Goal: Task Accomplishment & Management: Contribute content

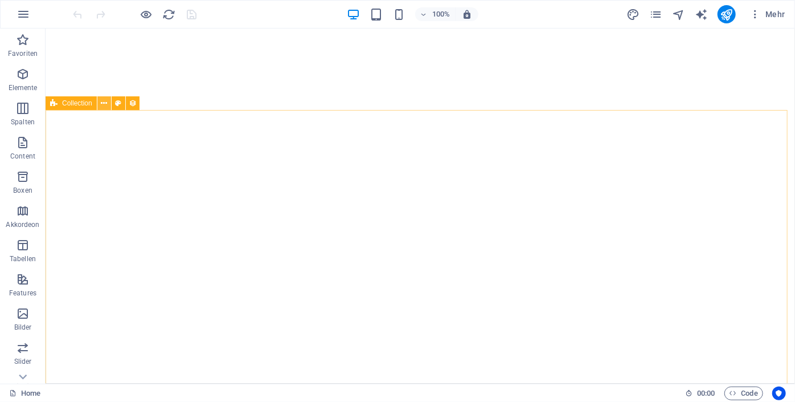
click at [103, 102] on icon at bounding box center [104, 103] width 6 height 12
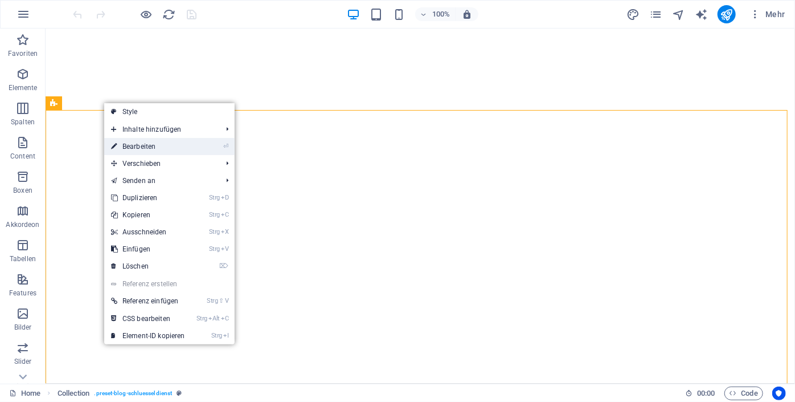
click at [135, 145] on link "⏎ Bearbeiten" at bounding box center [148, 146] width 88 height 17
select select "68c2a7902878f1199c0f6bd0"
select select "columns.publishing_date_DESC"
select select "columns.status"
select select "columns.publishing_date"
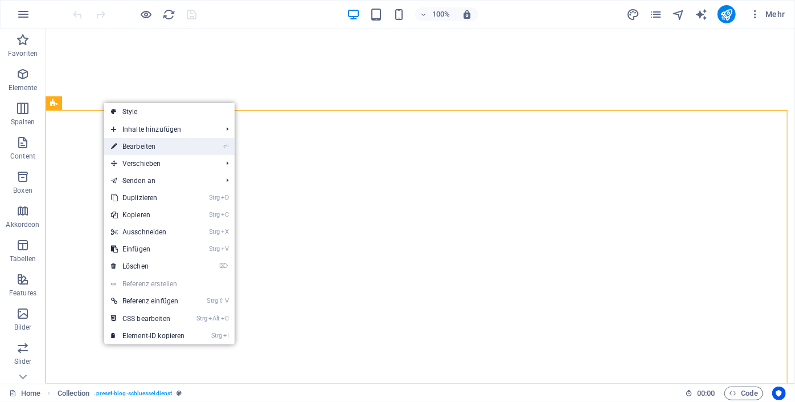
select select "past"
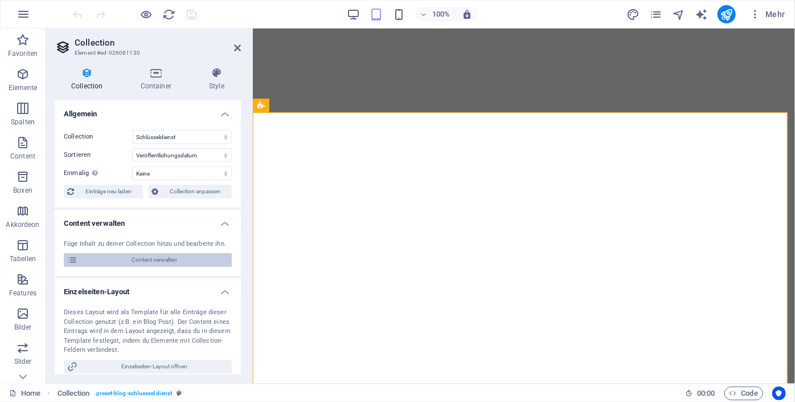
click at [146, 265] on span "Content verwalten" at bounding box center [155, 260] width 148 height 14
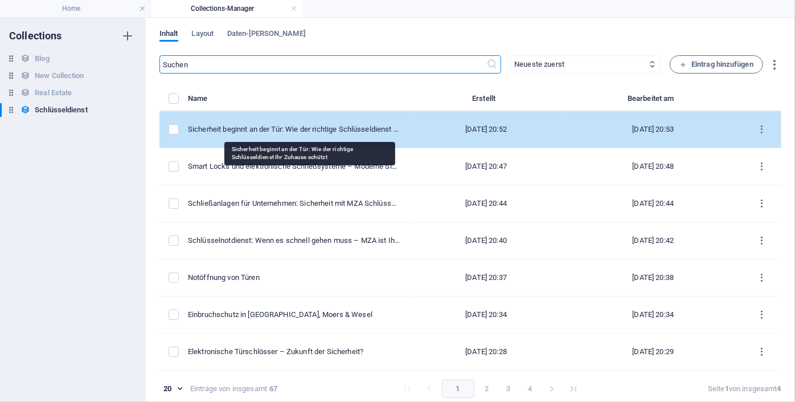
click at [270, 131] on div "Sicherheit beginnt an der Tür: Wie der richtige Schlüsseldienst Ihr Zuhause sch…" at bounding box center [294, 129] width 212 height 10
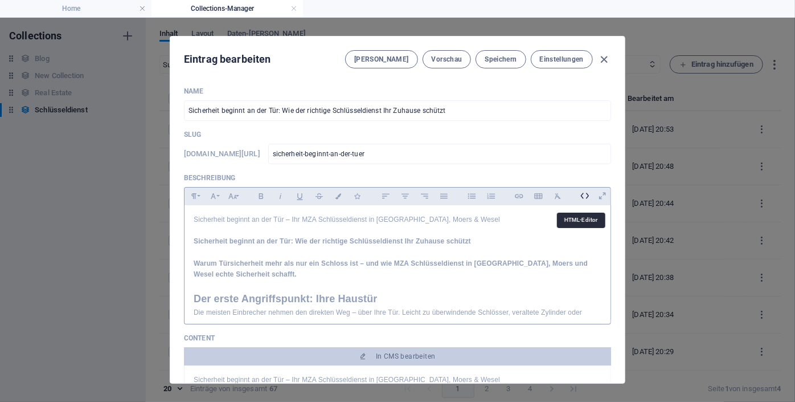
click at [581, 197] on icon at bounding box center [585, 196] width 18 height 18
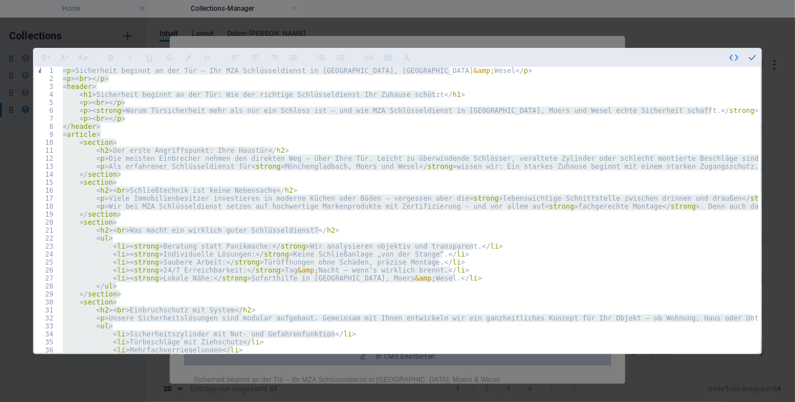
type textarea "</footer> </article>"
click at [748, 56] on icon "button" at bounding box center [752, 57] width 10 height 10
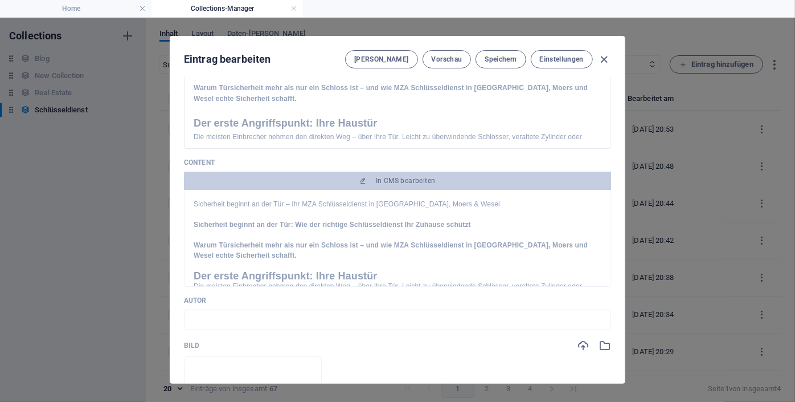
scroll to position [181, 0]
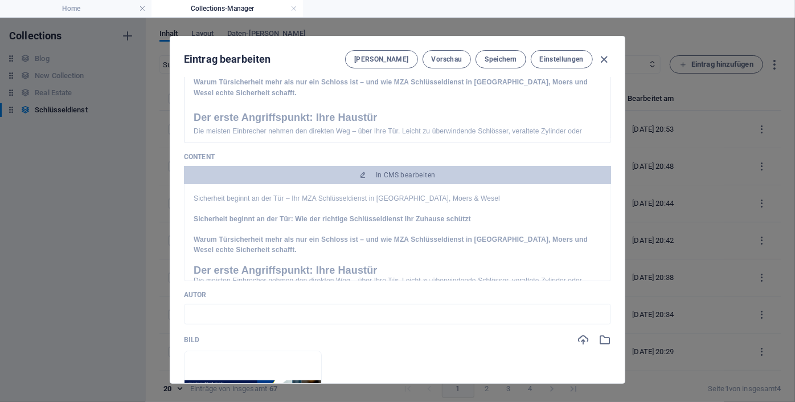
click at [491, 255] on p "Warum Türsicherheit mehr als nur ein Schloss ist – und wie MZA Schlüsseldienst …" at bounding box center [398, 244] width 408 height 21
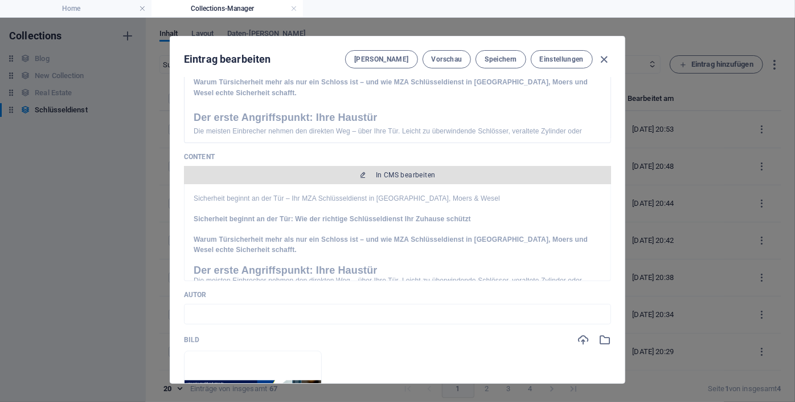
click at [425, 177] on span "In CMS bearbeiten" at bounding box center [406, 174] width 60 height 9
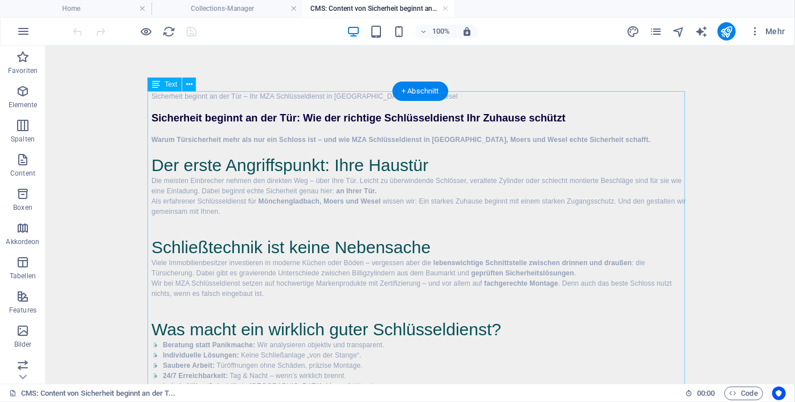
scroll to position [0, 0]
click at [190, 82] on icon at bounding box center [189, 85] width 6 height 12
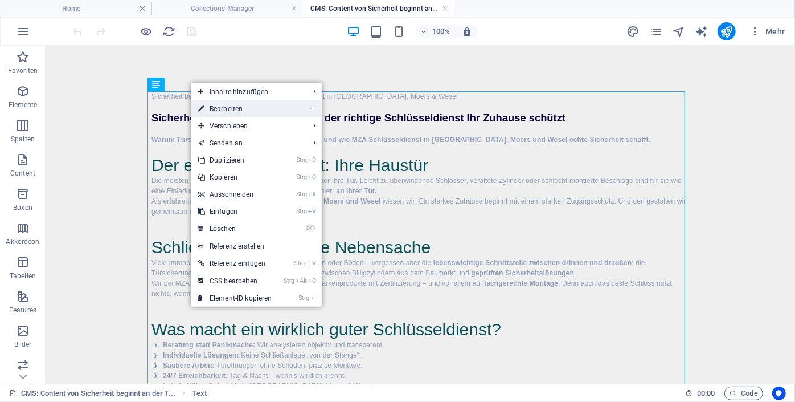
click at [241, 110] on link "⏎ Bearbeiten" at bounding box center [235, 108] width 88 height 17
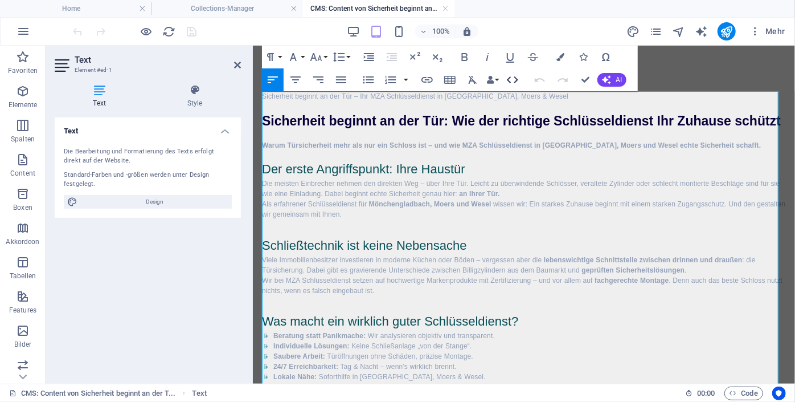
click at [512, 80] on icon "button" at bounding box center [513, 80] width 14 height 14
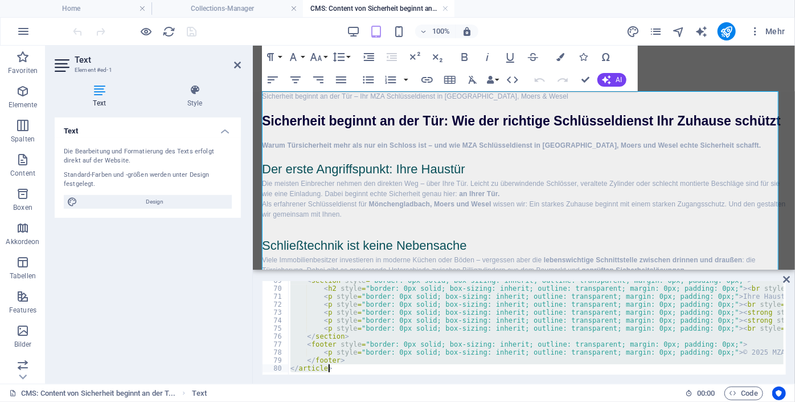
scroll to position [547, 0]
drag, startPoint x: 289, startPoint y: 287, endPoint x: 781, endPoint y: 402, distance: 504.8
click at [781, 401] on html "schluesseldienst-mza.de Home Collections-Manager CMS: Content von Sicherheit be…" at bounding box center [397, 201] width 795 height 402
type textarea "</article>"
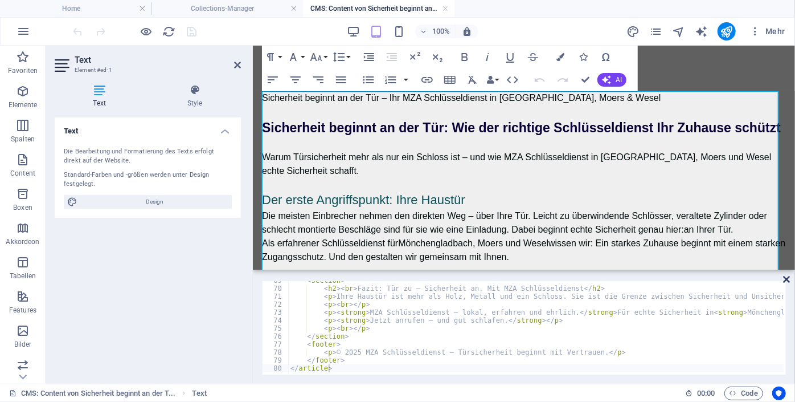
click at [788, 276] on icon at bounding box center [786, 279] width 7 height 9
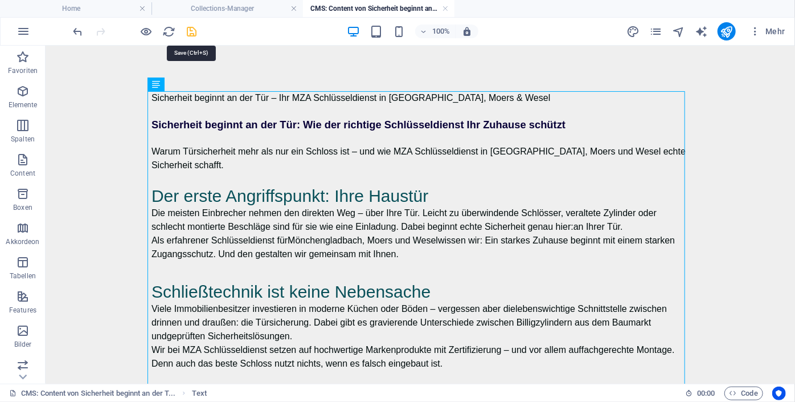
click at [193, 32] on icon "save" at bounding box center [192, 31] width 13 height 13
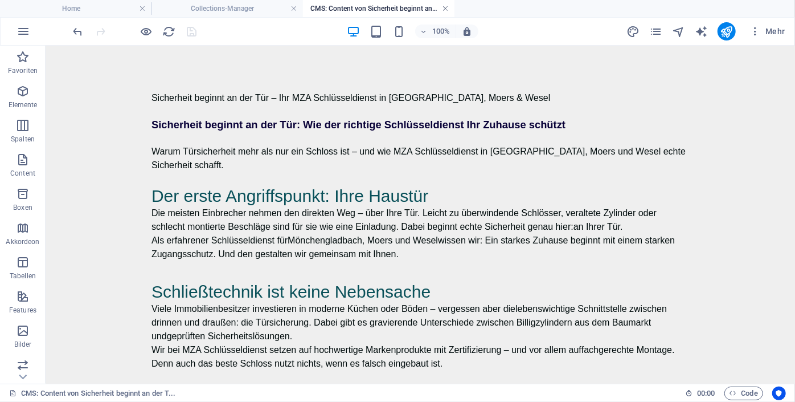
click at [447, 6] on link at bounding box center [445, 8] width 7 height 11
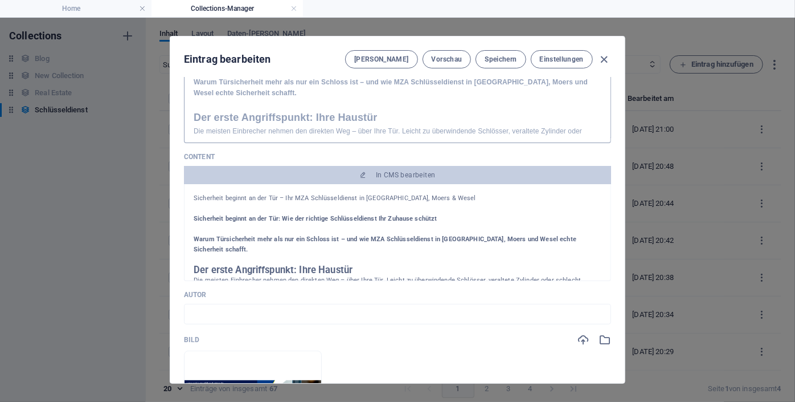
drag, startPoint x: 601, startPoint y: 59, endPoint x: 516, endPoint y: 92, distance: 91.6
click at [516, 92] on div "Eintrag bearbeiten Felder Vorschau Speichern Einstellungen Name Sicherheit begi…" at bounding box center [397, 209] width 455 height 346
click at [500, 59] on span "Speichern" at bounding box center [501, 59] width 32 height 9
click at [603, 60] on icon "button" at bounding box center [604, 59] width 13 height 13
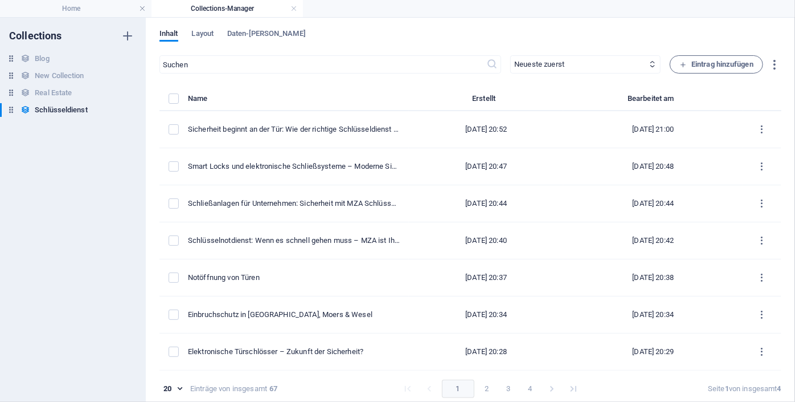
type input "sicherheit-beginnt-an-der-tuer"
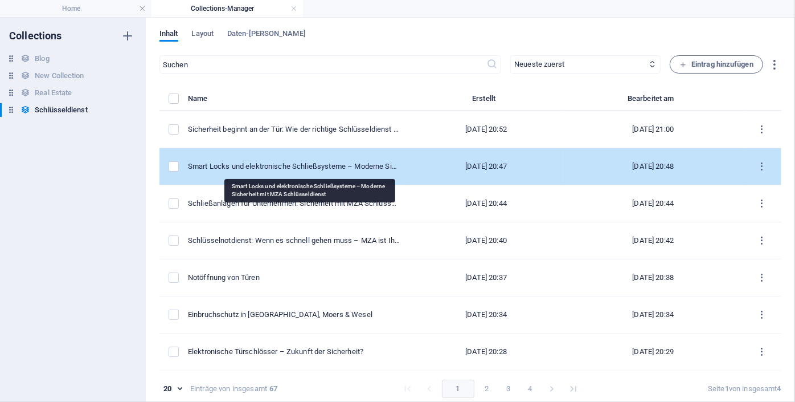
click at [288, 162] on div "Smart Locks und elektronische Schließsysteme – Moderne Sicherheit mit MZA Schlü…" at bounding box center [294, 166] width 212 height 10
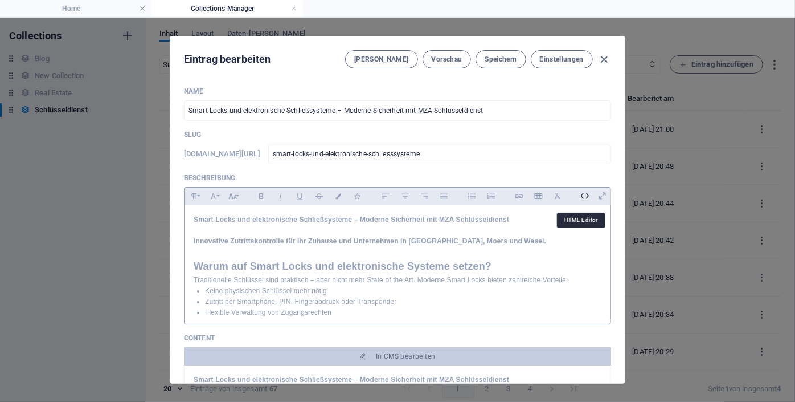
click at [583, 195] on icon at bounding box center [585, 196] width 18 height 18
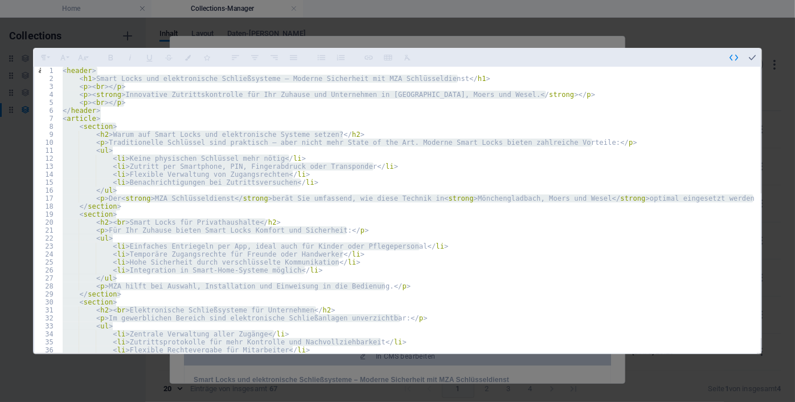
type textarea "</footer> </article>"
click at [751, 54] on icon "button" at bounding box center [752, 57] width 10 height 10
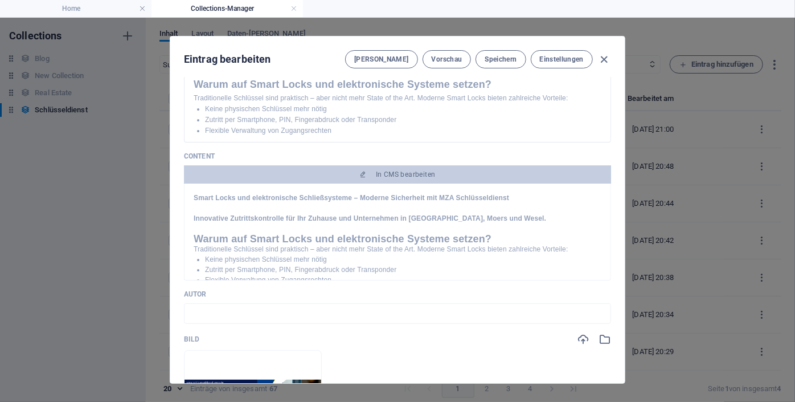
scroll to position [176, 0]
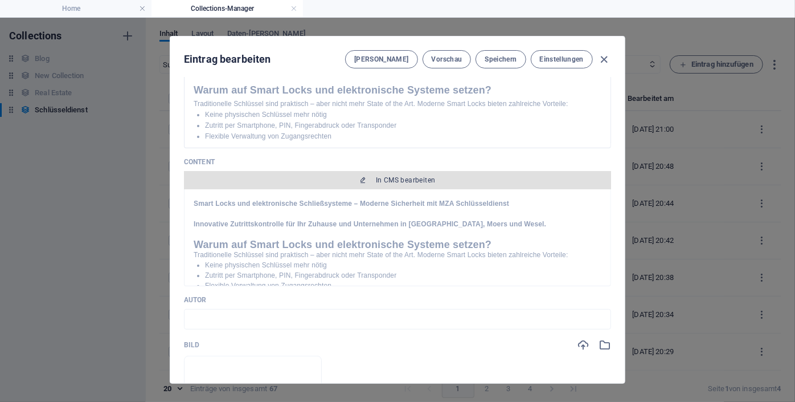
click at [393, 178] on span "In CMS bearbeiten" at bounding box center [406, 179] width 60 height 9
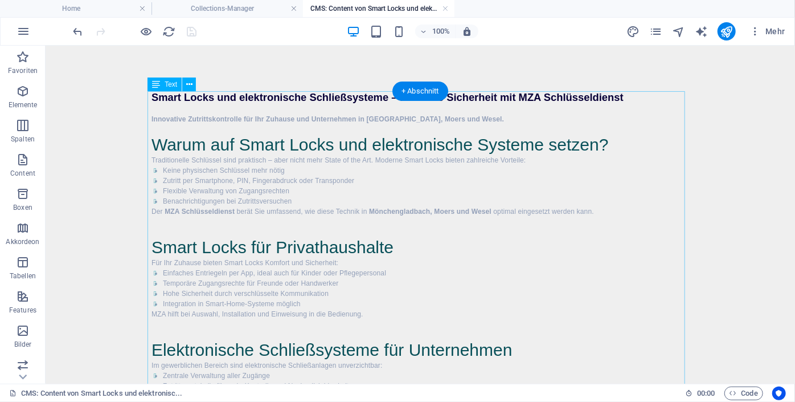
scroll to position [0, 0]
click at [186, 85] on icon at bounding box center [189, 85] width 6 height 12
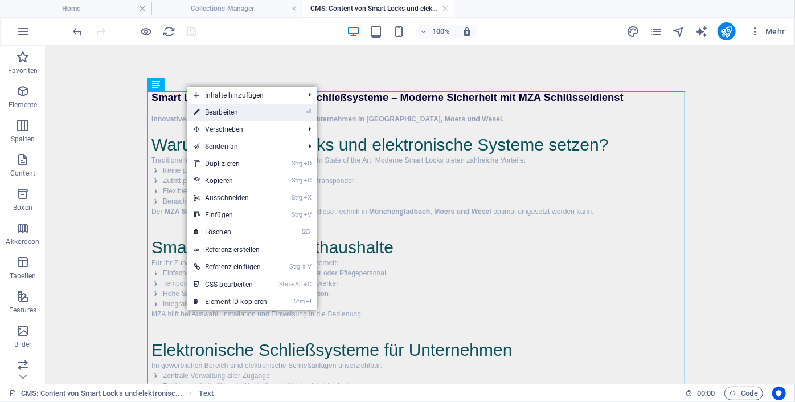
click at [220, 113] on link "⏎ Bearbeiten" at bounding box center [231, 112] width 88 height 17
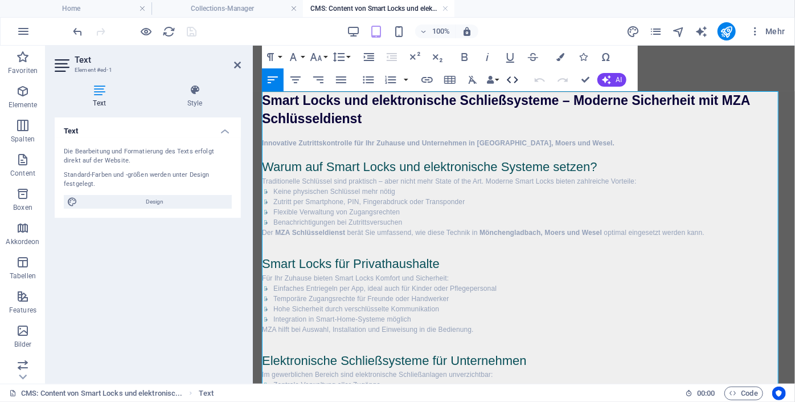
click at [513, 83] on icon "button" at bounding box center [513, 80] width 14 height 14
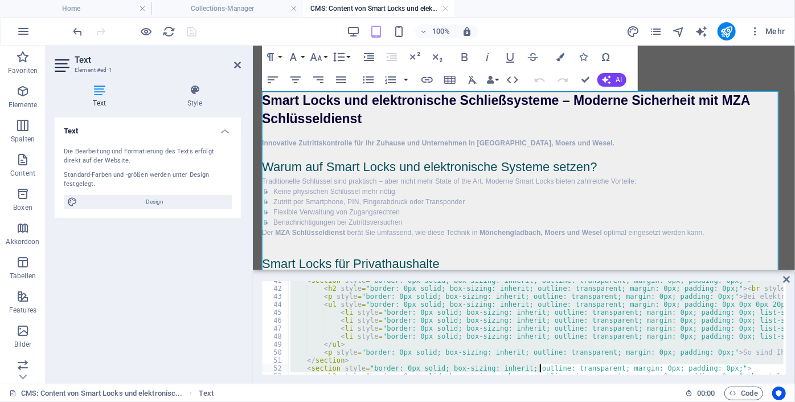
scroll to position [531, 0]
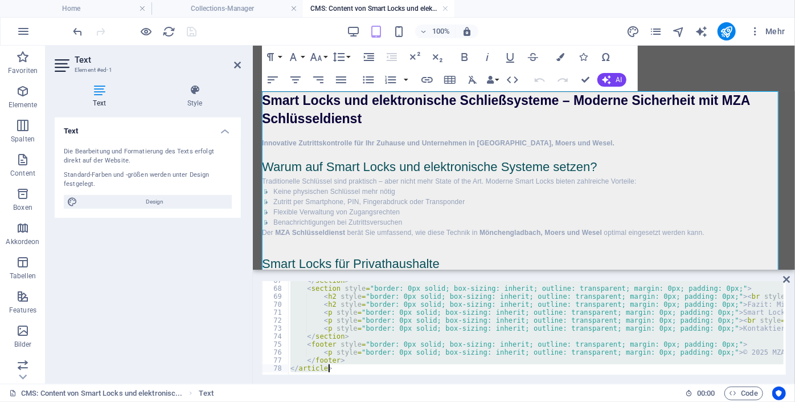
drag, startPoint x: 292, startPoint y: 286, endPoint x: 794, endPoint y: 402, distance: 515.6
click at [794, 401] on html "schluesseldienst-mza.de Home Collections-Manager CMS: Content von Smart Locks u…" at bounding box center [397, 201] width 795 height 402
paste textarea
type textarea "</article>"
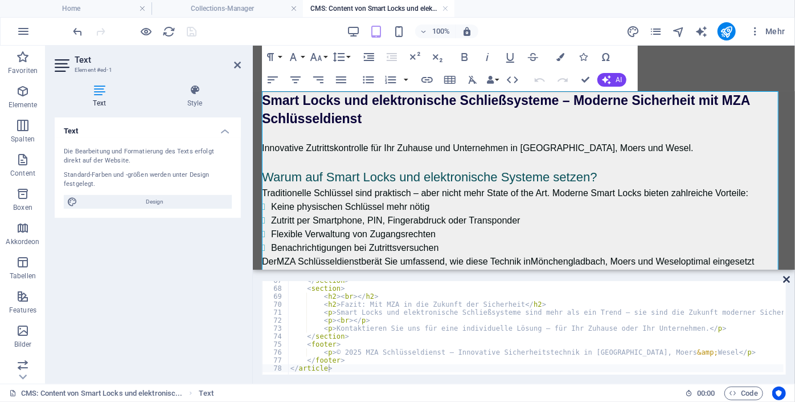
click at [784, 281] on icon at bounding box center [786, 279] width 7 height 9
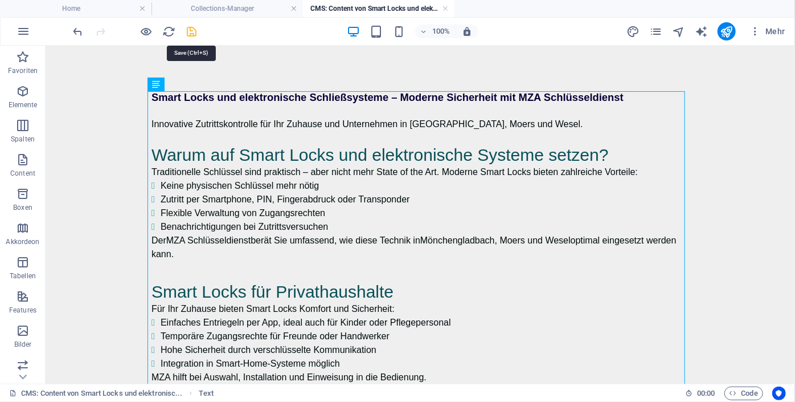
click at [193, 29] on icon "save" at bounding box center [192, 31] width 13 height 13
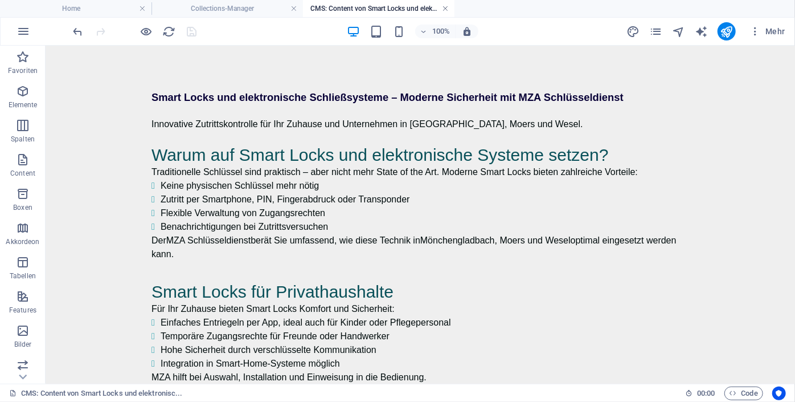
click at [443, 7] on link at bounding box center [445, 8] width 7 height 11
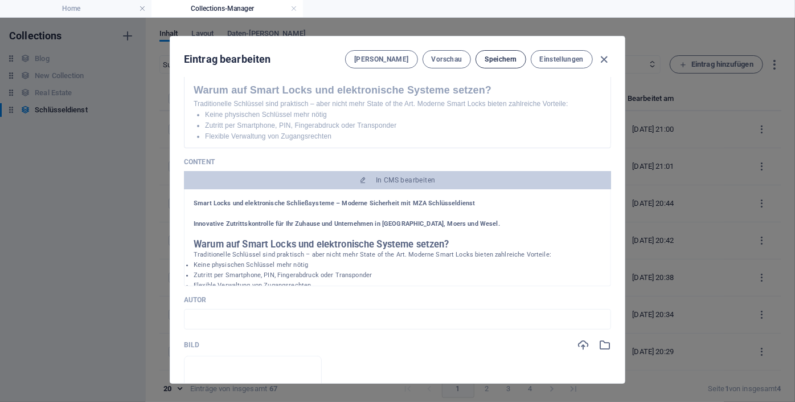
click at [496, 62] on span "Speichern" at bounding box center [501, 59] width 32 height 9
click at [604, 58] on icon "button" at bounding box center [604, 59] width 13 height 13
type input "smart-locks-und-elektronische-schliesssysteme"
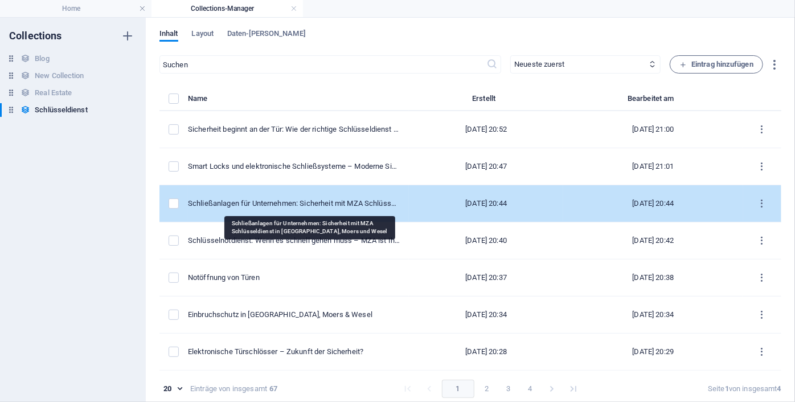
click at [332, 198] on div "Schließanlagen für Unternehmen: Sicherheit mit MZA Schlüsseldienst in [GEOGRAPH…" at bounding box center [294, 203] width 212 height 10
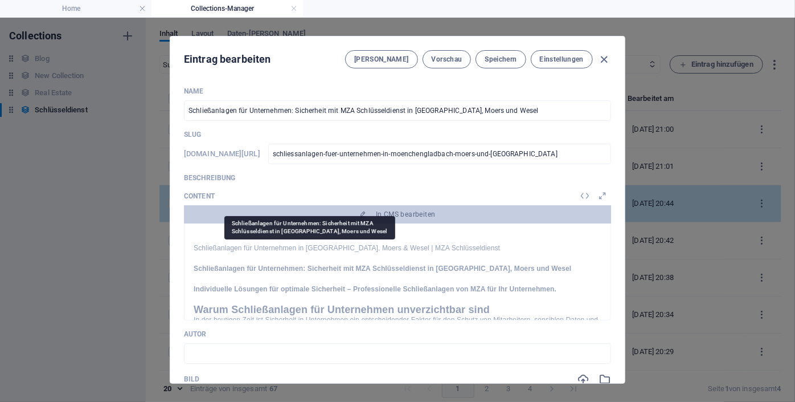
click at [332, 198] on div "Name Schließanlagen für Unternehmen: Sicherheit mit MZA Schlüsseldienst in Mönc…" at bounding box center [397, 381] width 427 height 588
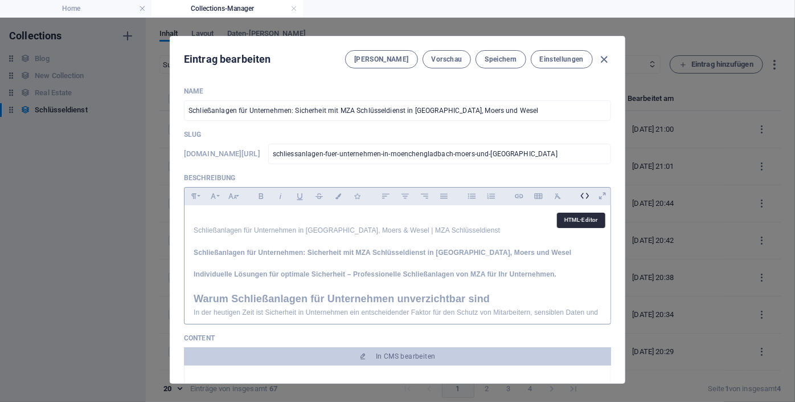
click at [578, 199] on icon at bounding box center [585, 196] width 18 height 18
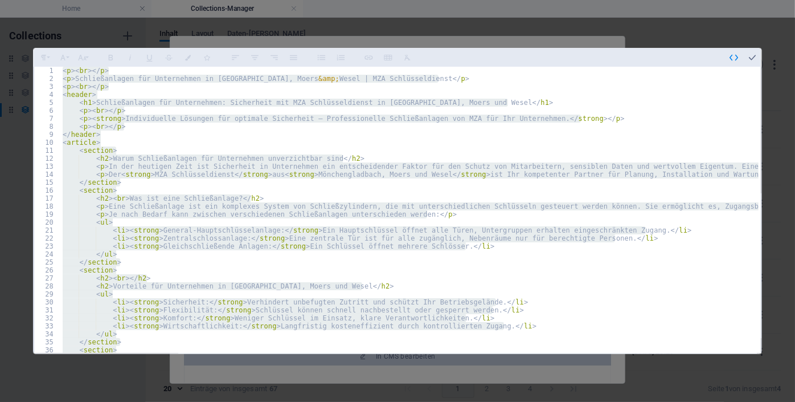
type textarea "</footer> </article>"
click at [748, 56] on icon "button" at bounding box center [752, 57] width 10 height 10
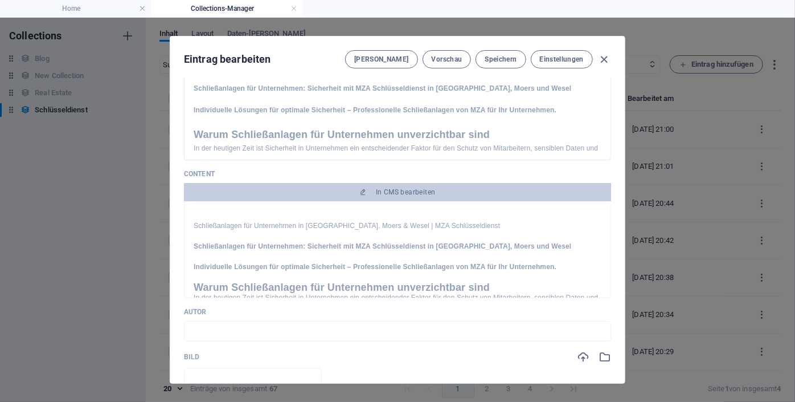
scroll to position [154, 0]
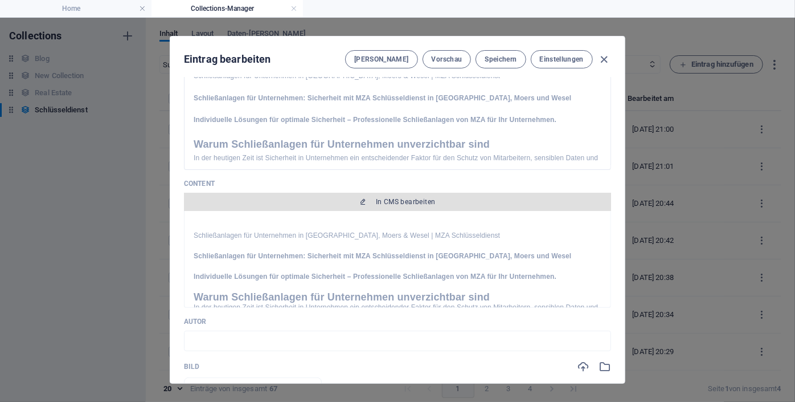
click at [435, 199] on span "In CMS bearbeiten" at bounding box center [398, 201] width 418 height 9
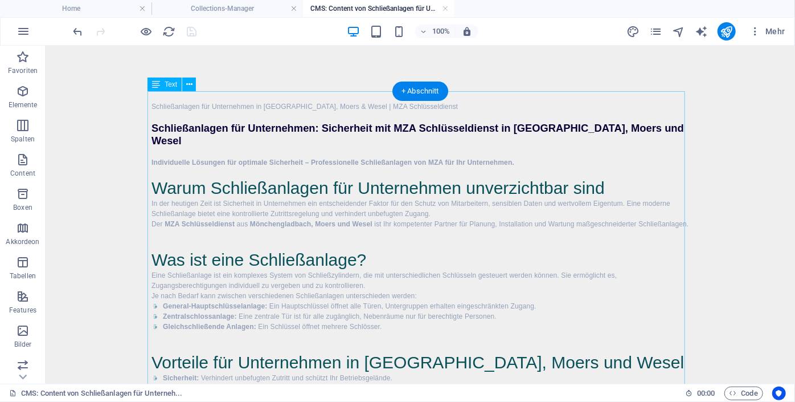
scroll to position [0, 0]
click at [185, 82] on button at bounding box center [189, 84] width 14 height 14
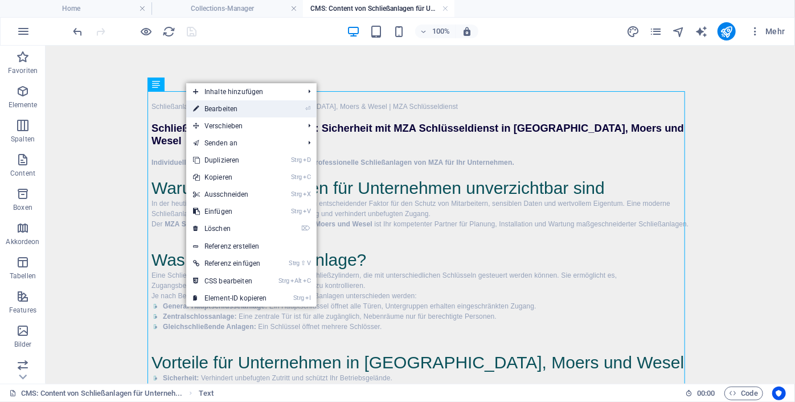
click at [240, 112] on link "⏎ Bearbeiten" at bounding box center [230, 108] width 88 height 17
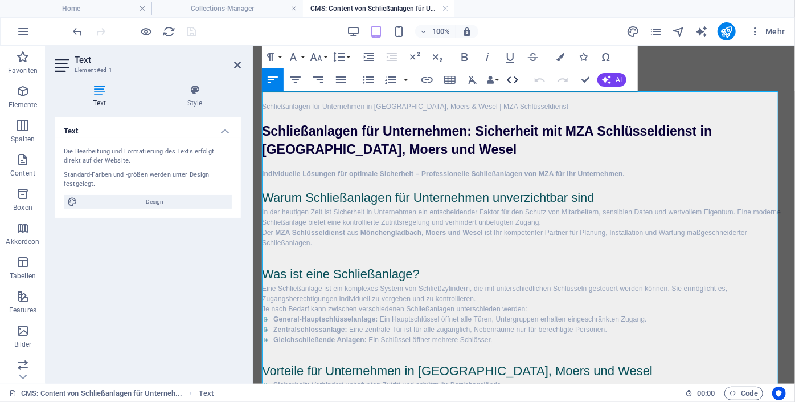
click at [510, 80] on icon "button" at bounding box center [513, 80] width 14 height 14
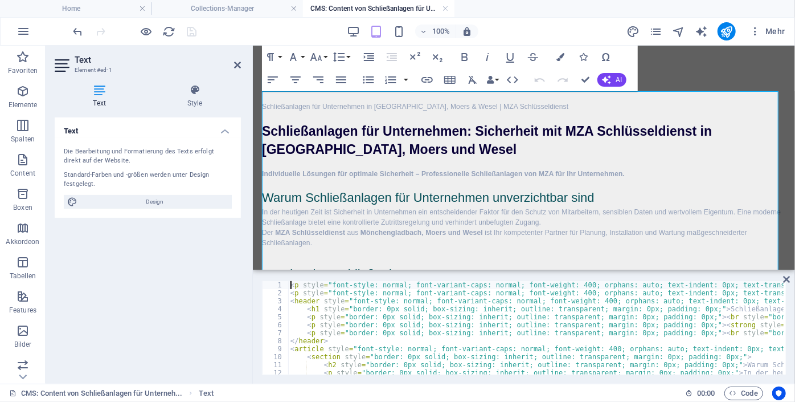
drag, startPoint x: 288, startPoint y: 284, endPoint x: 370, endPoint y: 382, distance: 127.4
click at [370, 382] on div "<p style="font-style: normal; font-variant-caps: normal; font-weight: 400; orph…" at bounding box center [524, 328] width 542 height 112
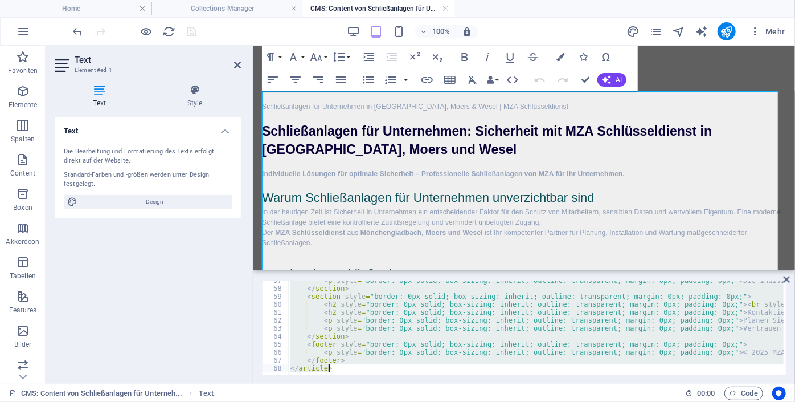
scroll to position [451, 0]
drag, startPoint x: 292, startPoint y: 285, endPoint x: 550, endPoint y: 402, distance: 283.0
click at [550, 401] on html "schluesseldienst-mza.de Home Collections-Manager CMS: Content von Schließanlage…" at bounding box center [397, 201] width 795 height 402
paste textarea
type textarea "</article>"
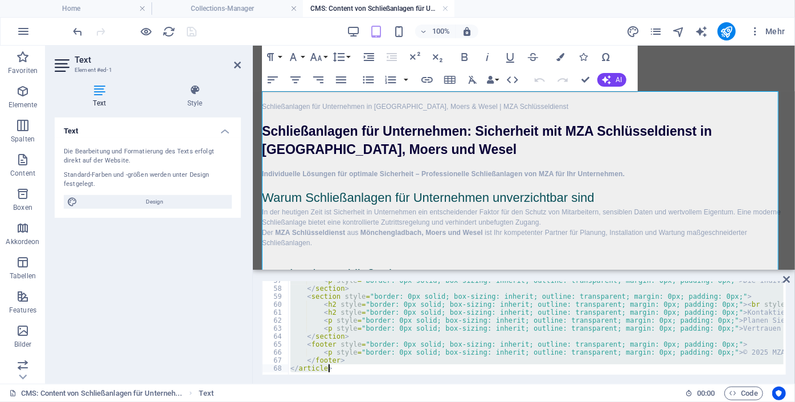
scroll to position [459, 0]
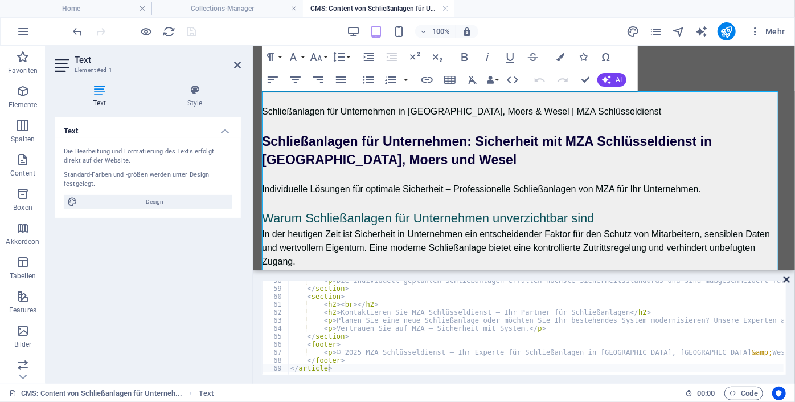
click at [786, 278] on icon at bounding box center [786, 279] width 7 height 9
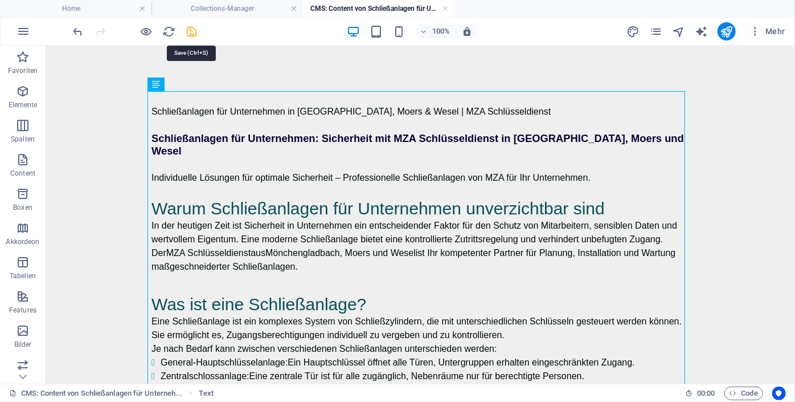
click at [192, 31] on icon "save" at bounding box center [192, 31] width 13 height 13
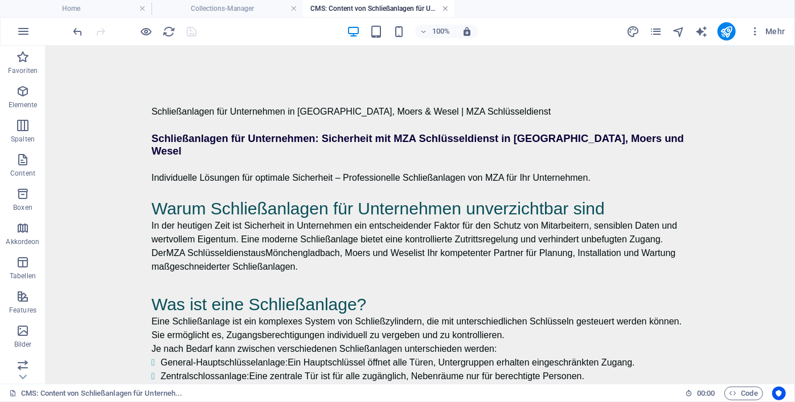
click at [446, 8] on link at bounding box center [445, 8] width 7 height 11
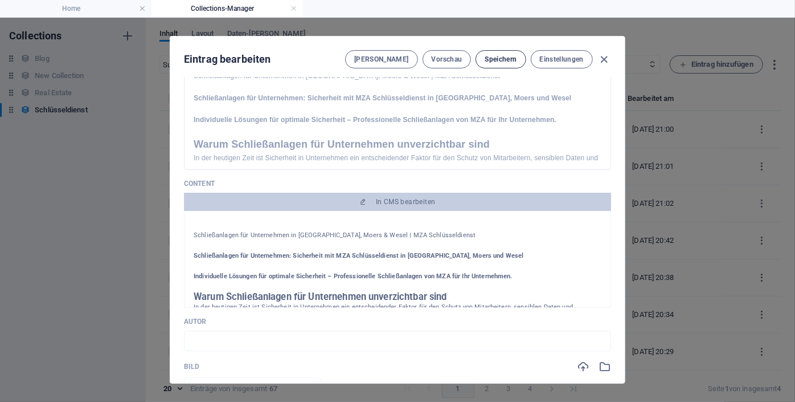
click at [487, 55] on span "Speichern" at bounding box center [501, 59] width 32 height 9
click at [603, 59] on icon "button" at bounding box center [604, 59] width 13 height 13
type input "schliessanlagen-fuer-unternehmen-in-moenchengladbach-moers-und-wesel"
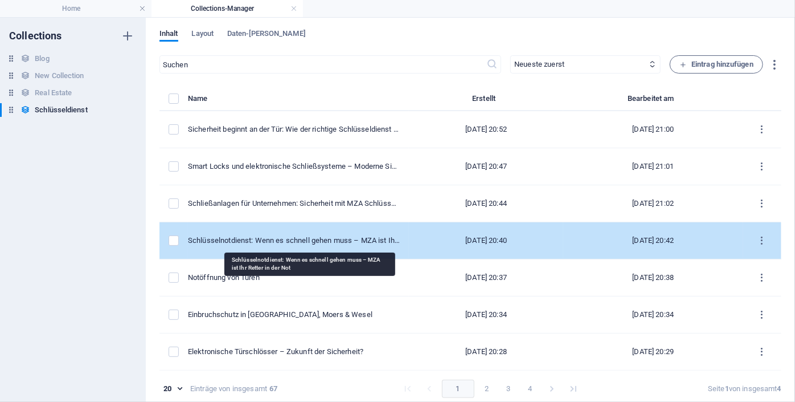
click at [262, 235] on div "Schlüsselnotdienst: Wenn es schnell gehen muss – MZA ist Ihr Retter in der Not" at bounding box center [294, 240] width 212 height 10
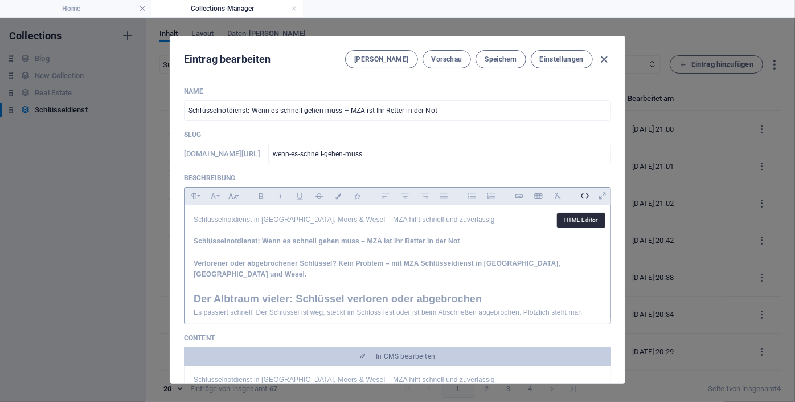
click at [581, 198] on icon at bounding box center [585, 196] width 18 height 18
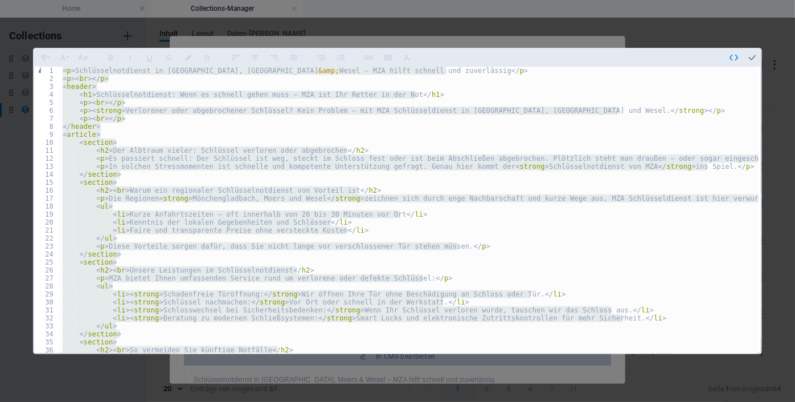
click at [392, 260] on div "< p > Schlüsselnotdienst in Mönchengladbach, Moers &amp; Wesel – MZA hilft schn…" at bounding box center [409, 210] width 698 height 286
type textarea "<section>"
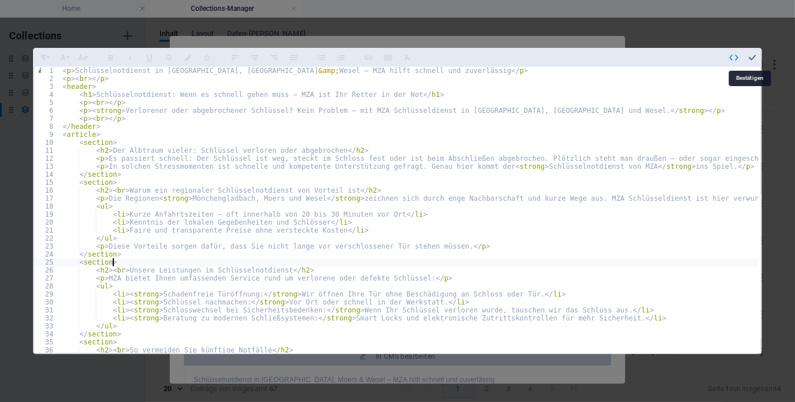
click at [749, 59] on icon "button" at bounding box center [752, 57] width 10 height 10
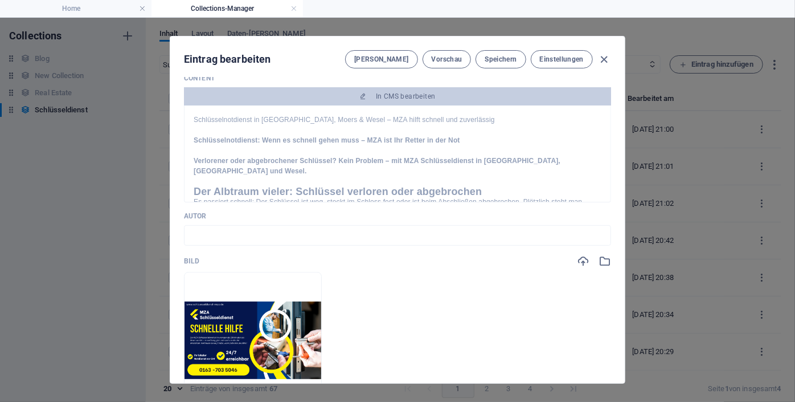
scroll to position [251, 0]
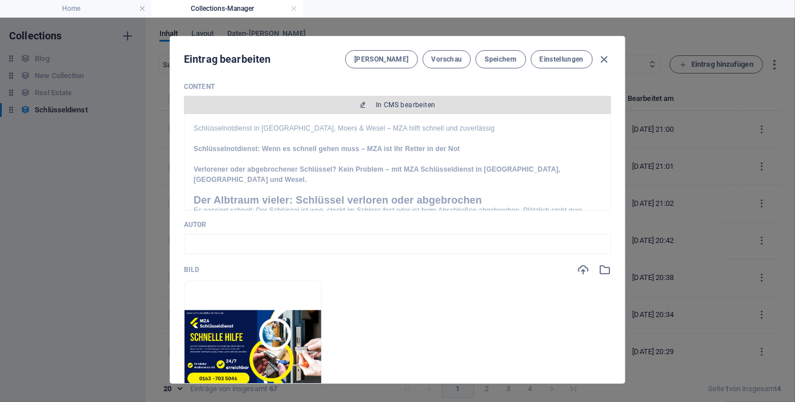
click at [399, 108] on span "In CMS bearbeiten" at bounding box center [406, 104] width 60 height 9
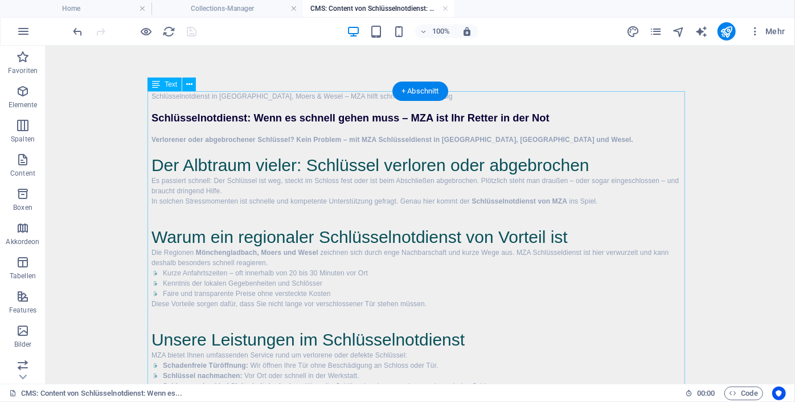
scroll to position [0, 0]
click at [190, 88] on icon at bounding box center [189, 85] width 6 height 12
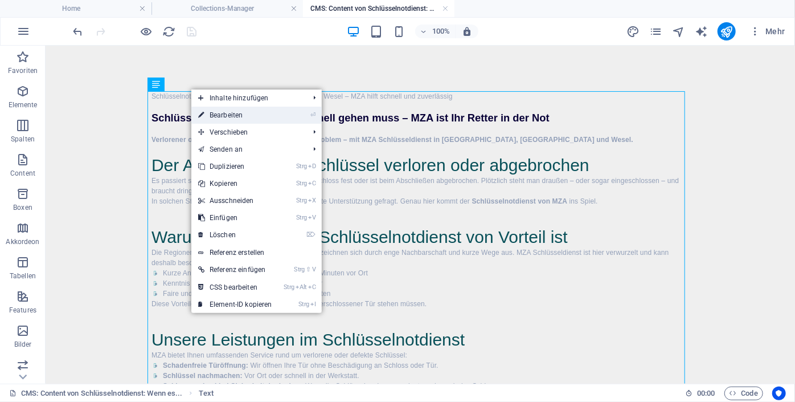
click at [235, 114] on link "⏎ Bearbeiten" at bounding box center [235, 115] width 88 height 17
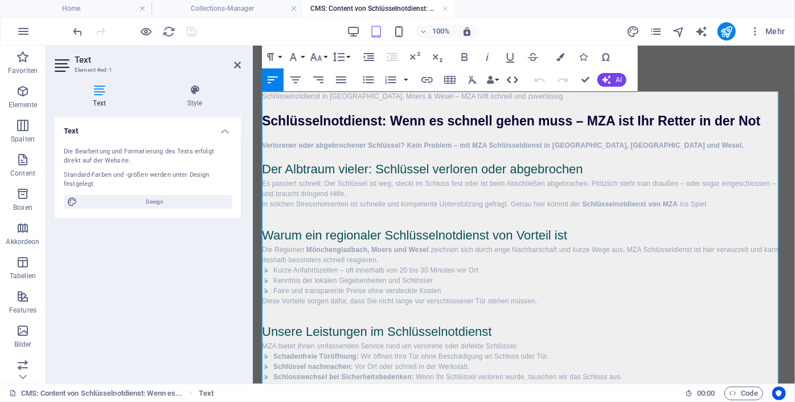
click at [515, 81] on icon "button" at bounding box center [513, 80] width 14 height 14
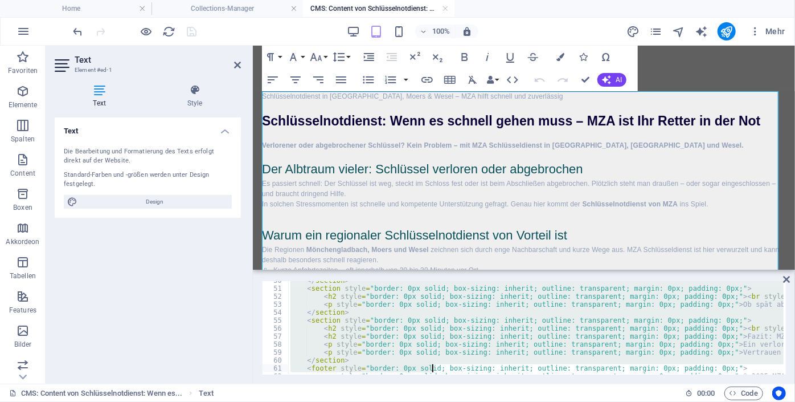
scroll to position [419, 0]
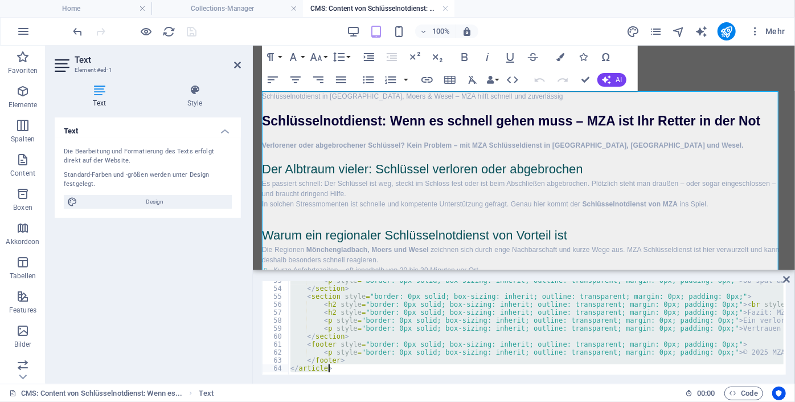
drag, startPoint x: 292, startPoint y: 285, endPoint x: 536, endPoint y: 402, distance: 270.9
click at [536, 401] on html "schluesseldienst-mza.de Home Collections-Manager CMS: Content von Schlüsselnotd…" at bounding box center [397, 201] width 795 height 402
type textarea "</article>"
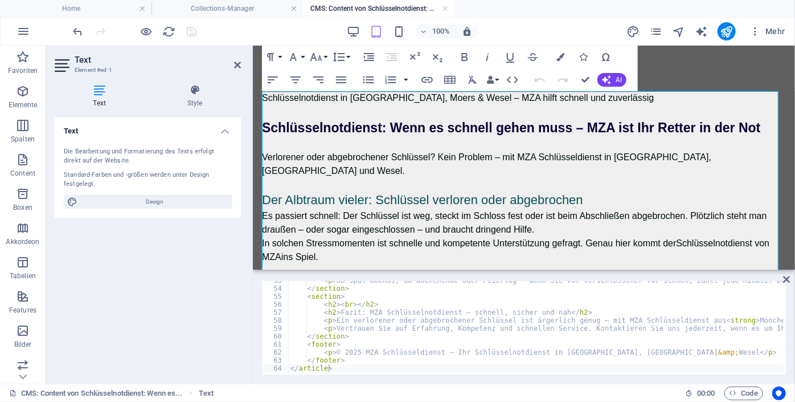
click at [782, 278] on div "</article> 53 54 55 56 57 58 59 60 61 62 63 64 < p > Ob spät abends, am Wochene…" at bounding box center [524, 328] width 542 height 112
click at [785, 276] on icon at bounding box center [786, 279] width 7 height 9
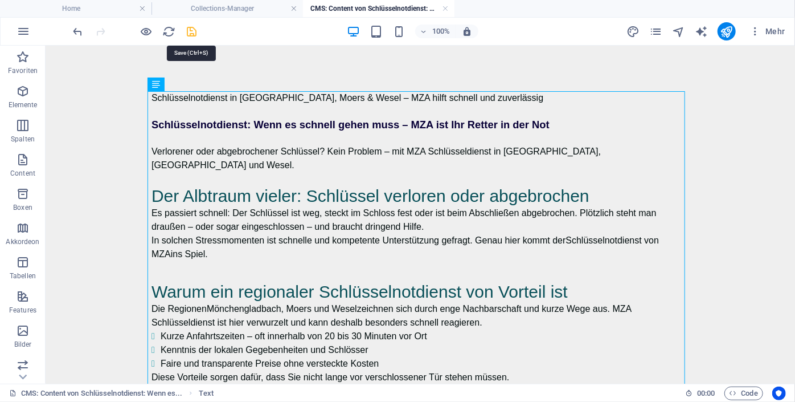
click at [191, 29] on icon "save" at bounding box center [192, 31] width 13 height 13
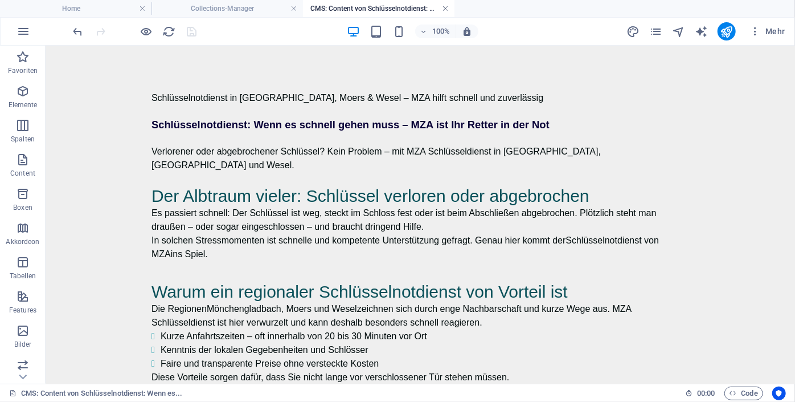
click at [446, 8] on link at bounding box center [445, 8] width 7 height 11
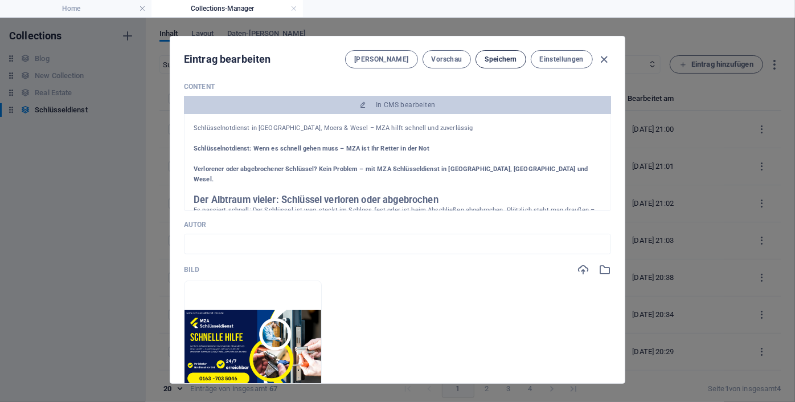
click at [495, 57] on span "Speichern" at bounding box center [501, 59] width 32 height 9
click at [604, 59] on icon "button" at bounding box center [604, 59] width 13 height 13
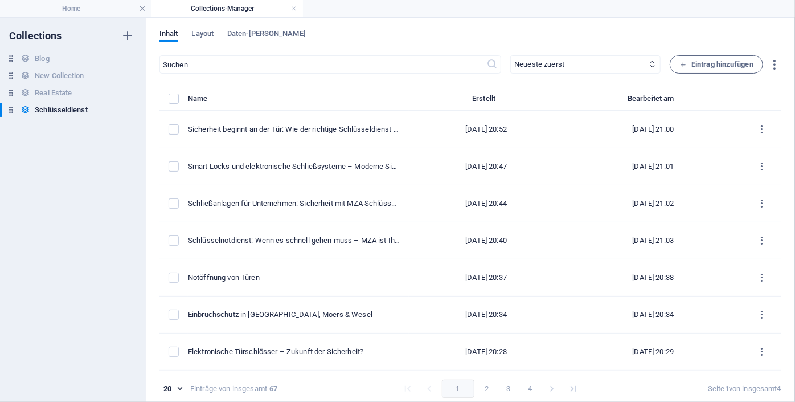
type input "wenn-es-schnell-gehen-muss"
drag, startPoint x: 776, startPoint y: 129, endPoint x: 780, endPoint y: 154, distance: 25.5
click at [780, 154] on div "Inhalt Layout Daten-Felder ​ Neueste zuerst Älteste zuerst Zuletzt bearbeitet N…" at bounding box center [470, 210] width 649 height 384
click at [787, 122] on div "Inhalt Layout Daten-Felder ​ Neueste zuerst Älteste zuerst Zuletzt bearbeitet N…" at bounding box center [470, 210] width 649 height 384
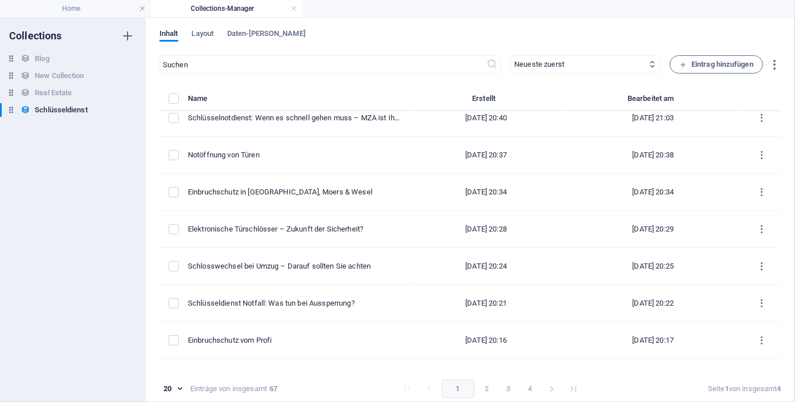
scroll to position [129, 0]
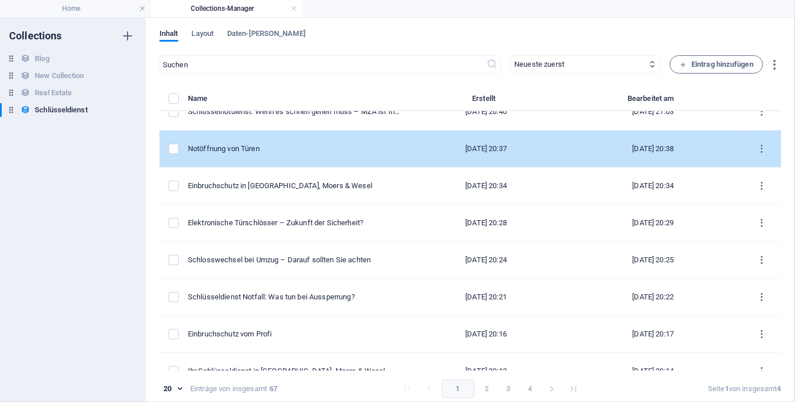
click at [275, 145] on div "Notöffnung von Türen" at bounding box center [294, 149] width 212 height 10
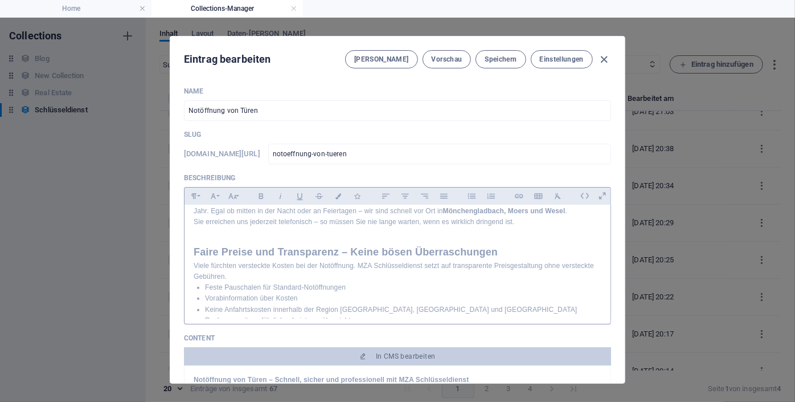
scroll to position [348, 0]
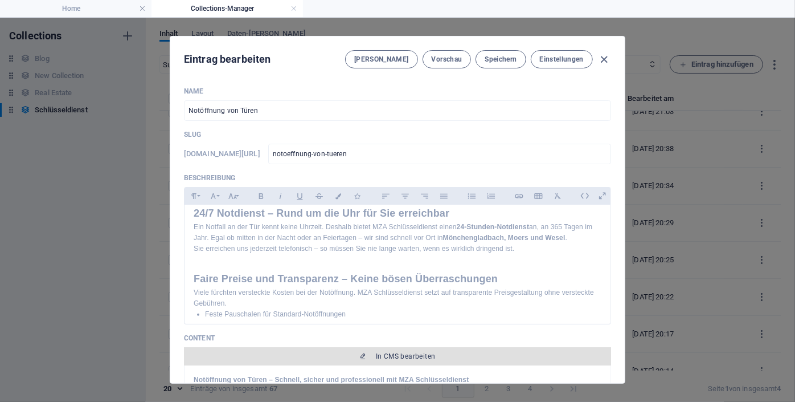
click at [416, 355] on span "In CMS bearbeiten" at bounding box center [406, 356] width 60 height 9
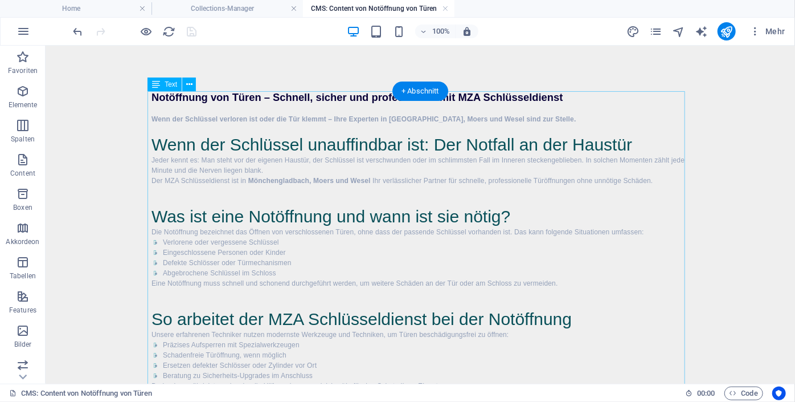
scroll to position [0, 0]
click at [446, 8] on link at bounding box center [445, 8] width 7 height 11
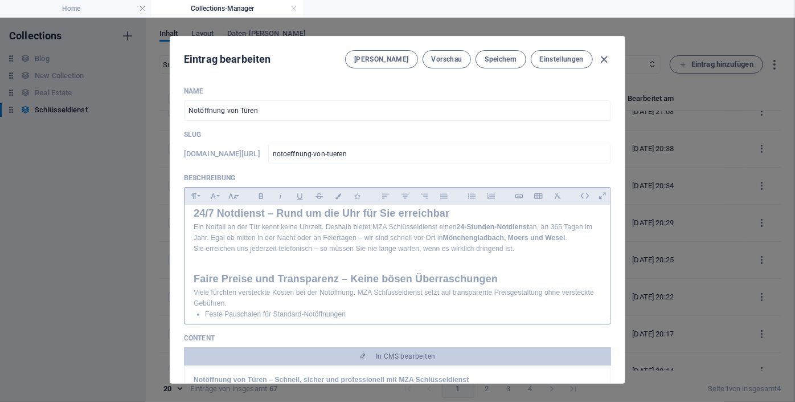
drag, startPoint x: 608, startPoint y: 261, endPoint x: 606, endPoint y: 240, distance: 20.6
click at [606, 240] on div "Name Notöffnung von Türen ​ Slug www.example.com/schluesseldienst-eintrag/ noto…" at bounding box center [397, 229] width 455 height 305
click at [580, 195] on icon at bounding box center [585, 196] width 18 height 18
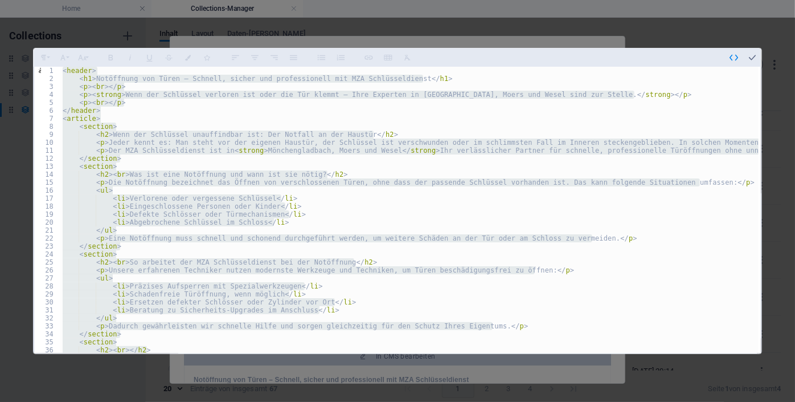
click at [404, 210] on div "< header > < h1 > Notöffnung von Türen – Schnell, sicher und professionell mit …" at bounding box center [409, 210] width 698 height 286
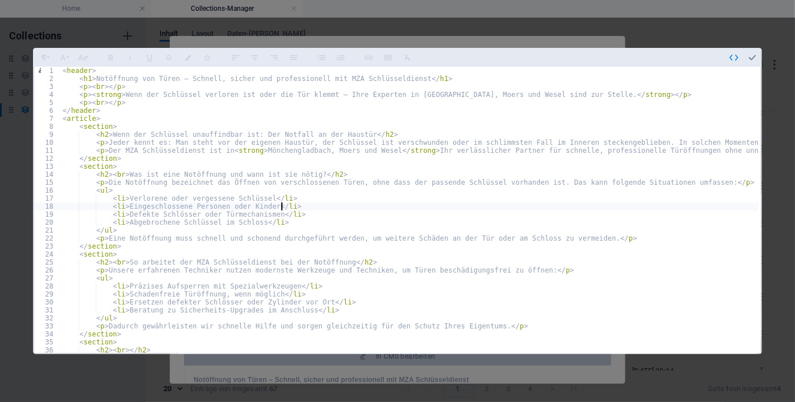
type textarea "</footer> </article>"
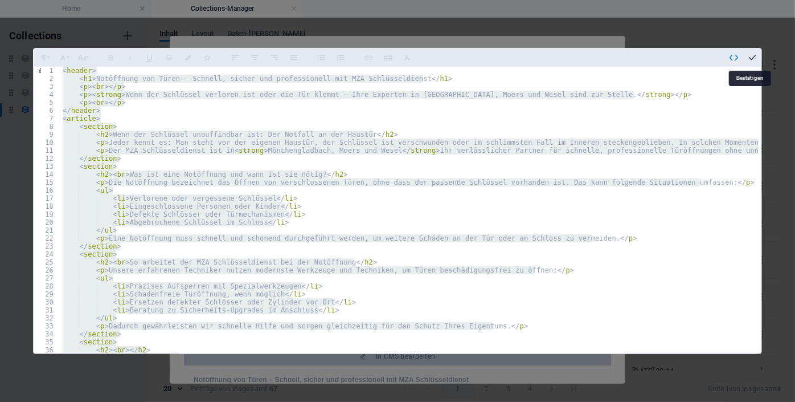
click at [749, 55] on icon "button" at bounding box center [752, 57] width 10 height 10
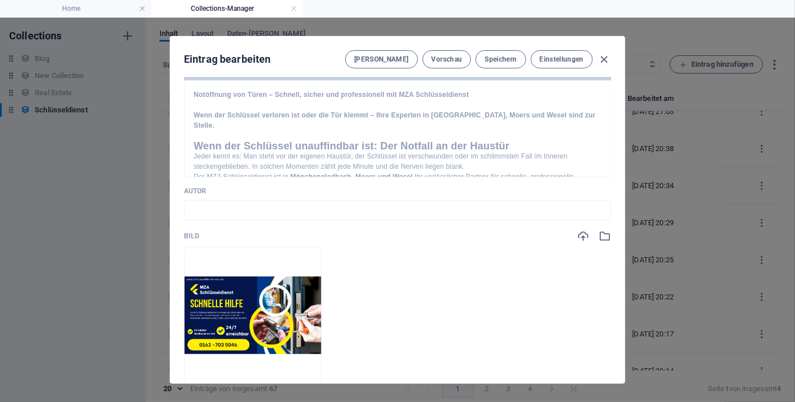
scroll to position [276, 0]
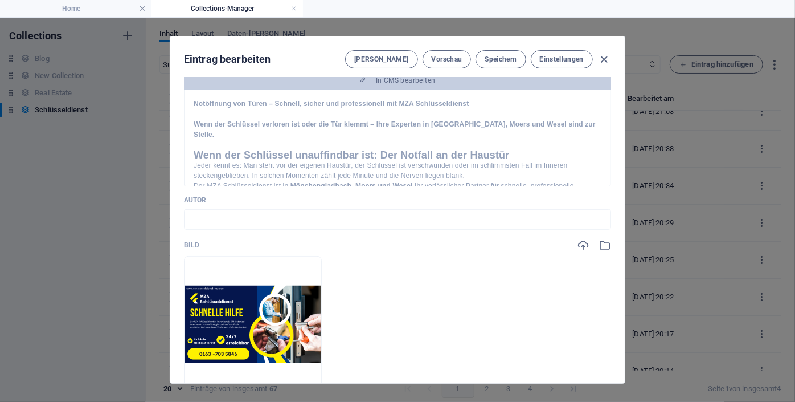
click at [535, 160] on h2 "Wenn der Schlüssel unauffindbar ist: Der Notfall an der Haustür" at bounding box center [398, 155] width 408 height 10
click at [419, 76] on div "Eintrag bearbeiten Felder Vorschau Speichern Einstellungen" at bounding box center [397, 56] width 455 height 41
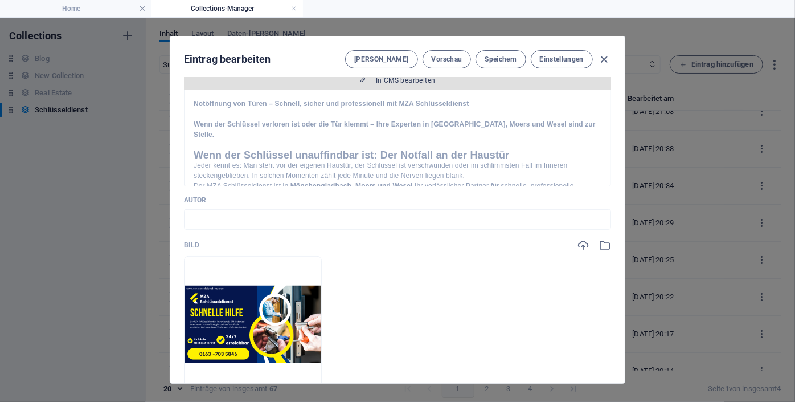
click at [419, 81] on span "In CMS bearbeiten" at bounding box center [406, 80] width 60 height 9
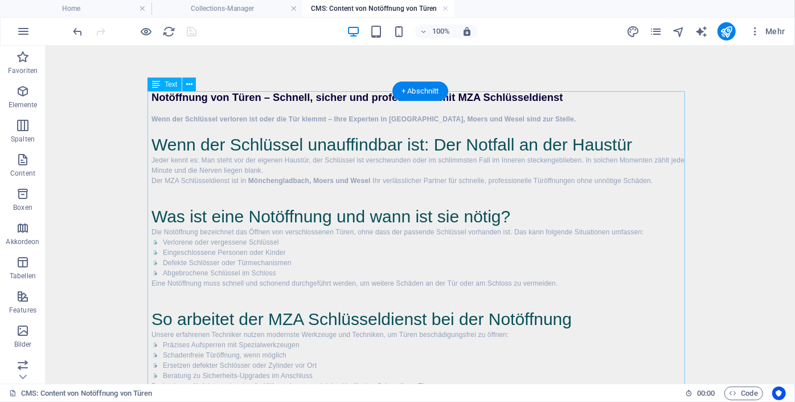
scroll to position [0, 0]
click at [191, 82] on icon at bounding box center [189, 85] width 6 height 12
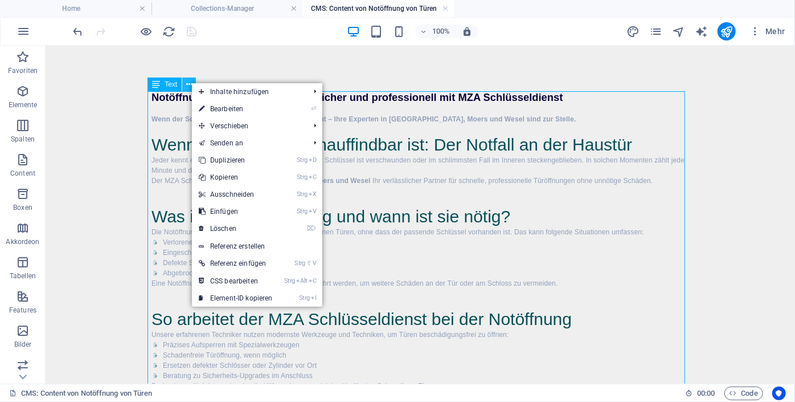
click at [191, 82] on icon at bounding box center [189, 85] width 6 height 12
click at [225, 109] on link "⏎ Bearbeiten" at bounding box center [236, 108] width 88 height 17
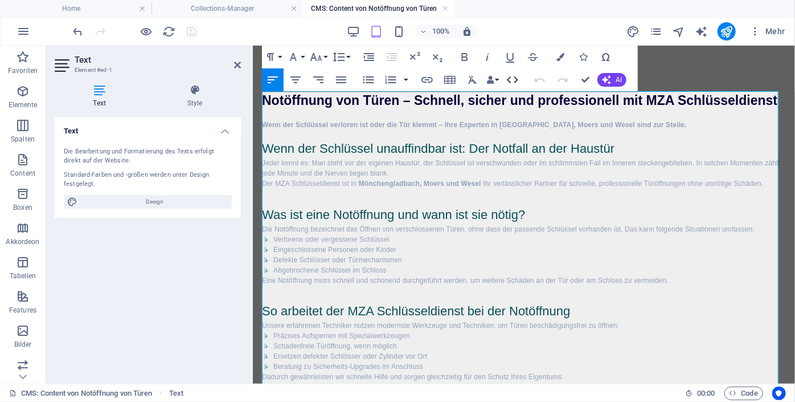
click at [512, 84] on icon "button" at bounding box center [513, 80] width 14 height 14
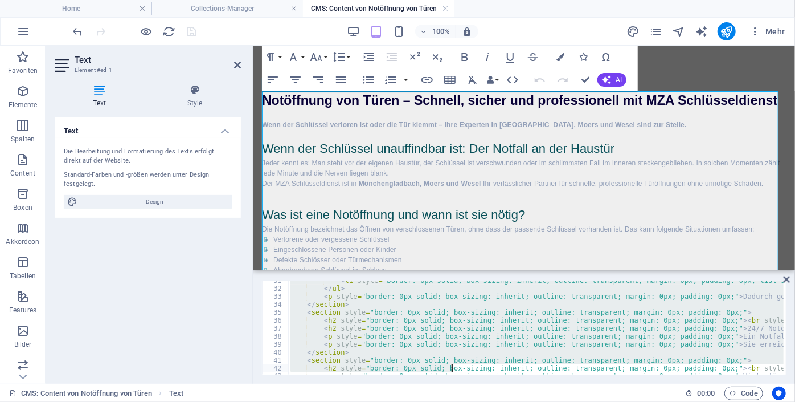
scroll to position [515, 0]
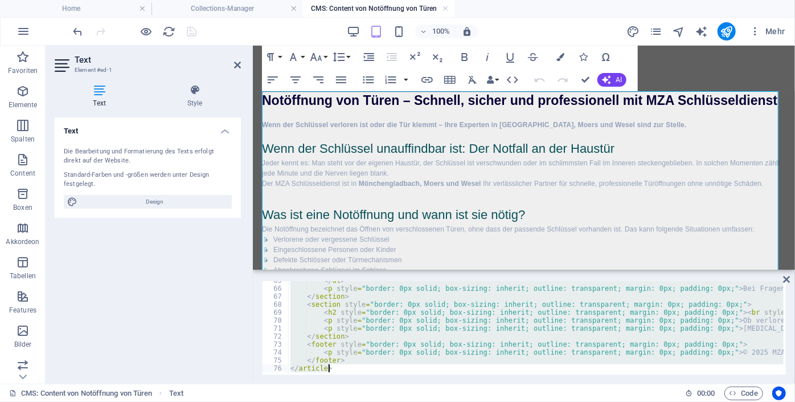
drag, startPoint x: 291, startPoint y: 288, endPoint x: 624, endPoint y: 401, distance: 351.3
click at [624, 383] on section "Favoriten Elemente Spalten Content Boxen Akkordeon Tabellen Features Bilder Sli…" at bounding box center [397, 215] width 795 height 338
paste textarea
type textarea "</article>"
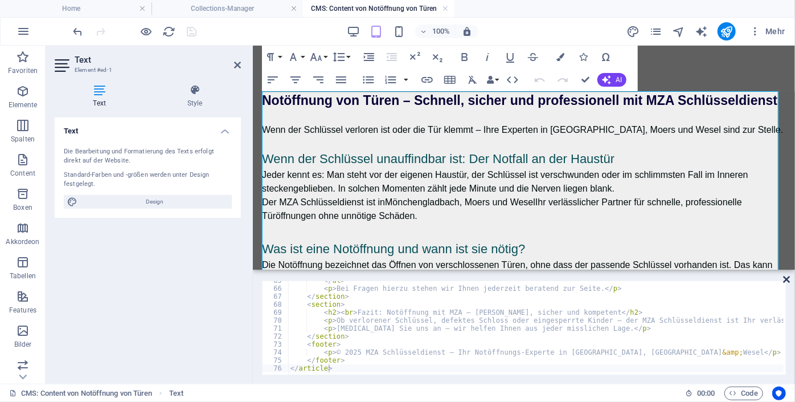
click at [787, 279] on icon at bounding box center [786, 279] width 7 height 9
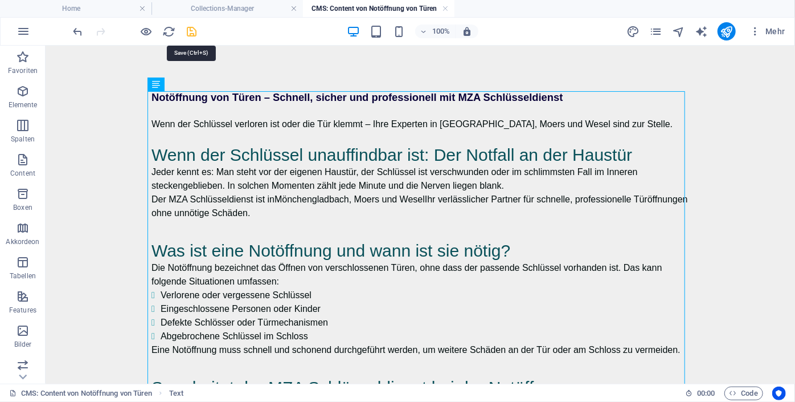
click at [193, 33] on icon "save" at bounding box center [192, 31] width 13 height 13
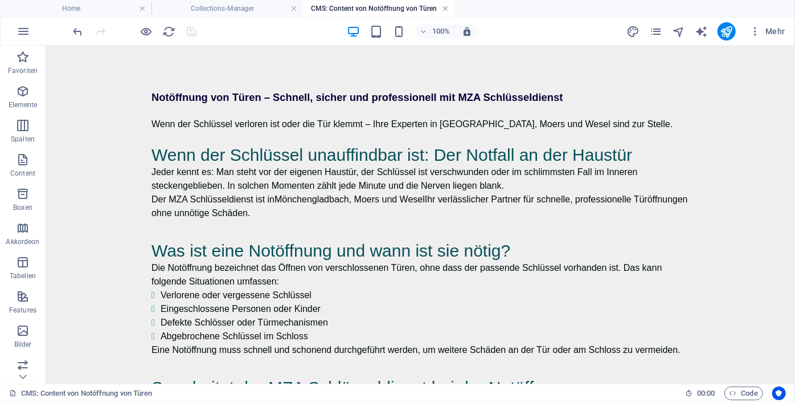
click at [444, 6] on link at bounding box center [445, 8] width 7 height 11
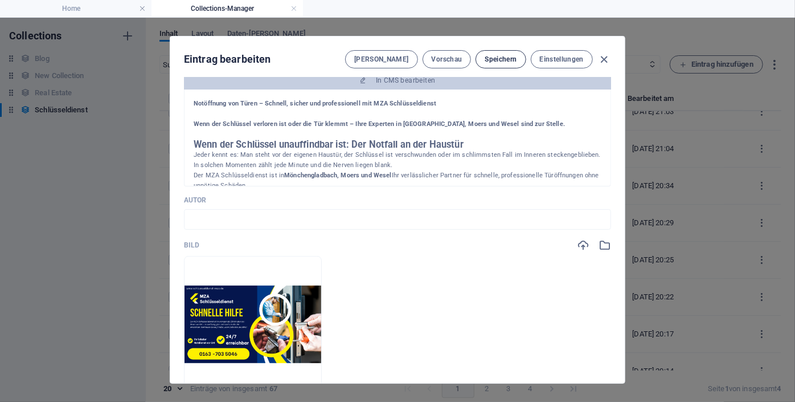
click at [502, 58] on span "Speichern" at bounding box center [501, 59] width 32 height 9
click at [603, 59] on icon "button" at bounding box center [604, 59] width 13 height 13
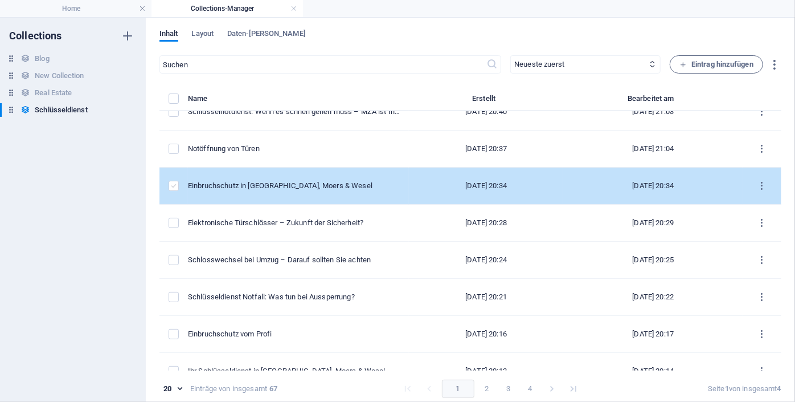
click at [172, 184] on label "items list" at bounding box center [174, 186] width 10 height 10
click at [0, 0] on input "items list" at bounding box center [0, 0] width 0 height 0
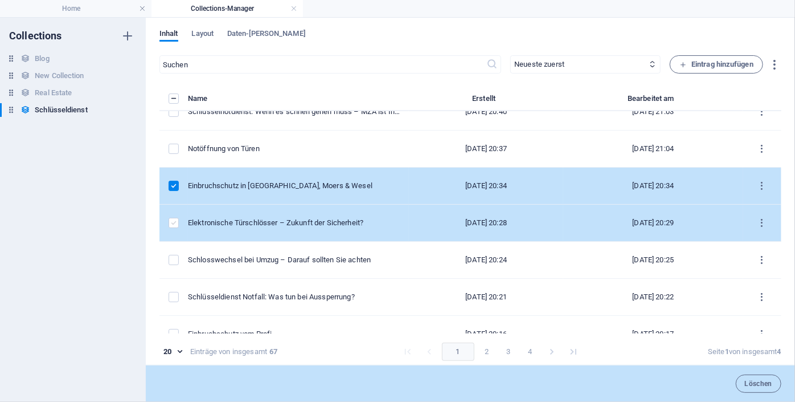
click at [174, 223] on label "items list" at bounding box center [174, 223] width 10 height 10
click at [0, 0] on input "items list" at bounding box center [0, 0] width 0 height 0
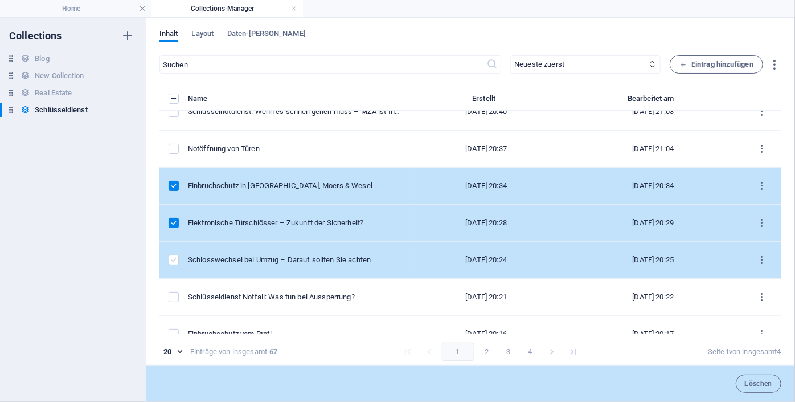
click at [173, 257] on label "items list" at bounding box center [174, 260] width 10 height 10
click at [0, 0] on input "items list" at bounding box center [0, 0] width 0 height 0
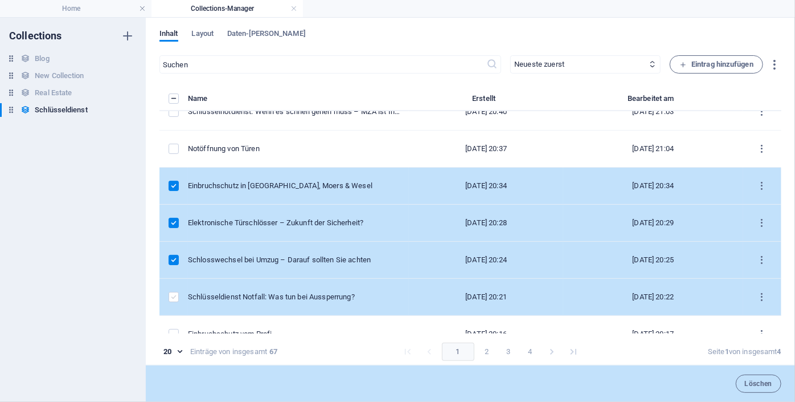
click at [175, 298] on label "items list" at bounding box center [174, 297] width 10 height 10
click at [0, 0] on input "items list" at bounding box center [0, 0] width 0 height 0
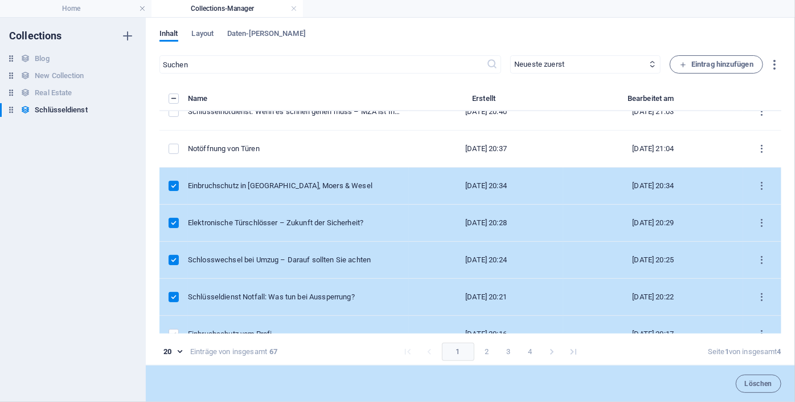
click at [175, 330] on label "items list" at bounding box center [174, 334] width 10 height 10
click at [0, 0] on input "items list" at bounding box center [0, 0] width 0 height 0
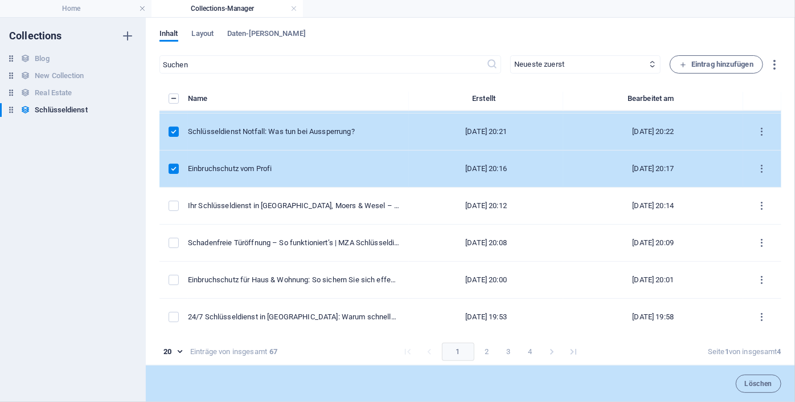
scroll to position [308, 0]
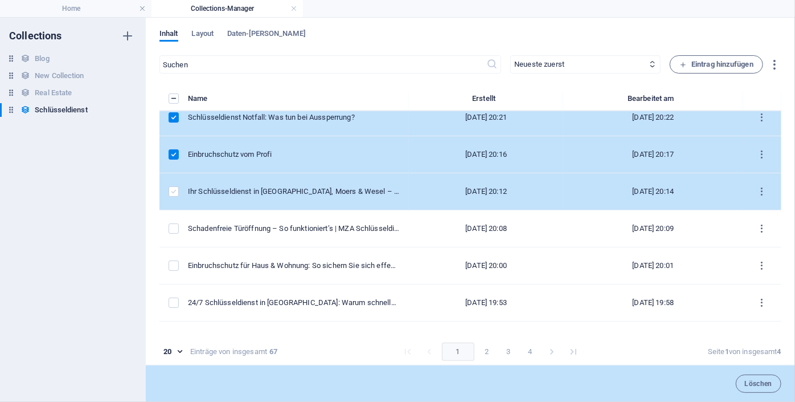
click at [178, 189] on label "items list" at bounding box center [174, 191] width 10 height 10
click at [0, 0] on input "items list" at bounding box center [0, 0] width 0 height 0
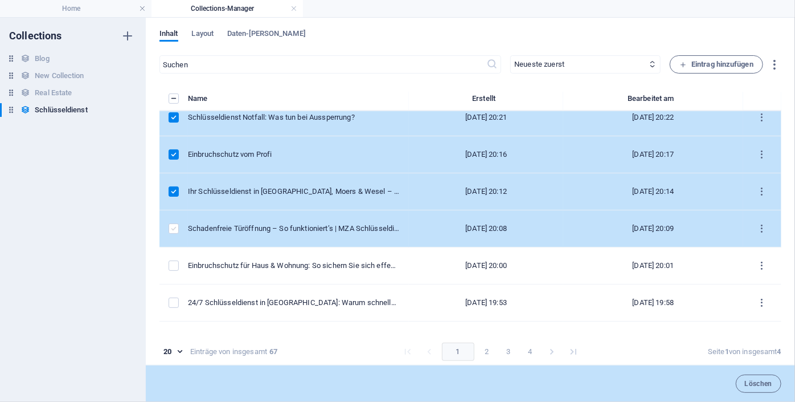
click at [173, 223] on label "items list" at bounding box center [174, 228] width 10 height 10
click at [0, 0] on input "items list" at bounding box center [0, 0] width 0 height 0
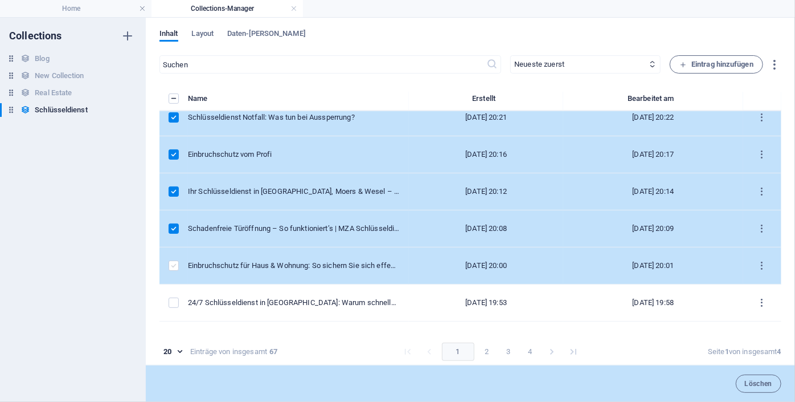
click at [174, 264] on label "items list" at bounding box center [174, 265] width 10 height 10
click at [0, 0] on input "items list" at bounding box center [0, 0] width 0 height 0
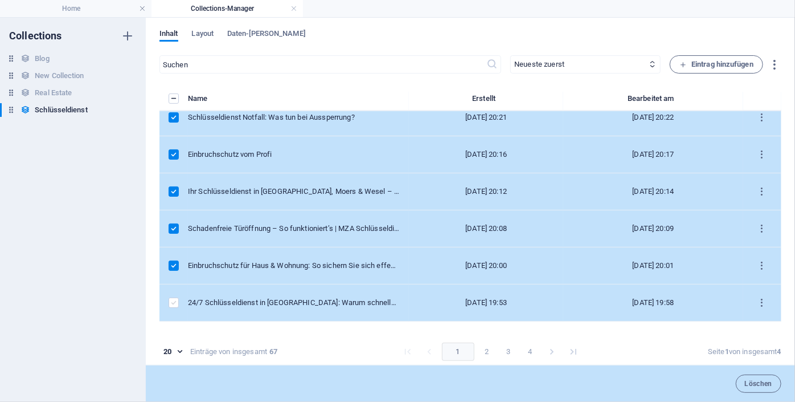
click at [173, 297] on label "items list" at bounding box center [174, 302] width 10 height 10
click at [0, 0] on input "items list" at bounding box center [0, 0] width 0 height 0
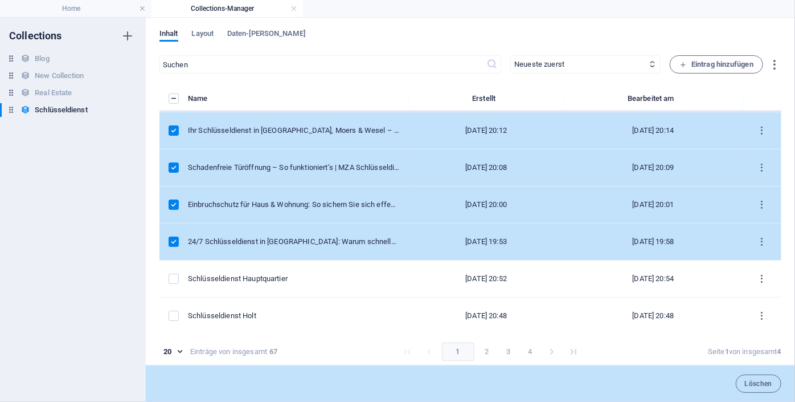
scroll to position [372, 0]
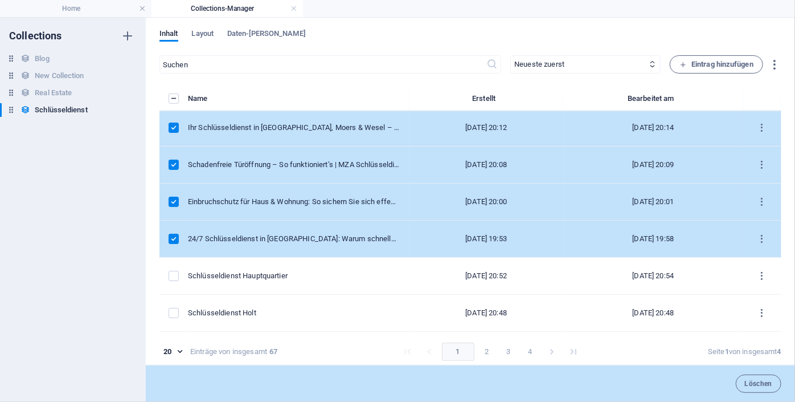
drag, startPoint x: 780, startPoint y: 237, endPoint x: 779, endPoint y: 190, distance: 47.3
click at [779, 190] on div "Inhalt Layout Daten-[PERSON_NAME] ​ Neueste zuerst Älteste zuerst Zuletzt bearb…" at bounding box center [470, 210] width 649 height 384
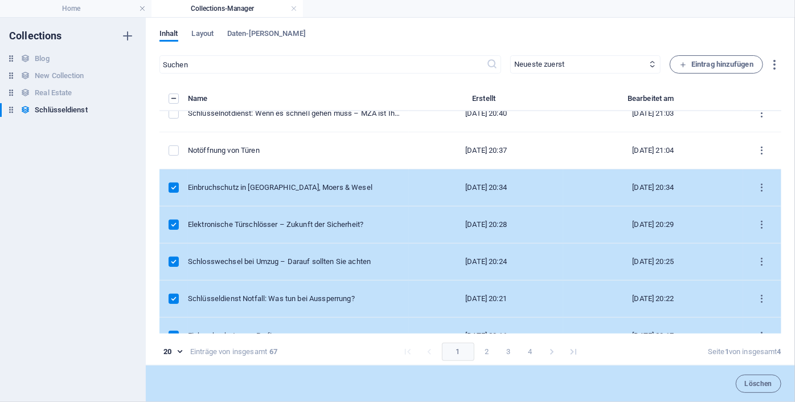
scroll to position [125, 0]
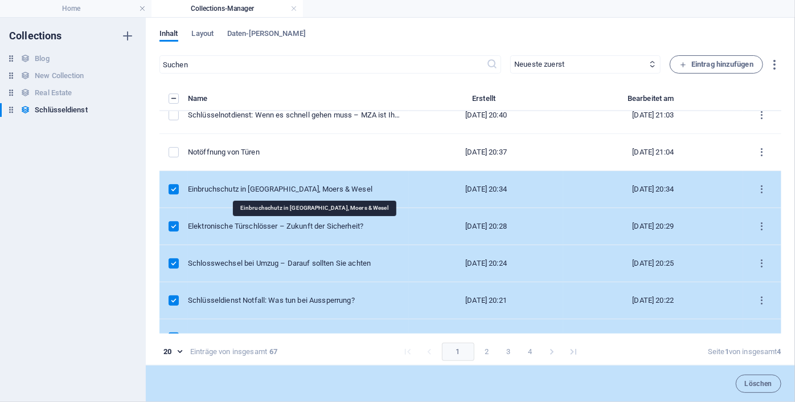
click at [354, 189] on div "Einbruchschutz in [GEOGRAPHIC_DATA], Moers & Wesel" at bounding box center [294, 189] width 212 height 10
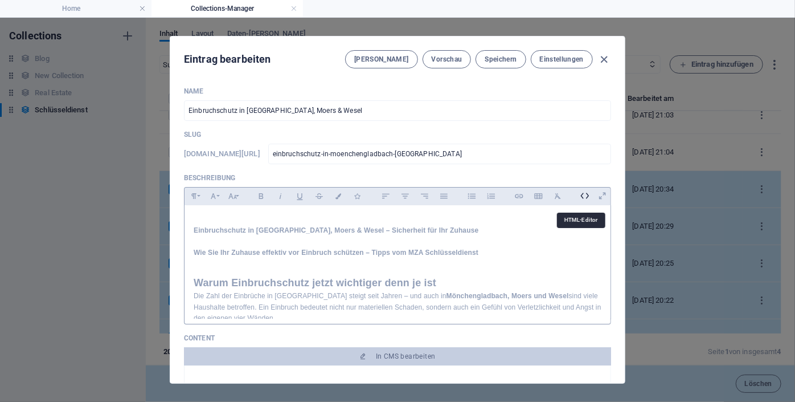
click at [579, 195] on icon at bounding box center [585, 196] width 18 height 18
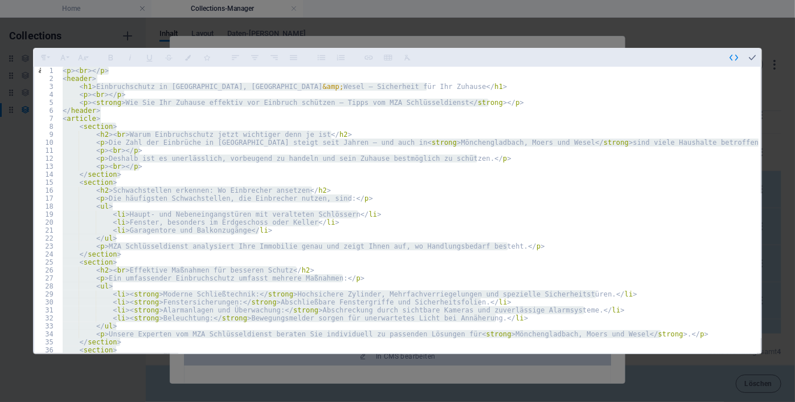
type textarea "</footer> </article>"
click at [750, 59] on icon "button" at bounding box center [752, 57] width 10 height 10
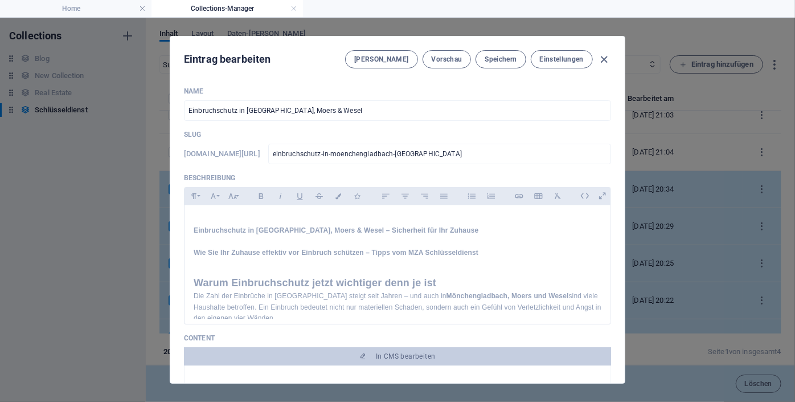
drag, startPoint x: 621, startPoint y: 133, endPoint x: 630, endPoint y: 132, distance: 9.2
click at [630, 132] on div "Eintrag bearbeiten Felder Vorschau Speichern Einstellungen Name Einbruchschutz …" at bounding box center [397, 210] width 795 height 384
drag, startPoint x: 624, startPoint y: 130, endPoint x: 624, endPoint y: 158, distance: 27.9
click at [624, 158] on div "Eintrag bearbeiten Felder Vorschau Speichern Einstellungen Name Einbruchschutz …" at bounding box center [398, 210] width 456 height 348
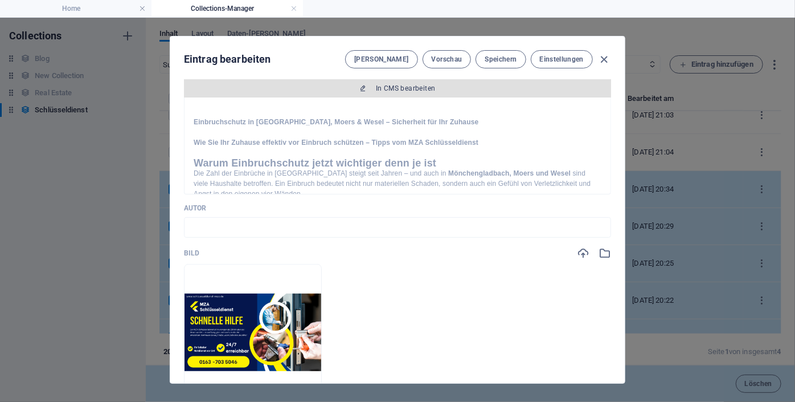
click at [362, 82] on button "In CMS bearbeiten" at bounding box center [397, 88] width 427 height 18
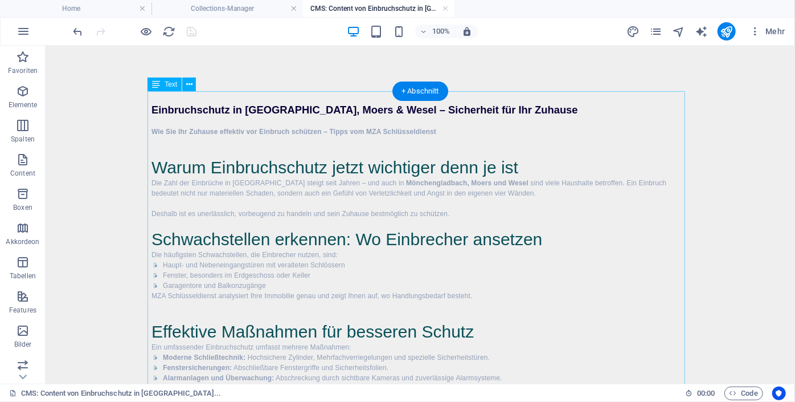
scroll to position [0, 0]
drag, startPoint x: 407, startPoint y: 127, endPoint x: 304, endPoint y: 81, distance: 112.2
click at [189, 87] on icon at bounding box center [189, 85] width 6 height 12
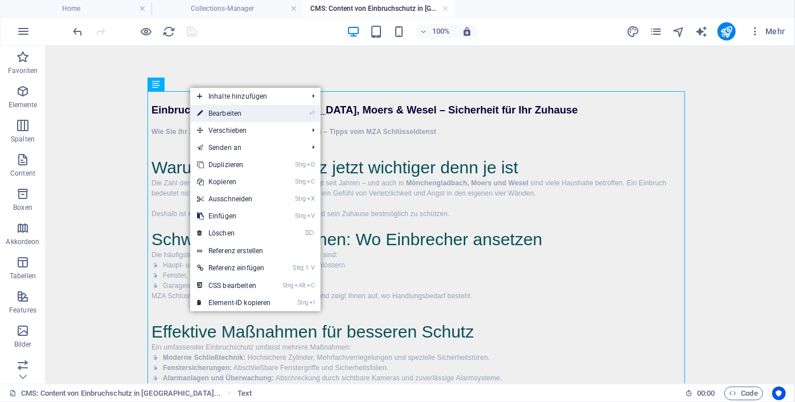
click at [226, 111] on link "⏎ Bearbeiten" at bounding box center [234, 113] width 88 height 17
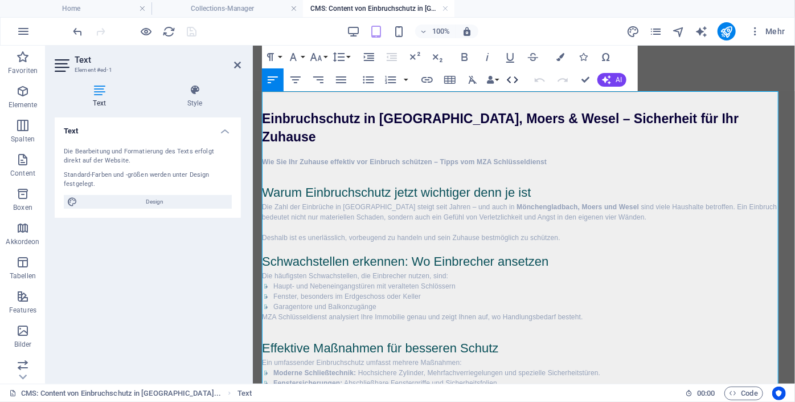
click at [515, 79] on icon "button" at bounding box center [513, 80] width 14 height 14
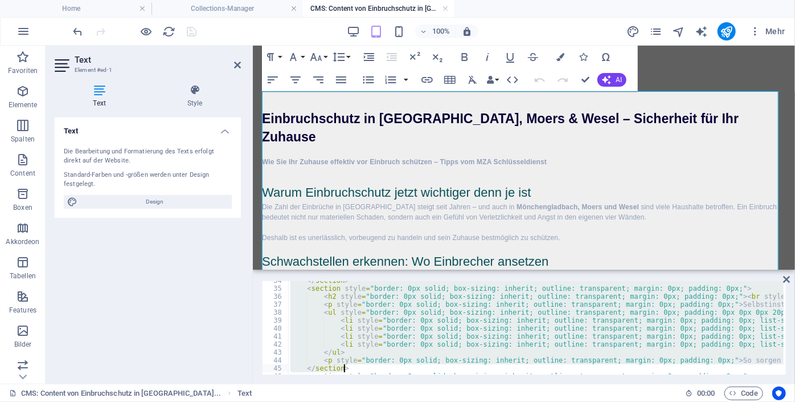
scroll to position [459, 0]
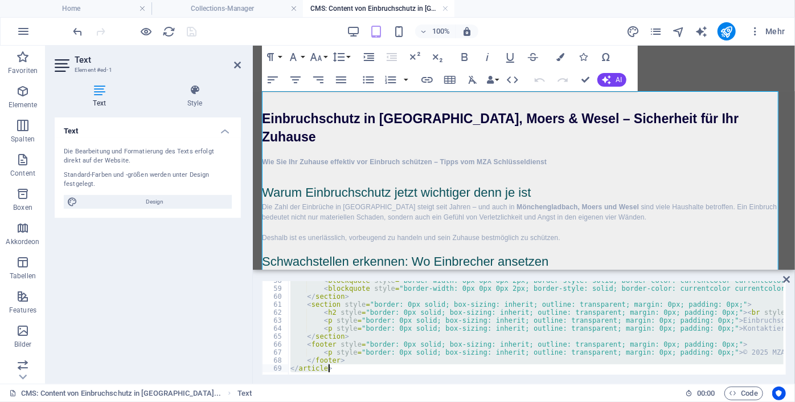
drag, startPoint x: 290, startPoint y: 283, endPoint x: 652, endPoint y: 402, distance: 380.8
click at [652, 401] on html "schluesseldienst-mza.de Home Collections-Manager CMS: Content von Einbruchschut…" at bounding box center [397, 201] width 795 height 402
type textarea "</footer> </article>"
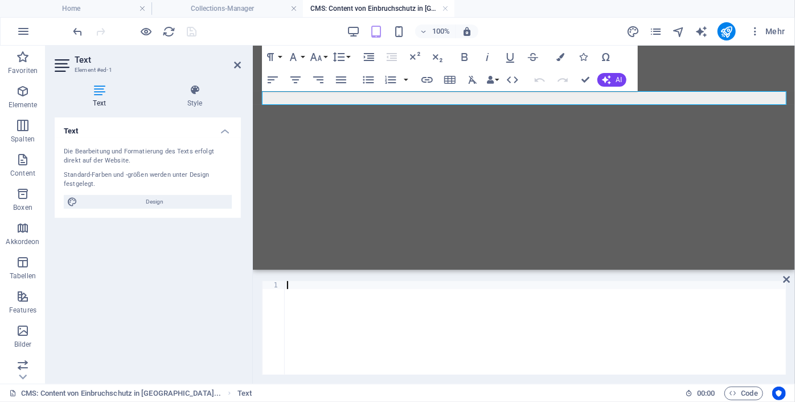
type textarea "</article>"
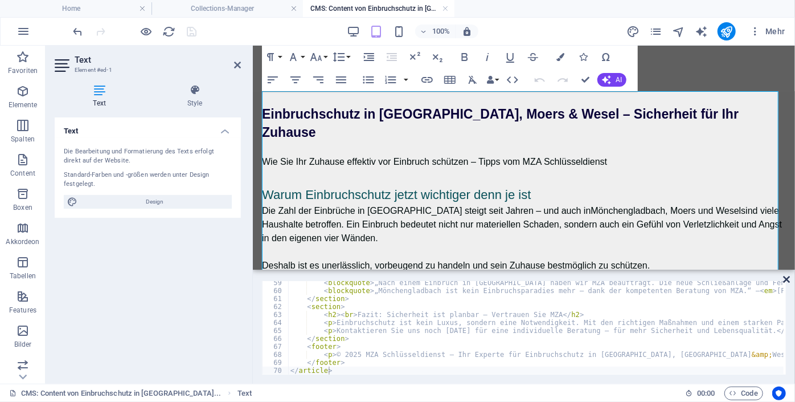
click at [787, 280] on icon at bounding box center [786, 279] width 7 height 9
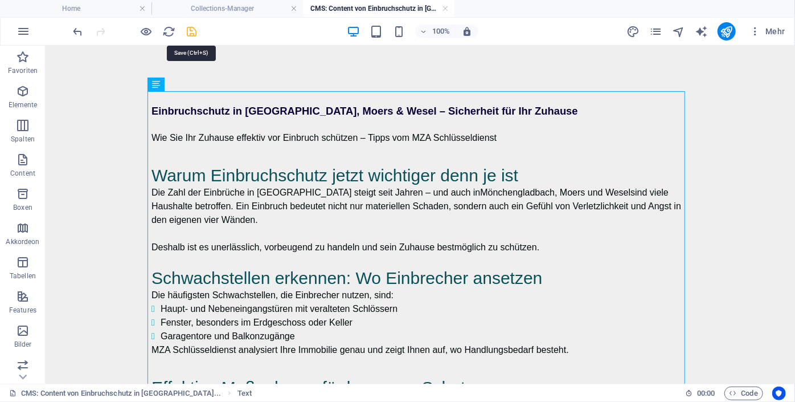
click at [193, 31] on icon "save" at bounding box center [192, 31] width 13 height 13
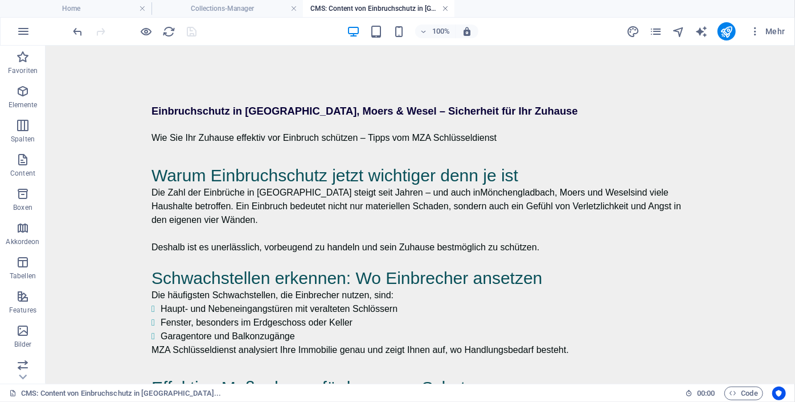
click at [443, 7] on link at bounding box center [445, 8] width 7 height 11
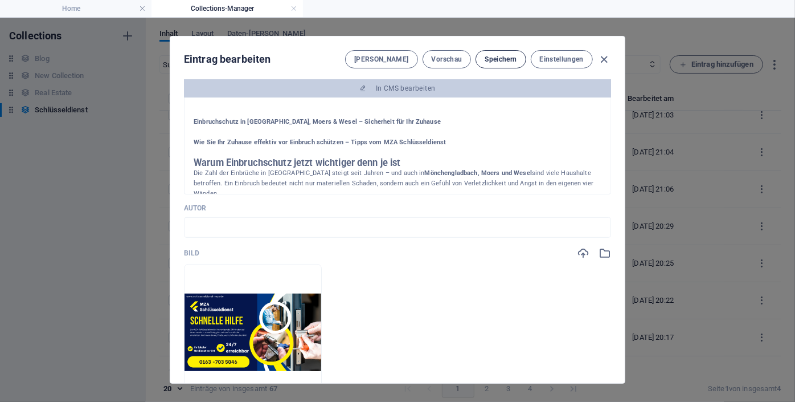
click at [498, 58] on span "Speichern" at bounding box center [501, 59] width 32 height 9
click at [602, 58] on icon "button" at bounding box center [604, 59] width 13 height 13
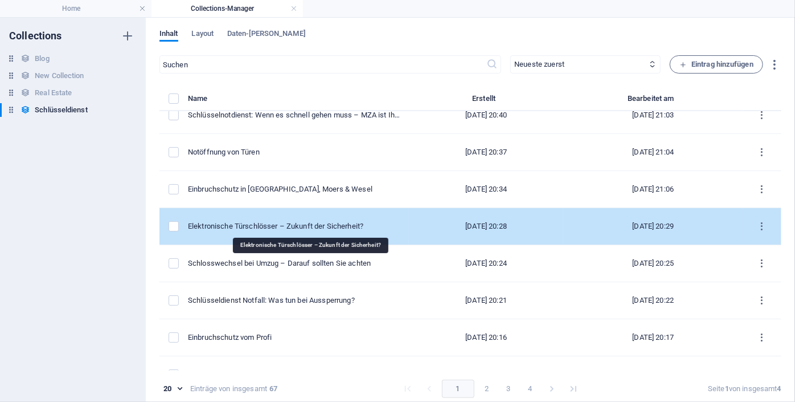
click at [285, 224] on div "Elektronische Türschlösser – Zukunft der Sicherheit?" at bounding box center [294, 226] width 212 height 10
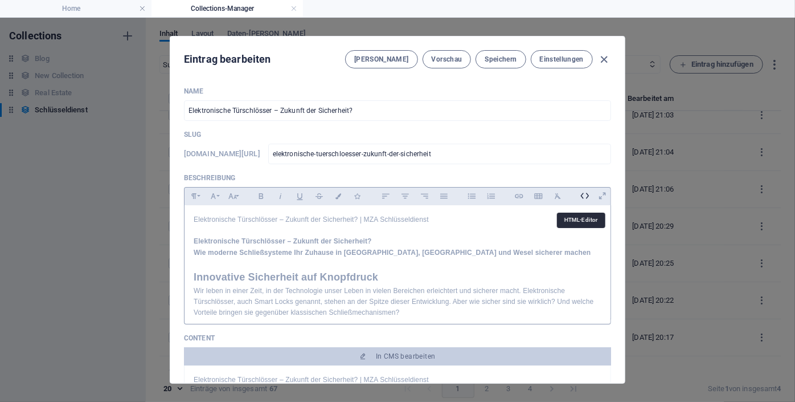
click at [581, 196] on icon at bounding box center [585, 196] width 18 height 18
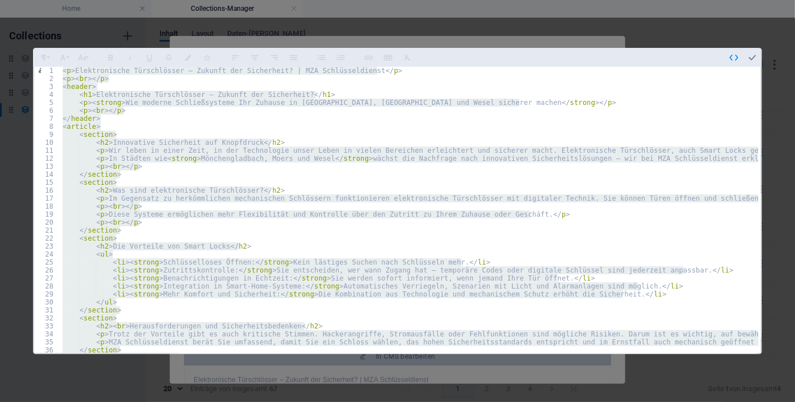
type textarea "</footer> </article>"
click at [753, 58] on icon "button" at bounding box center [752, 57] width 10 height 10
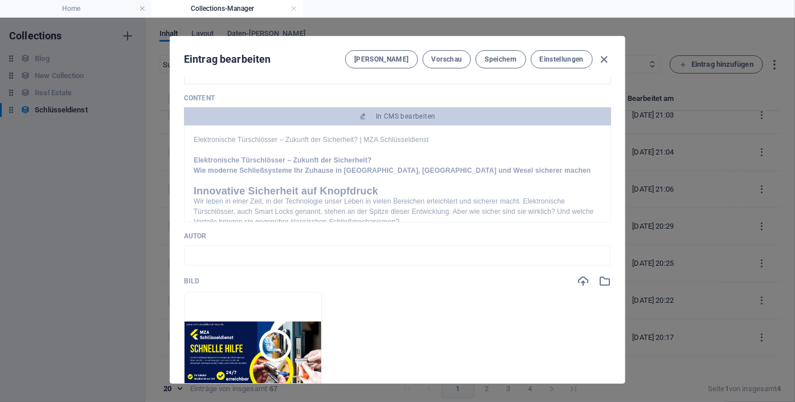
scroll to position [230, 0]
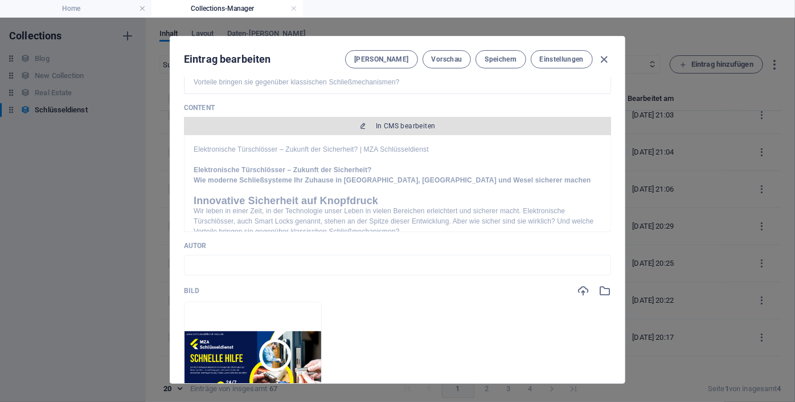
click at [425, 126] on span "In CMS bearbeiten" at bounding box center [406, 125] width 60 height 9
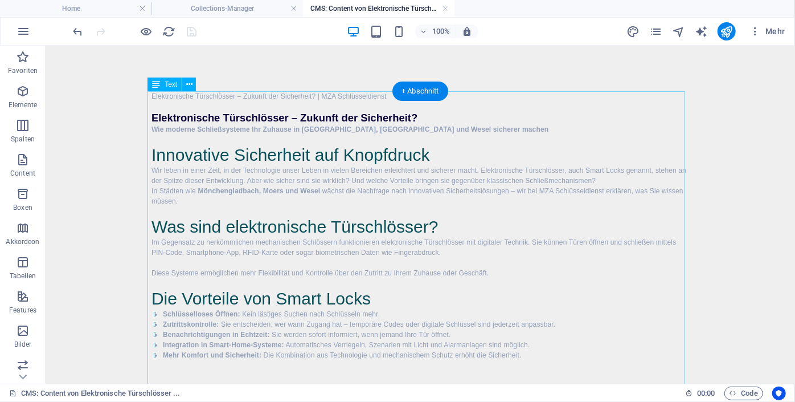
scroll to position [0, 0]
click at [187, 87] on icon at bounding box center [189, 85] width 6 height 12
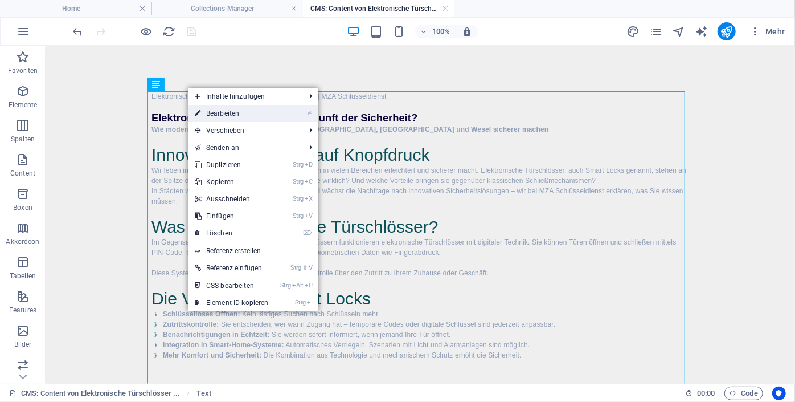
click at [226, 112] on link "⏎ Bearbeiten" at bounding box center [232, 113] width 88 height 17
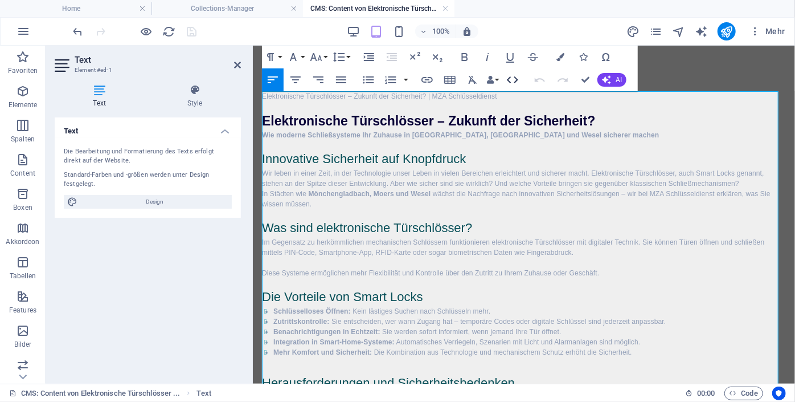
click at [516, 76] on icon "button" at bounding box center [513, 80] width 14 height 14
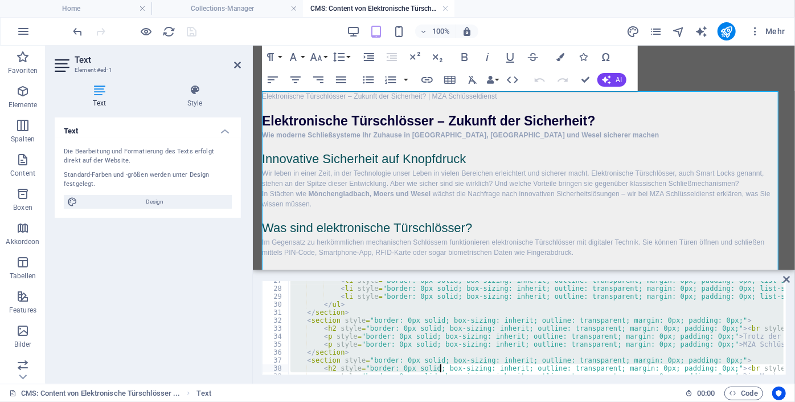
scroll to position [475, 0]
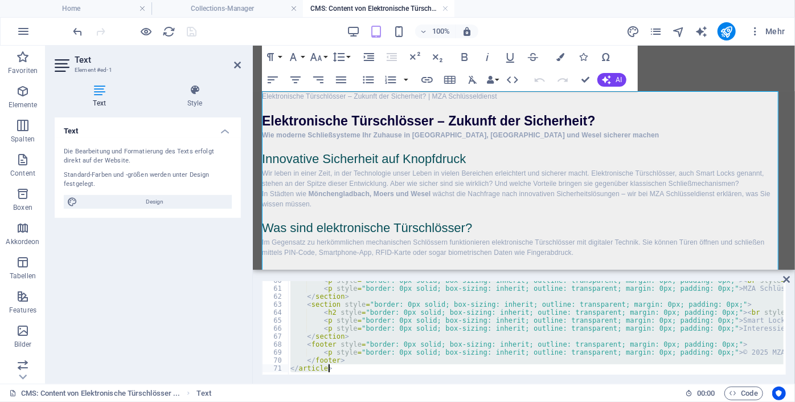
drag, startPoint x: 292, startPoint y: 285, endPoint x: 671, endPoint y: 402, distance: 396.4
click at [671, 401] on html "schluesseldienst-mza.de Home Collections-Manager CMS: Content von Elektronische…" at bounding box center [397, 201] width 795 height 402
type textarea "</article>"
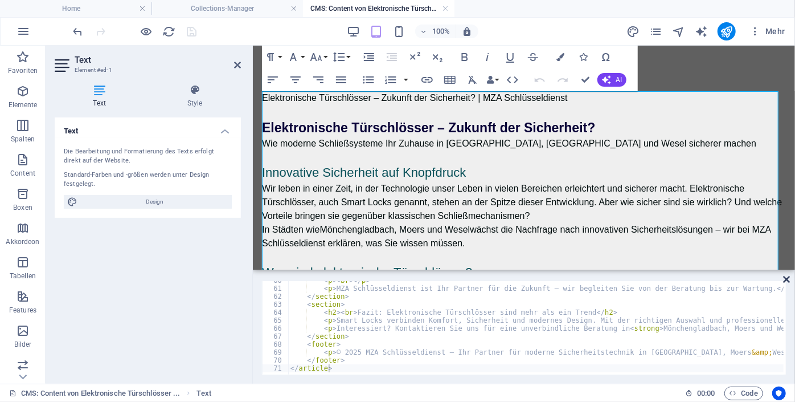
click at [788, 277] on icon at bounding box center [786, 279] width 7 height 9
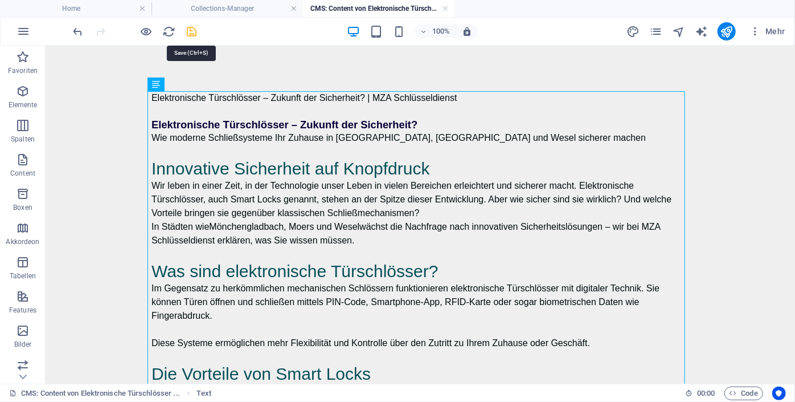
click at [195, 28] on icon "save" at bounding box center [192, 31] width 13 height 13
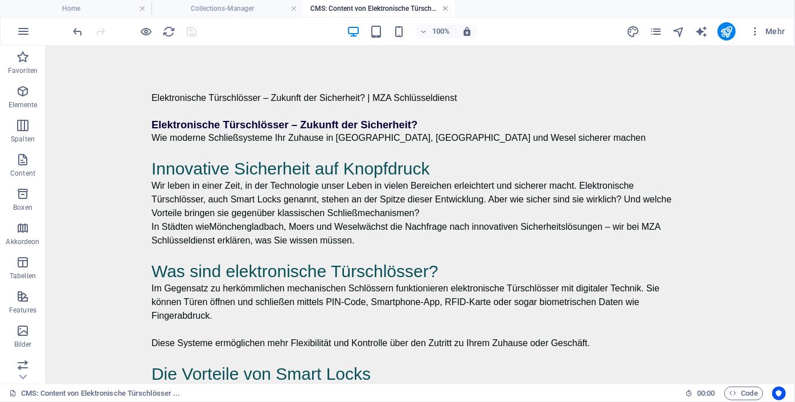
click at [448, 10] on link at bounding box center [445, 8] width 7 height 11
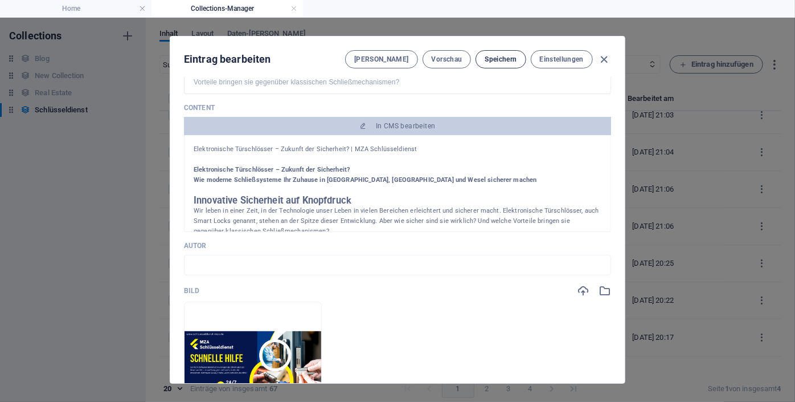
click at [501, 60] on span "Speichern" at bounding box center [501, 59] width 32 height 9
click at [602, 60] on icon "button" at bounding box center [604, 59] width 13 height 13
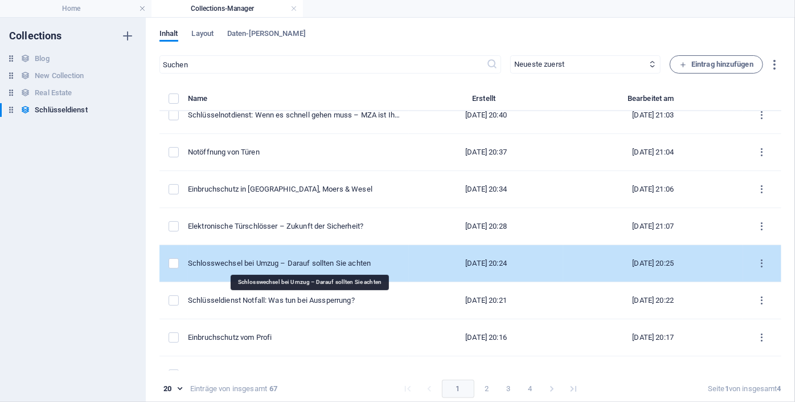
click at [291, 258] on div "Schlosswechsel bei Umzug – Darauf sollten Sie achten" at bounding box center [294, 263] width 212 height 10
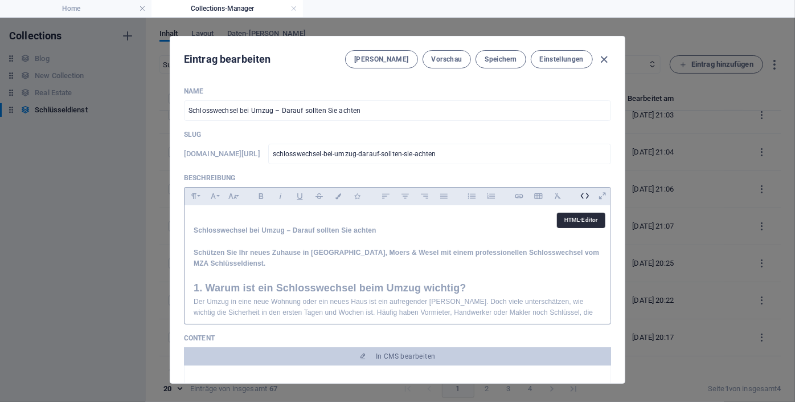
click at [582, 198] on icon at bounding box center [585, 196] width 18 height 18
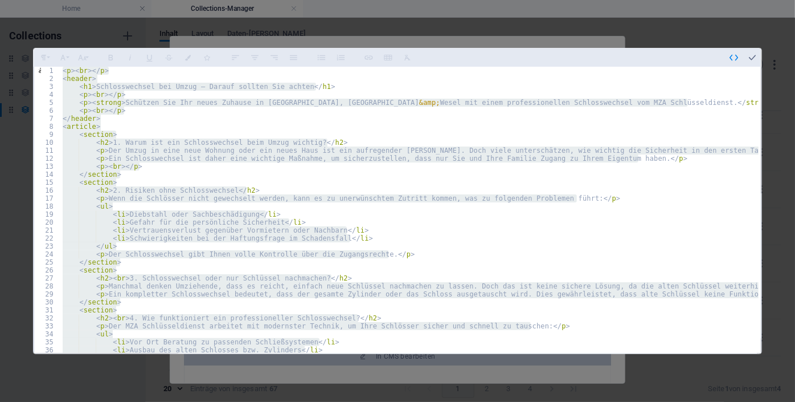
type textarea "</footer> </article>"
click at [751, 53] on icon "button" at bounding box center [752, 57] width 10 height 10
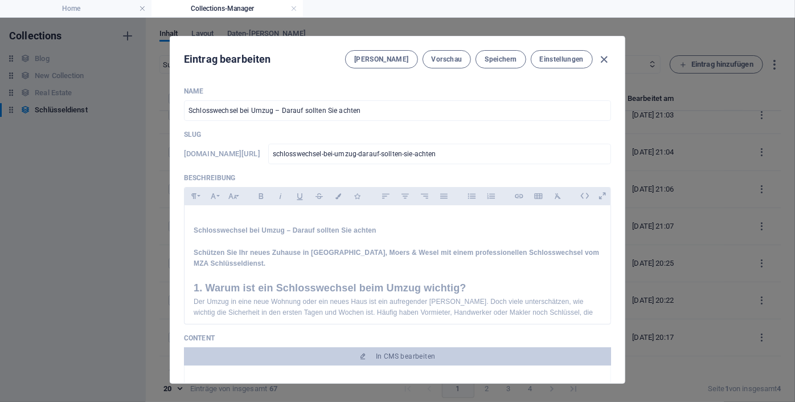
drag, startPoint x: 779, startPoint y: 161, endPoint x: 787, endPoint y: 223, distance: 62.0
click at [787, 223] on div "Eintrag bearbeiten Felder Vorschau Speichern Einstellungen Name Schlosswechsel …" at bounding box center [397, 210] width 795 height 384
type input "schlosswechsel-bei-umzug-darauf-sollten-sie-achten"
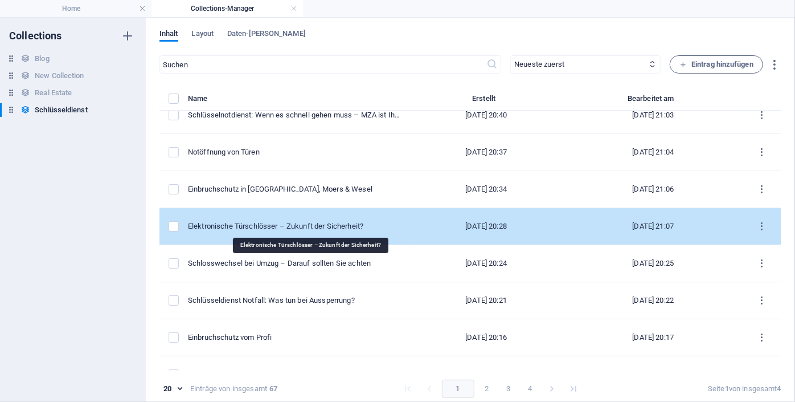
click at [288, 223] on div "Elektronische Türschlösser – Zukunft der Sicherheit?" at bounding box center [294, 226] width 212 height 10
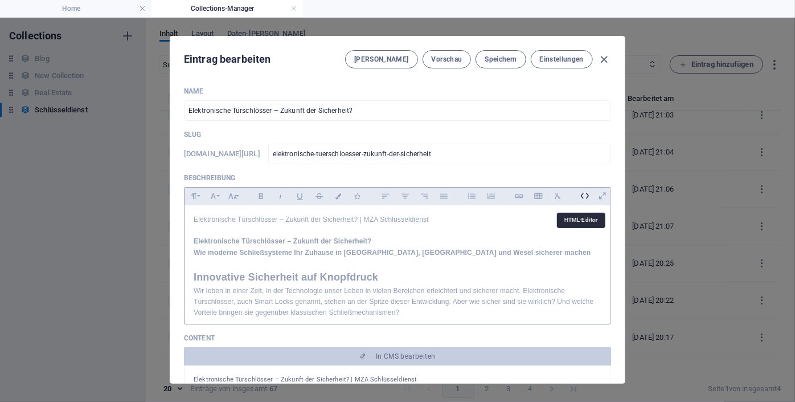
click at [582, 197] on icon at bounding box center [585, 196] width 18 height 18
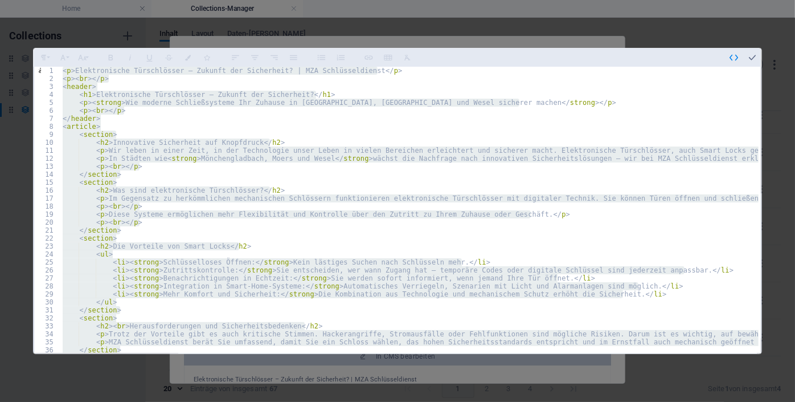
type textarea "</footer> </article>"
click at [751, 54] on icon "button" at bounding box center [752, 57] width 10 height 10
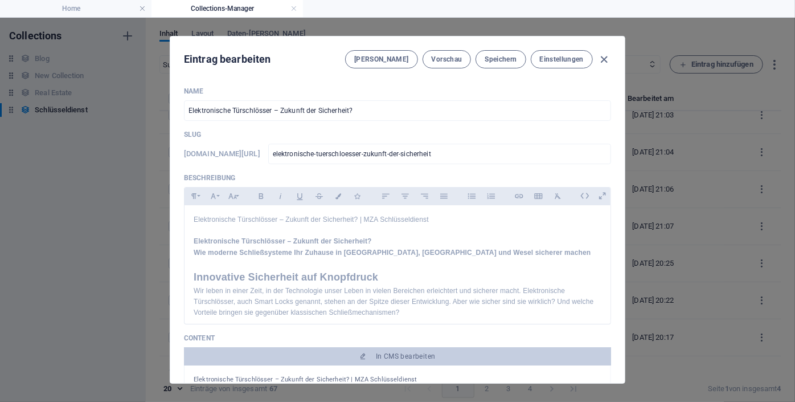
drag, startPoint x: 624, startPoint y: 134, endPoint x: 623, endPoint y: 156, distance: 21.7
click at [624, 150] on div "Eintrag bearbeiten Felder Vorschau Speichern Einstellungen Name Elektronische T…" at bounding box center [398, 210] width 456 height 348
drag, startPoint x: 607, startPoint y: 215, endPoint x: 604, endPoint y: 225, distance: 10.3
click at [604, 225] on div "Elektronische Türschlösser – Zukunft der Sicherheit? | MZA Schlüsseldienst Elek…" at bounding box center [397, 262] width 427 height 114
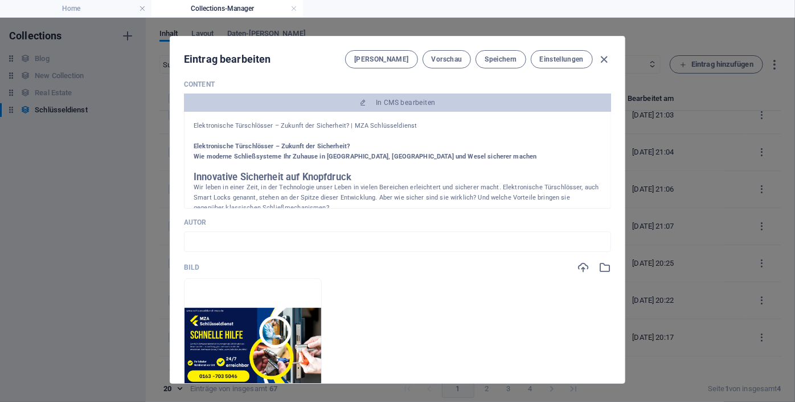
scroll to position [247, 0]
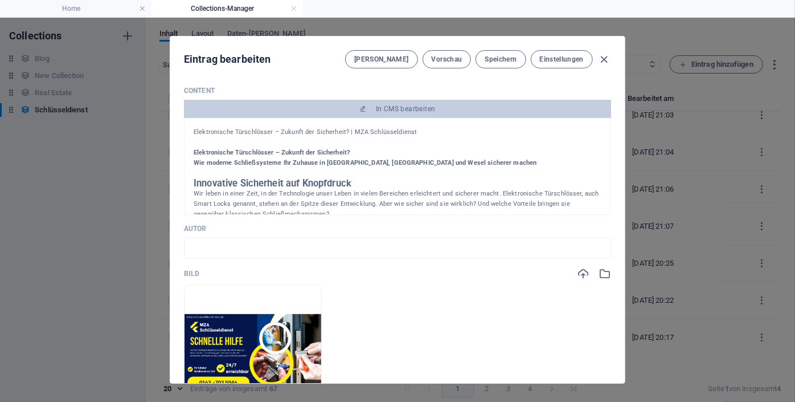
click at [367, 137] on p at bounding box center [398, 142] width 408 height 10
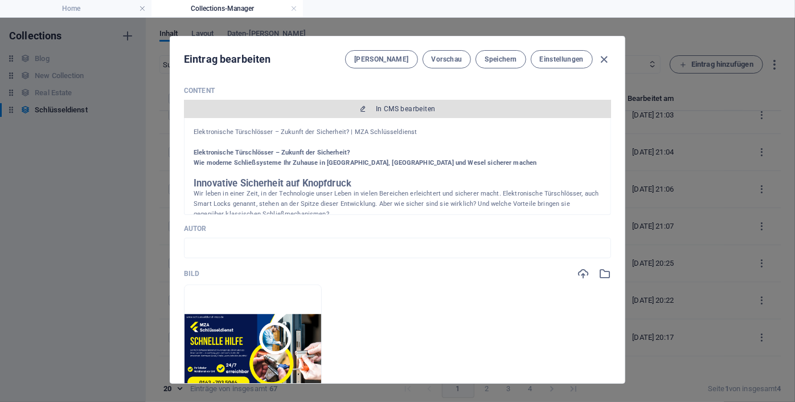
click at [397, 106] on span "In CMS bearbeiten" at bounding box center [406, 108] width 60 height 9
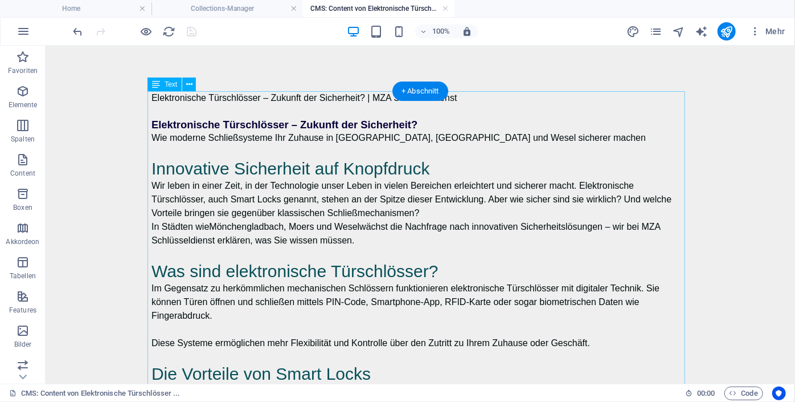
scroll to position [0, 0]
click at [446, 10] on link at bounding box center [445, 8] width 7 height 11
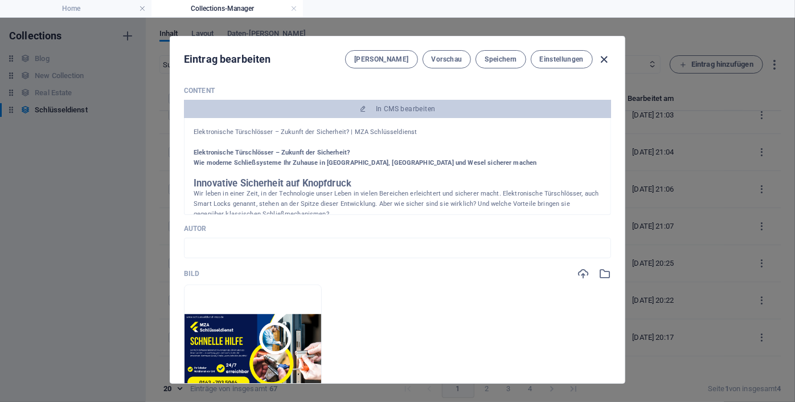
click at [603, 58] on icon "button" at bounding box center [604, 59] width 13 height 13
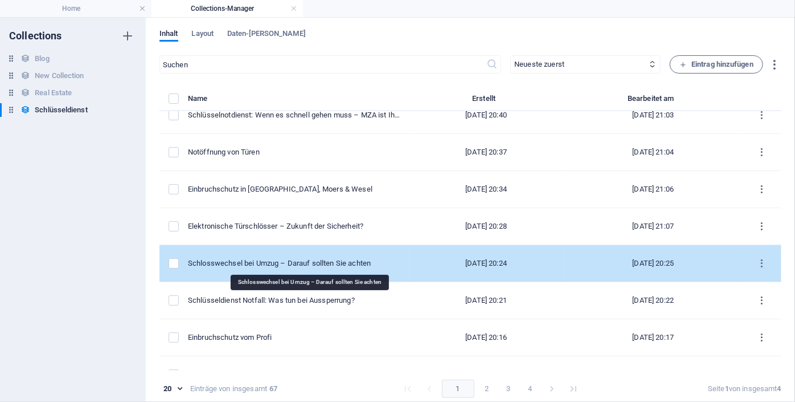
click at [284, 261] on div "Schlosswechsel bei Umzug – Darauf sollten Sie achten" at bounding box center [294, 263] width 212 height 10
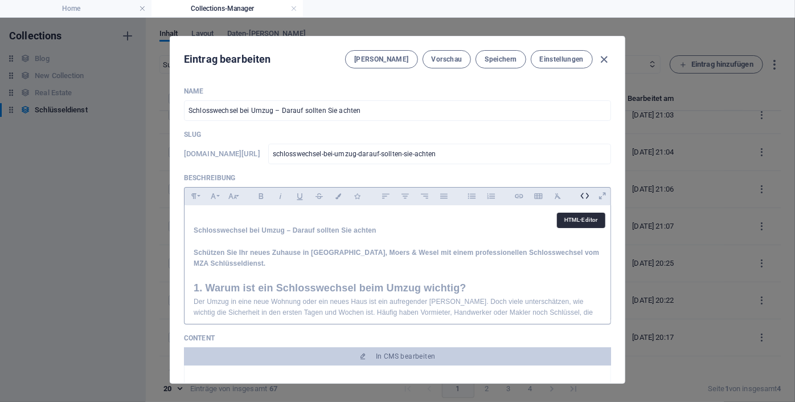
click at [579, 195] on icon at bounding box center [585, 196] width 18 height 18
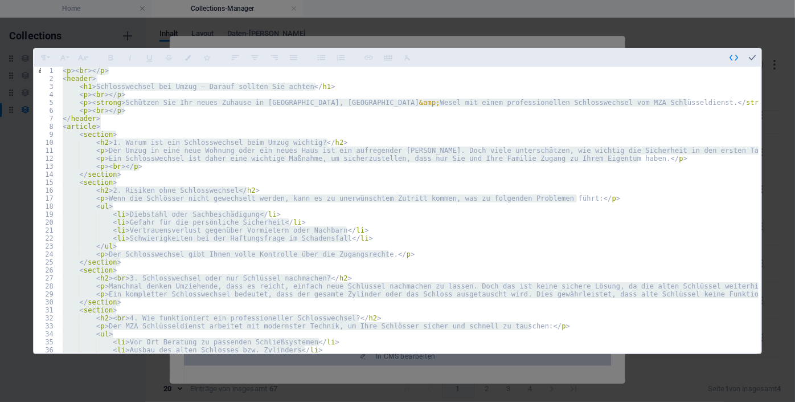
type textarea "</footer> </article>"
click at [752, 56] on icon "button" at bounding box center [752, 57] width 10 height 10
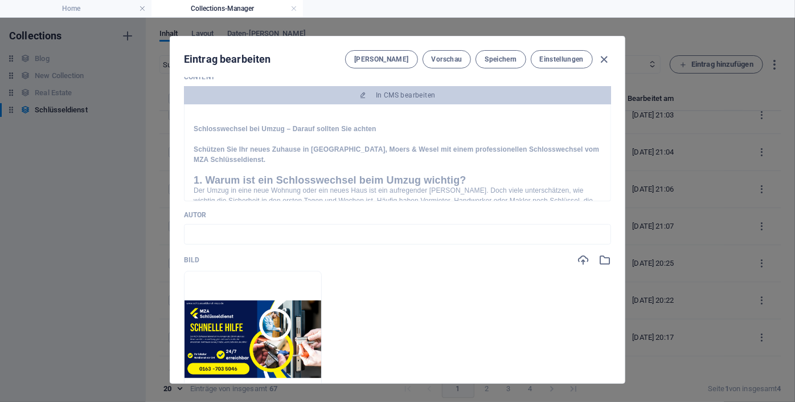
scroll to position [261, 0]
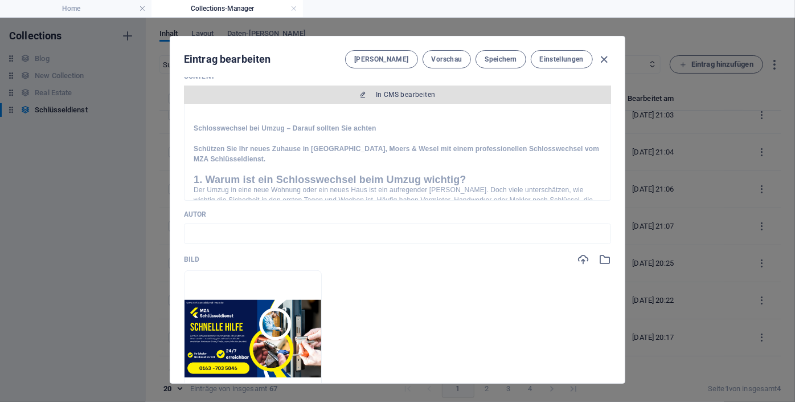
click at [398, 93] on span "In CMS bearbeiten" at bounding box center [406, 94] width 60 height 9
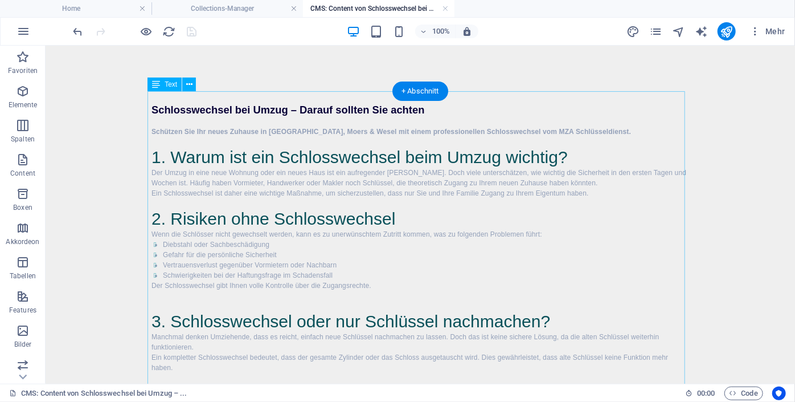
scroll to position [0, 0]
click at [186, 81] on icon at bounding box center [189, 85] width 6 height 12
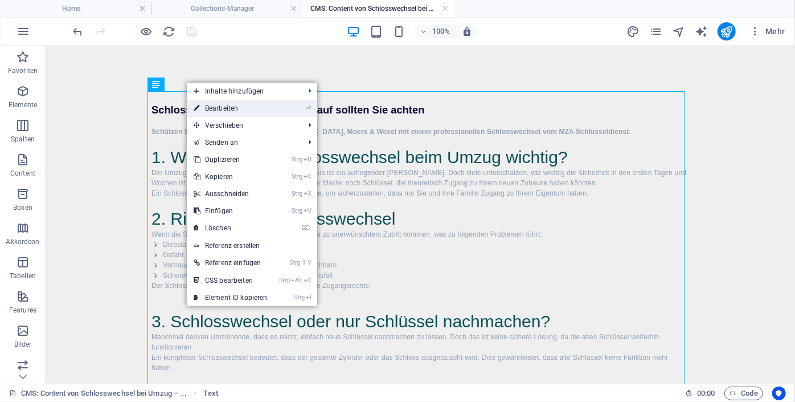
click at [229, 112] on link "⏎ Bearbeiten" at bounding box center [231, 108] width 88 height 17
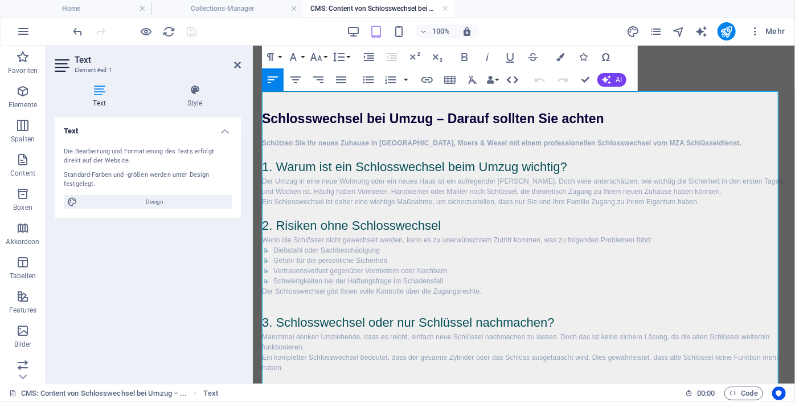
click at [514, 78] on icon "button" at bounding box center [513, 80] width 14 height 14
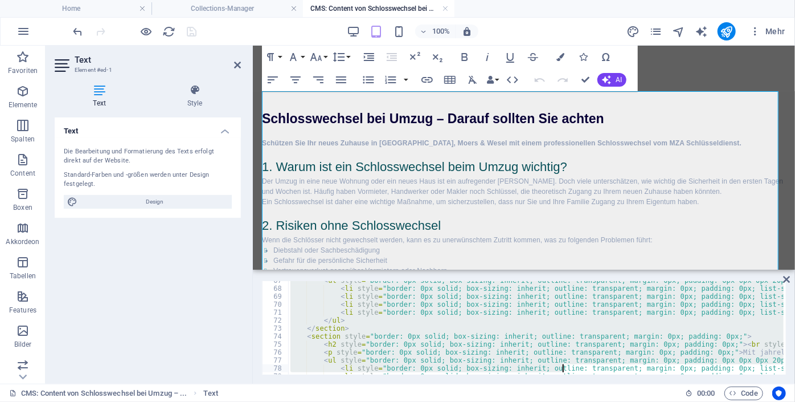
scroll to position [698, 0]
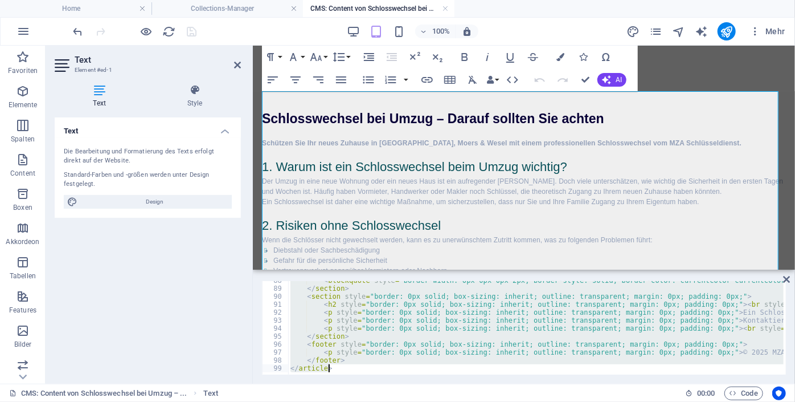
drag, startPoint x: 290, startPoint y: 287, endPoint x: 608, endPoint y: 402, distance: 338.6
click at [608, 401] on html "schluesseldienst-mza.de Home Collections-Manager CMS: Content von Schlosswechse…" at bounding box center [397, 201] width 795 height 402
type textarea "</footer> </article>"
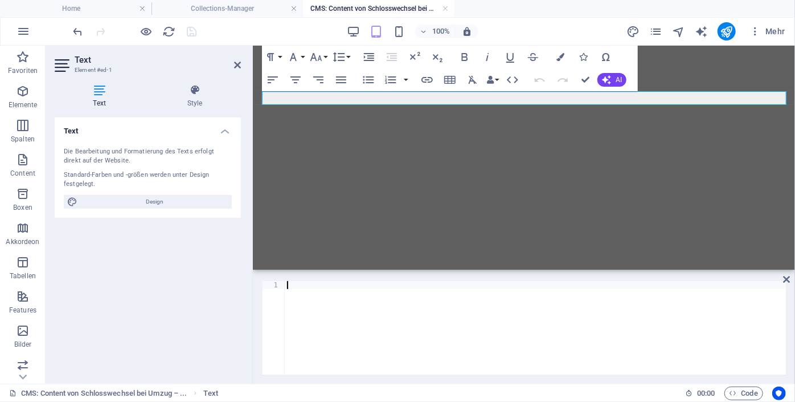
type textarea "</article>"
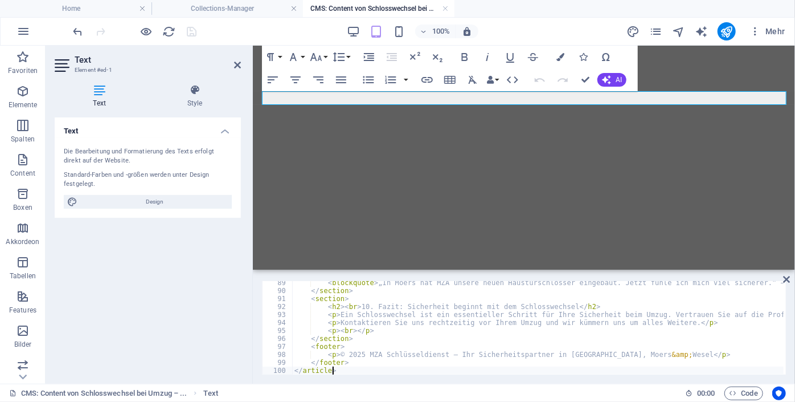
scroll to position [704, 0]
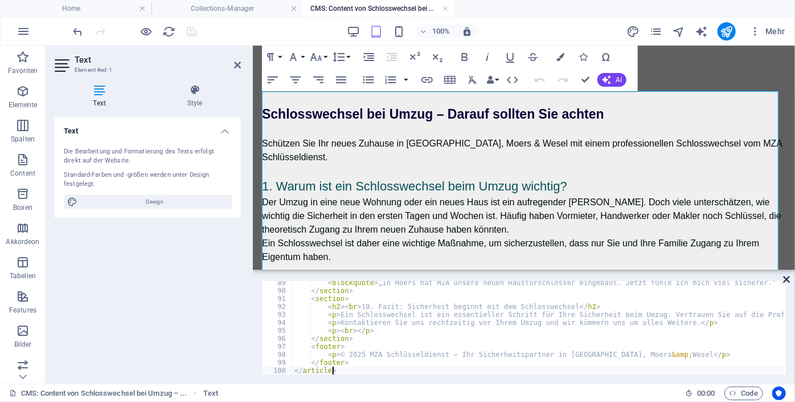
click at [784, 280] on icon at bounding box center [786, 279] width 7 height 9
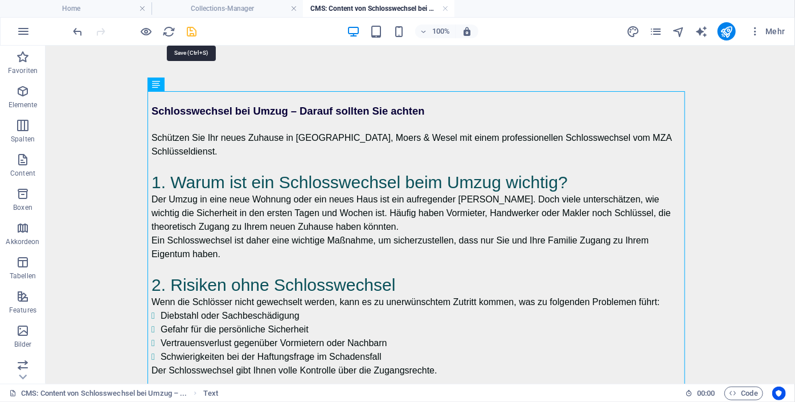
click at [192, 31] on icon "save" at bounding box center [192, 31] width 13 height 13
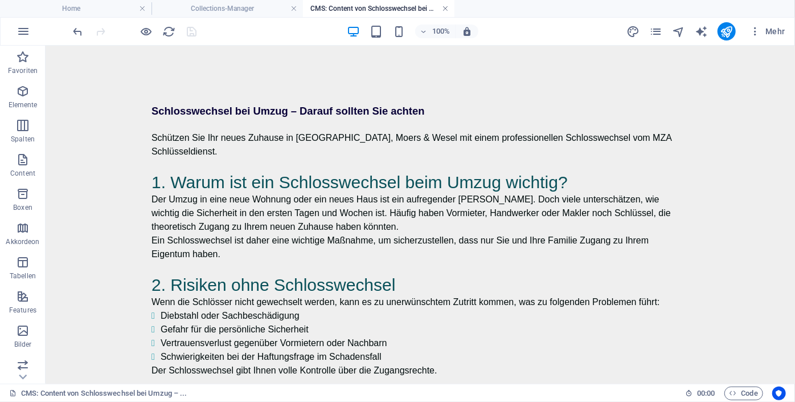
click at [446, 9] on link at bounding box center [445, 8] width 7 height 11
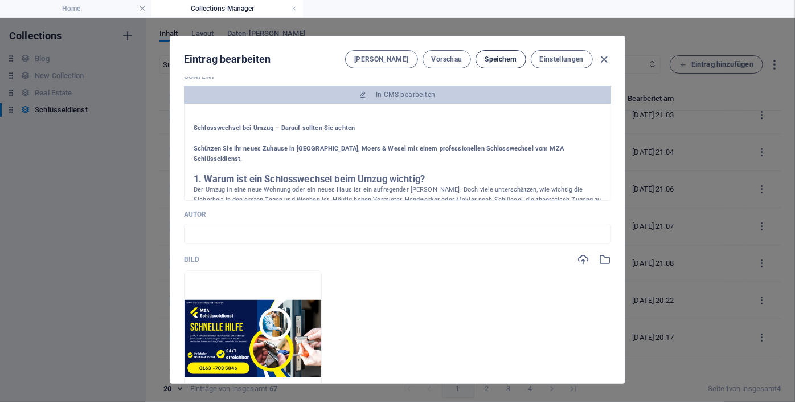
click at [497, 58] on span "Speichern" at bounding box center [501, 59] width 32 height 9
click at [604, 60] on icon "button" at bounding box center [604, 59] width 13 height 13
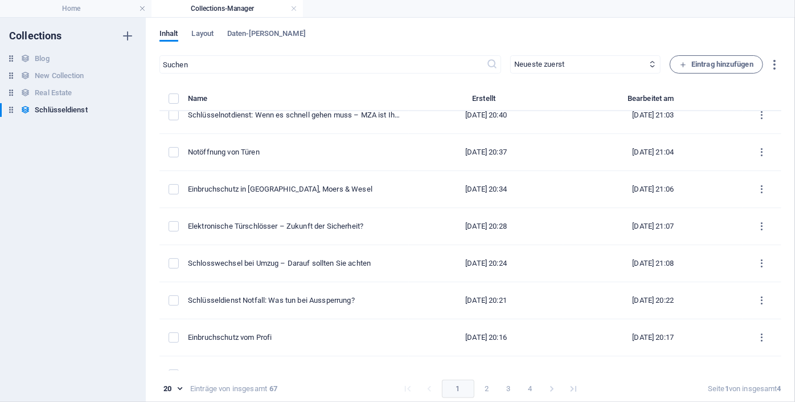
drag, startPoint x: 779, startPoint y: 186, endPoint x: 782, endPoint y: 213, distance: 27.5
click at [782, 213] on div "Inhalt Layout Daten-[PERSON_NAME] ​ Neueste zuerst Älteste zuerst Zuletzt bearb…" at bounding box center [470, 210] width 649 height 384
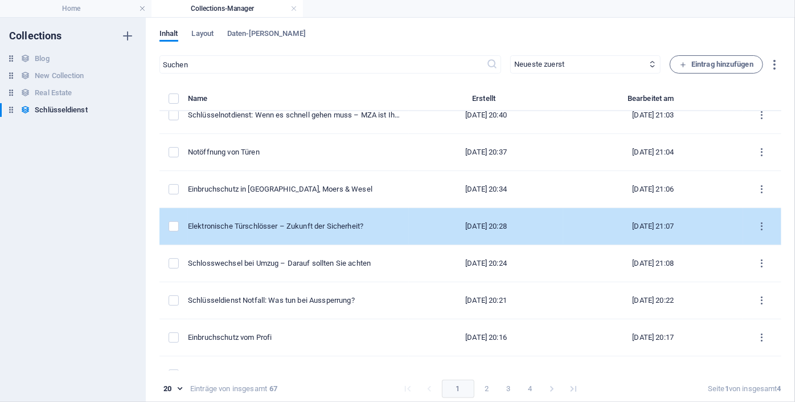
click at [777, 207] on tbody "Sicherheit beginnt an der Tür: Wie der richtige Schlüsseldienst Ihr Zuhause sch…" at bounding box center [471, 356] width 622 height 741
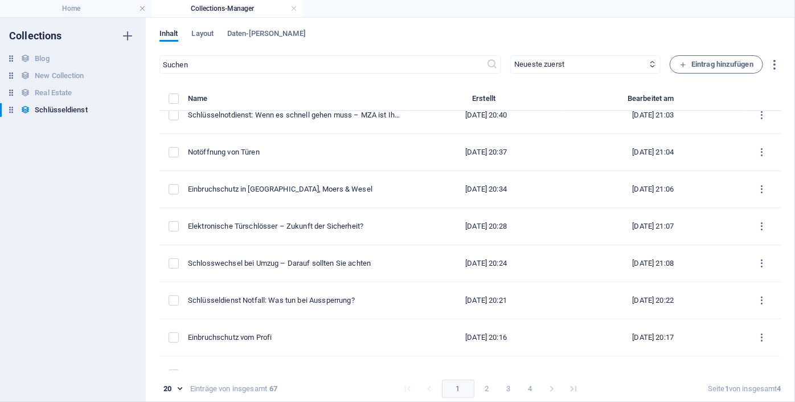
drag, startPoint x: 779, startPoint y: 191, endPoint x: 778, endPoint y: 209, distance: 17.1
click at [778, 209] on div "Inhalt Layout Daten-[PERSON_NAME] ​ Neueste zuerst Älteste zuerst Zuletzt bearb…" at bounding box center [470, 210] width 649 height 384
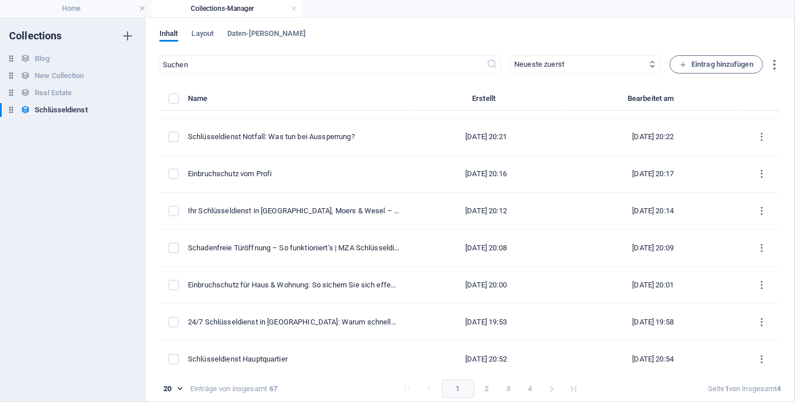
scroll to position [285, 0]
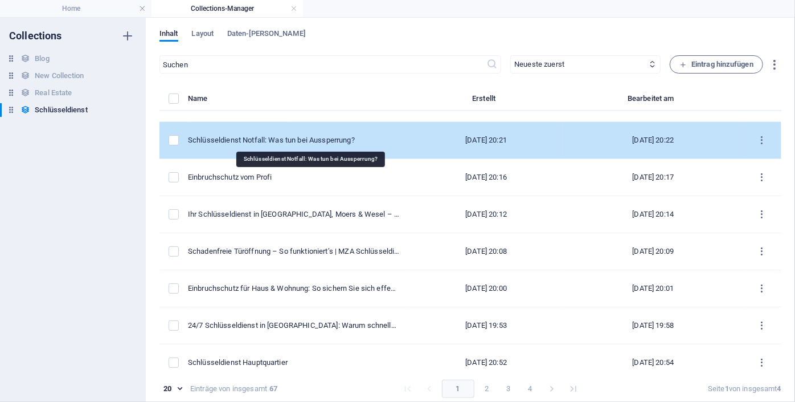
click at [346, 138] on div "Schlüsseldienst Notfall: Was tun bei Aussperrung?" at bounding box center [294, 140] width 212 height 10
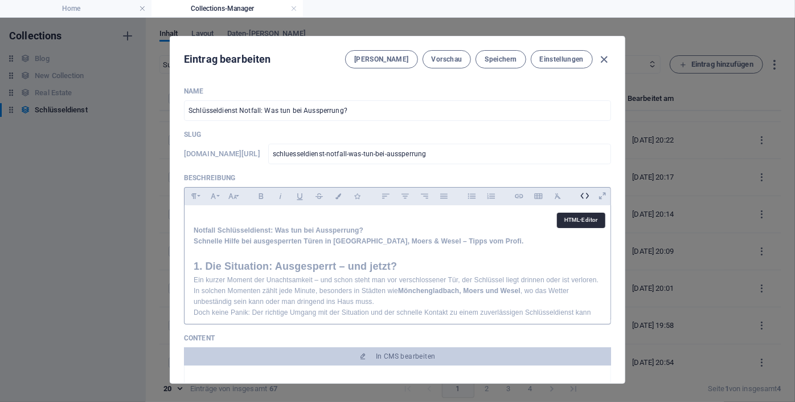
click at [580, 199] on icon at bounding box center [585, 196] width 18 height 18
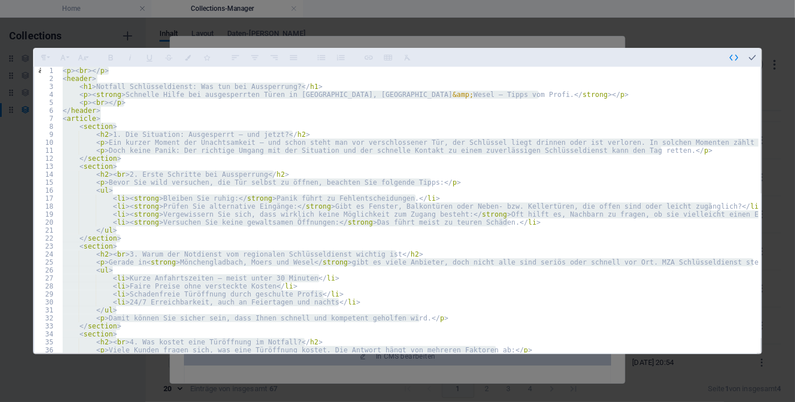
type textarea "</footer> </article>"
click at [750, 58] on icon "button" at bounding box center [752, 57] width 10 height 10
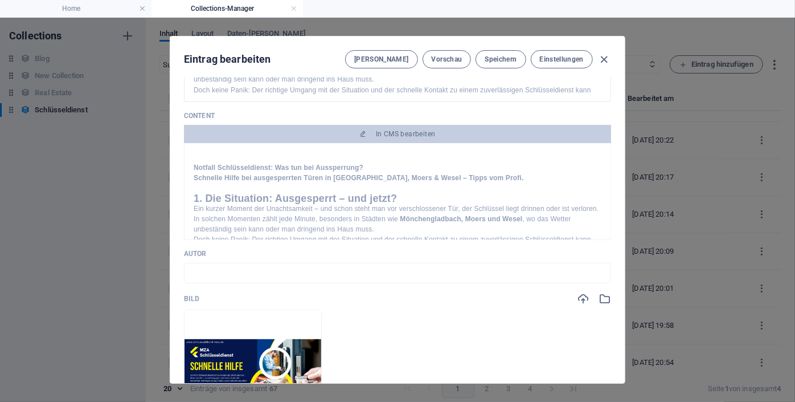
scroll to position [224, 0]
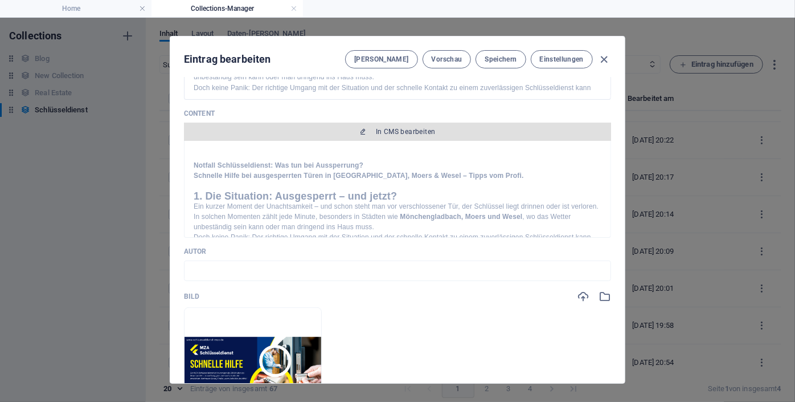
click at [455, 127] on span "In CMS bearbeiten" at bounding box center [398, 131] width 418 height 9
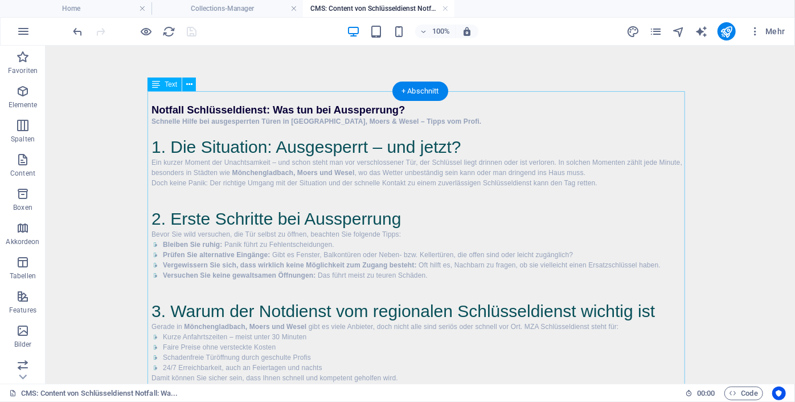
scroll to position [0, 0]
click at [189, 85] on icon at bounding box center [189, 85] width 6 height 12
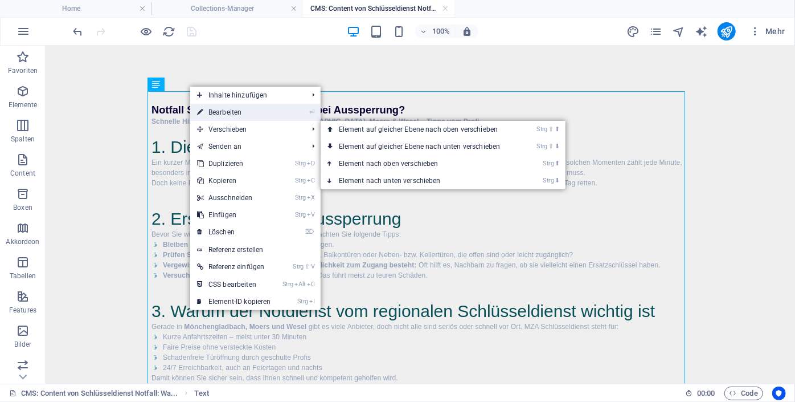
click at [252, 116] on link "⏎ Bearbeiten" at bounding box center [234, 112] width 88 height 17
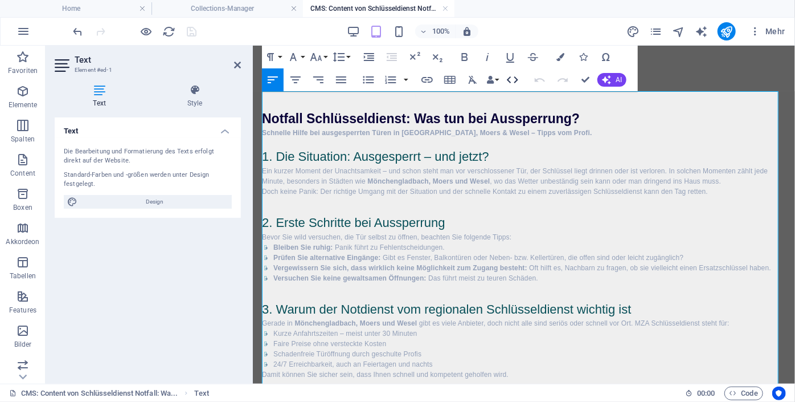
click at [515, 82] on icon "button" at bounding box center [512, 79] width 11 height 7
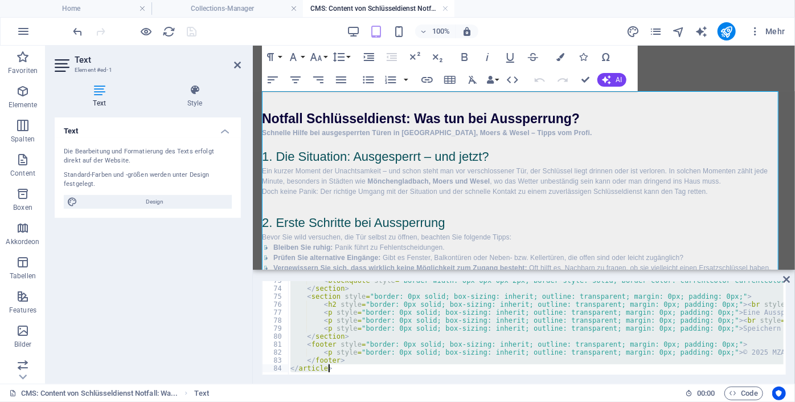
scroll to position [579, 0]
drag, startPoint x: 289, startPoint y: 283, endPoint x: 587, endPoint y: 402, distance: 320.9
click at [587, 401] on html "schluesseldienst-mza.de Home Collections-Manager CMS: Content von Schlüsseldien…" at bounding box center [397, 201] width 795 height 402
type textarea "</article>"
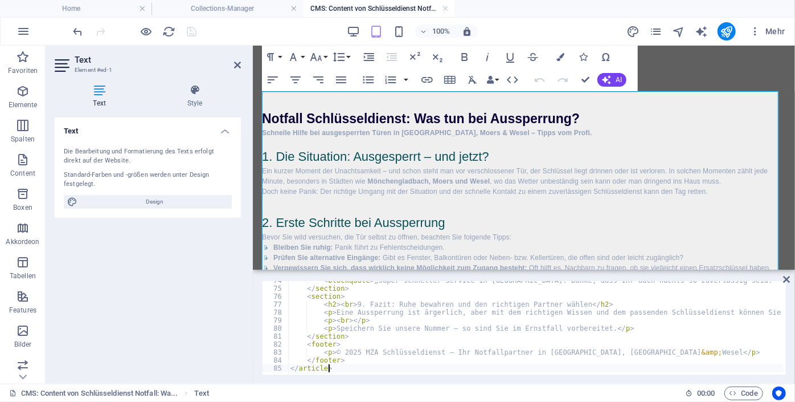
scroll to position [586, 0]
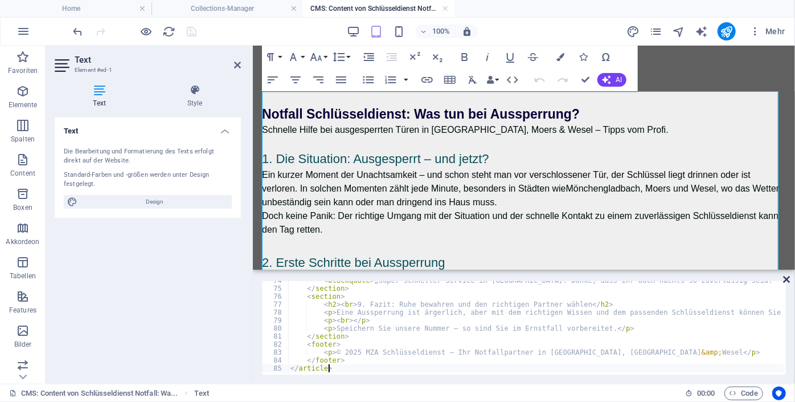
click at [788, 277] on icon at bounding box center [786, 279] width 7 height 9
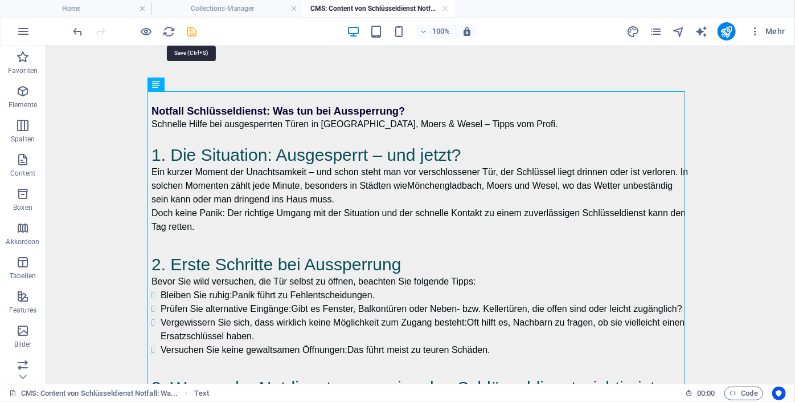
click at [192, 29] on icon "save" at bounding box center [192, 31] width 13 height 13
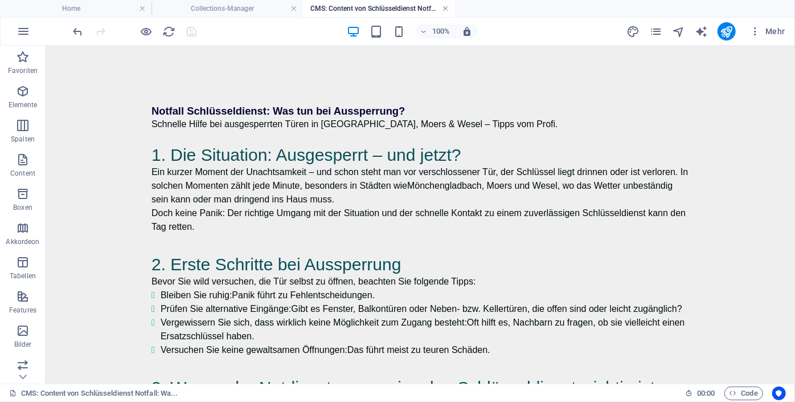
click at [445, 8] on link at bounding box center [445, 8] width 7 height 11
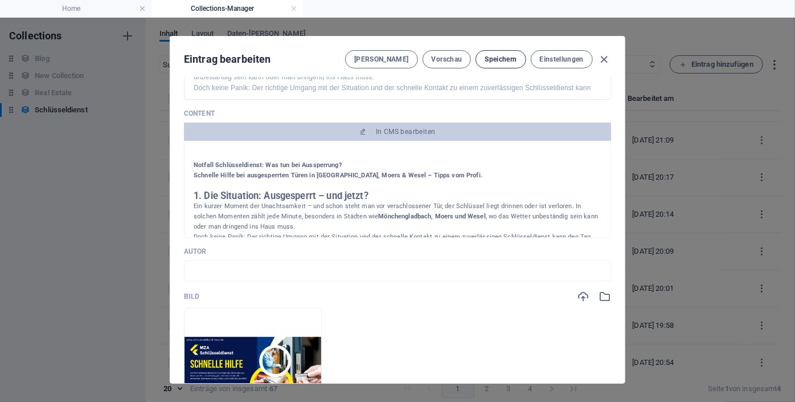
click at [502, 63] on span "Speichern" at bounding box center [501, 59] width 32 height 9
click at [606, 56] on icon "button" at bounding box center [604, 59] width 13 height 13
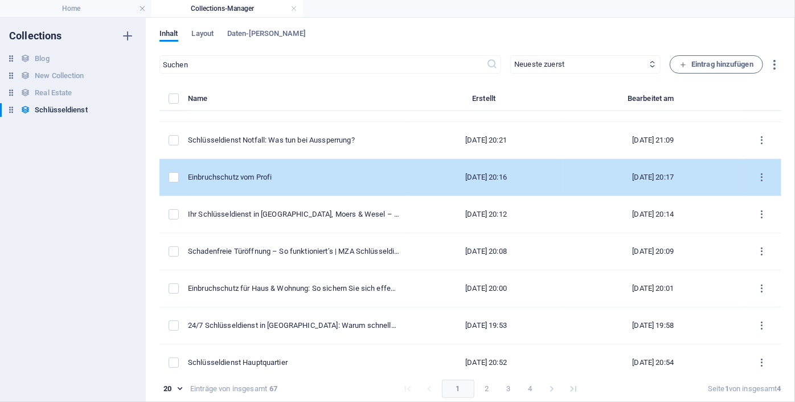
click at [310, 175] on div "Einbruchschutz vom Profi" at bounding box center [294, 177] width 212 height 10
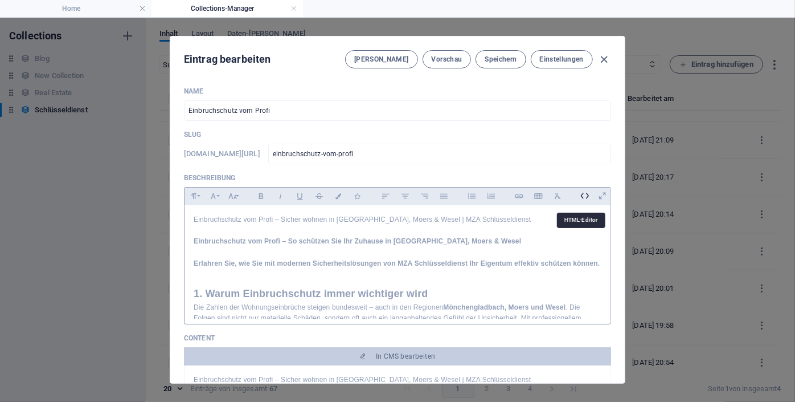
click at [581, 193] on icon at bounding box center [585, 196] width 18 height 18
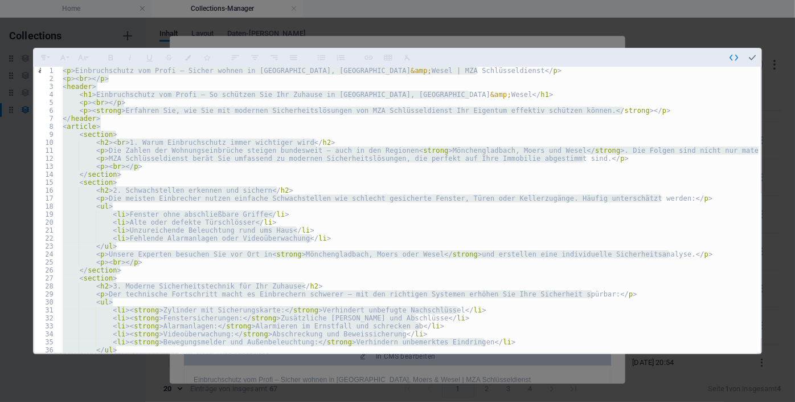
click at [402, 261] on div "< p > Einbruchschutz vom Profi – Sicher wohnen in Mönchengladbach, Moers &amp; …" at bounding box center [409, 210] width 698 height 286
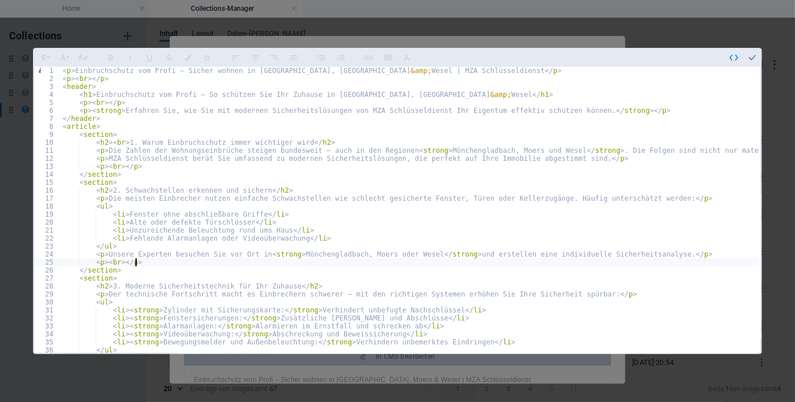
type textarea "</footer> </article>"
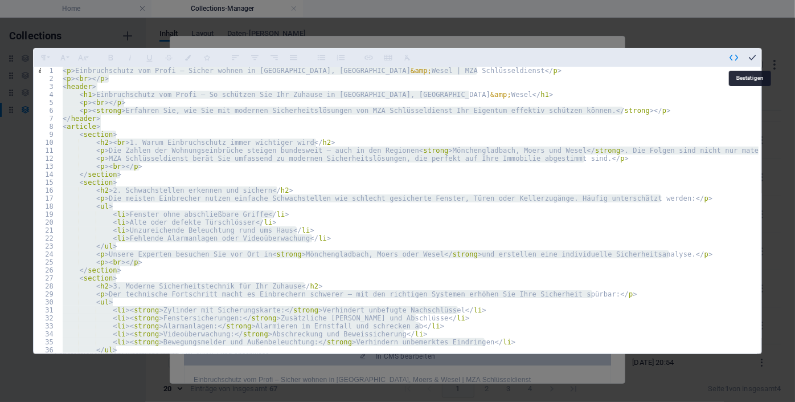
click at [753, 54] on icon "button" at bounding box center [752, 57] width 10 height 10
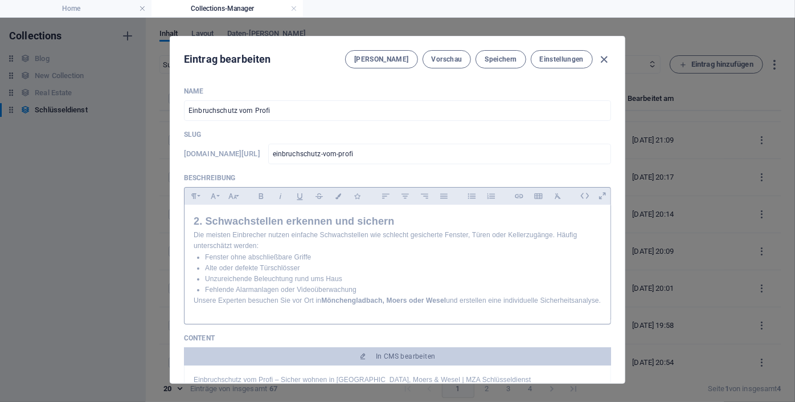
scroll to position [103, 0]
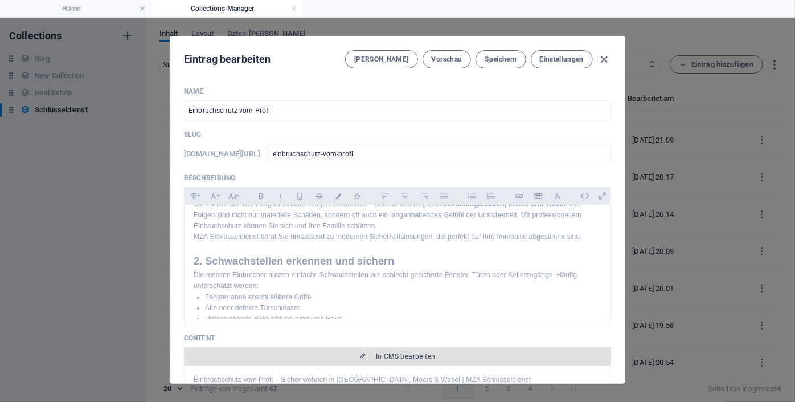
click at [436, 352] on span "In CMS bearbeiten" at bounding box center [398, 356] width 418 height 9
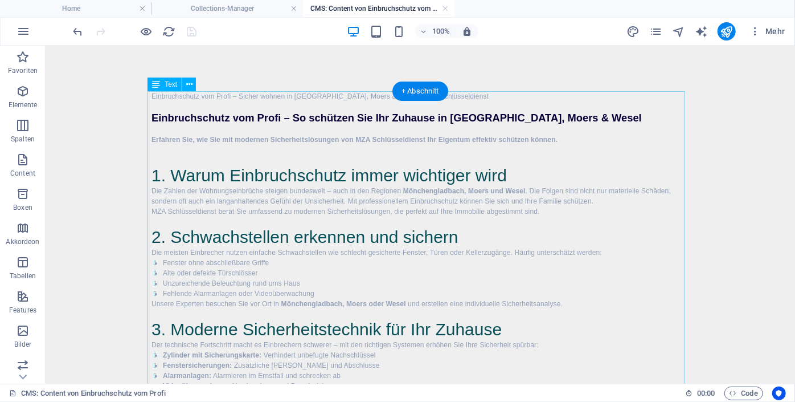
scroll to position [0, 0]
click at [187, 85] on icon at bounding box center [189, 85] width 6 height 12
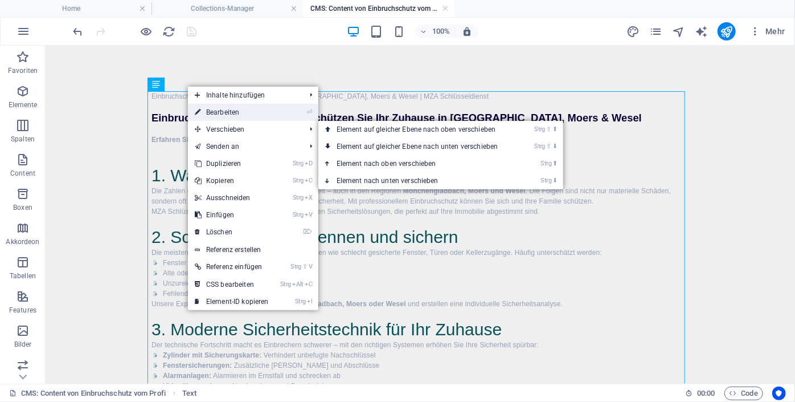
click at [224, 108] on link "⏎ Bearbeiten" at bounding box center [232, 112] width 88 height 17
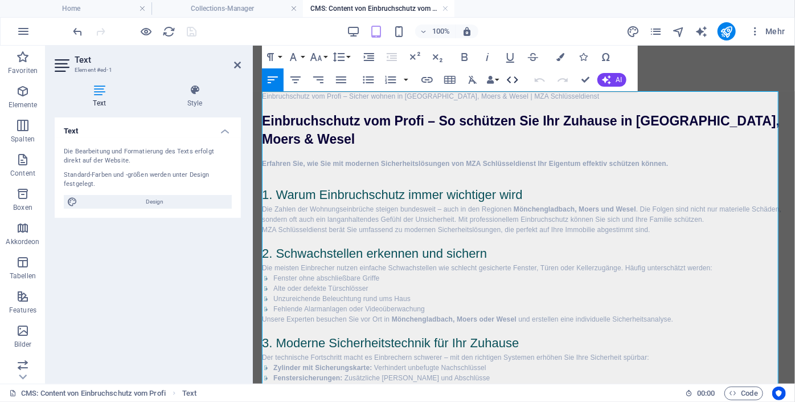
click at [512, 80] on icon "button" at bounding box center [513, 80] width 14 height 14
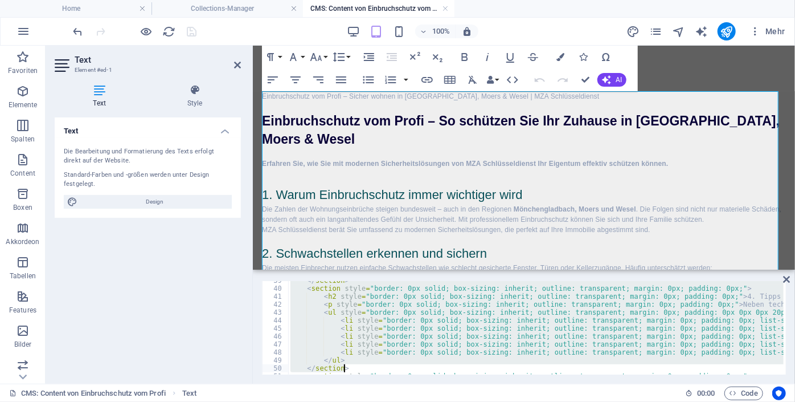
scroll to position [515, 0]
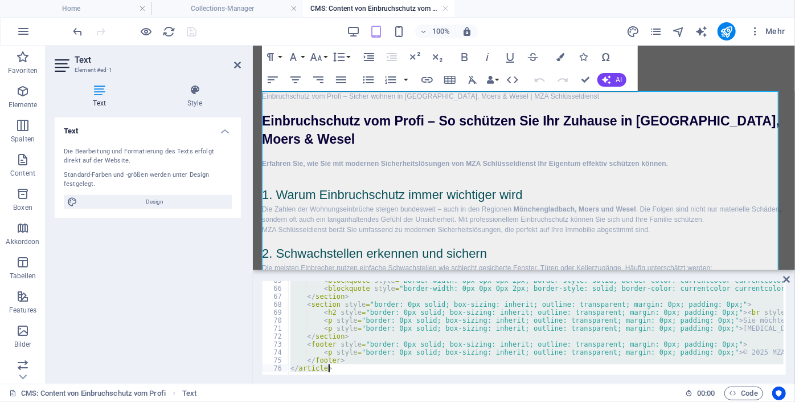
drag, startPoint x: 292, startPoint y: 284, endPoint x: 664, endPoint y: 402, distance: 390.6
click at [664, 401] on html "schluesseldienst-mza.de Home Collections-Manager CMS: Content von Einbruchschut…" at bounding box center [397, 201] width 795 height 402
type textarea "</article>"
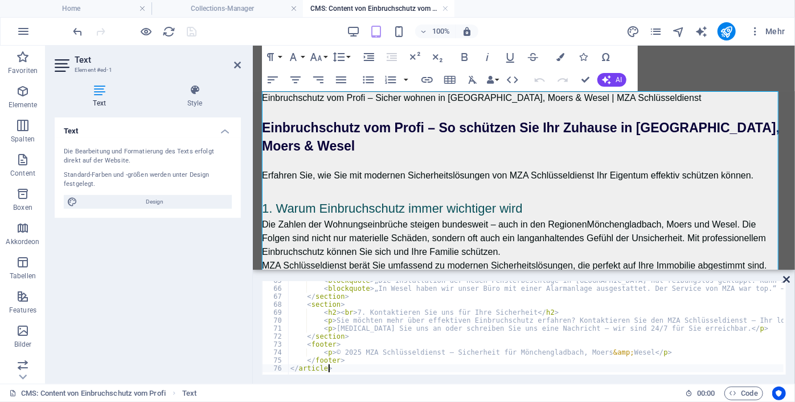
click at [788, 278] on icon at bounding box center [786, 279] width 7 height 9
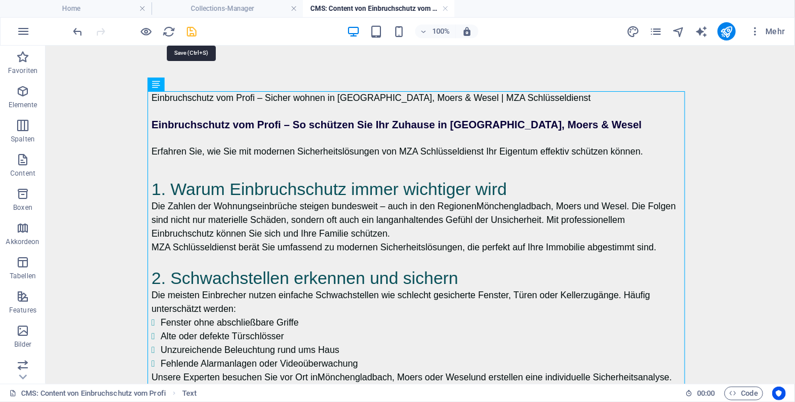
click at [193, 30] on icon "save" at bounding box center [192, 31] width 13 height 13
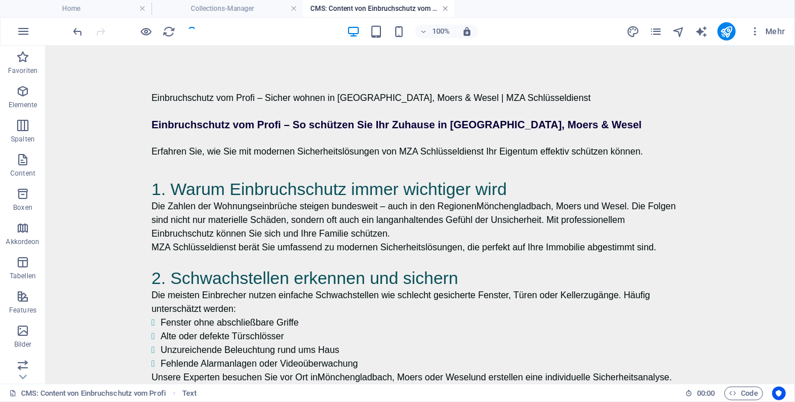
click at [443, 8] on link at bounding box center [445, 8] width 7 height 11
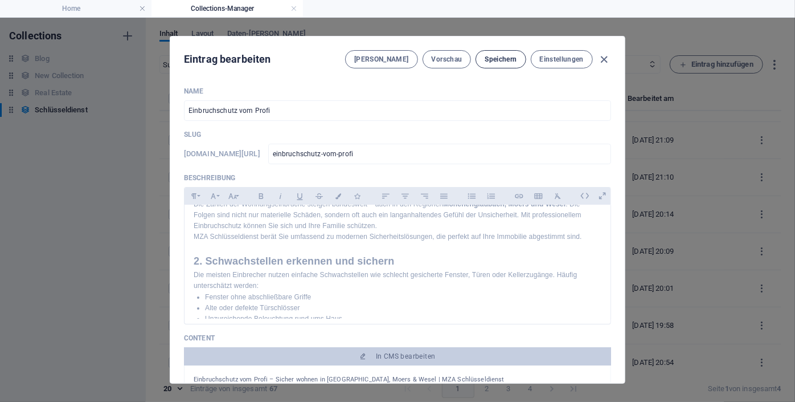
click at [505, 61] on span "Speichern" at bounding box center [501, 59] width 32 height 9
click at [602, 59] on icon "button" at bounding box center [604, 59] width 13 height 13
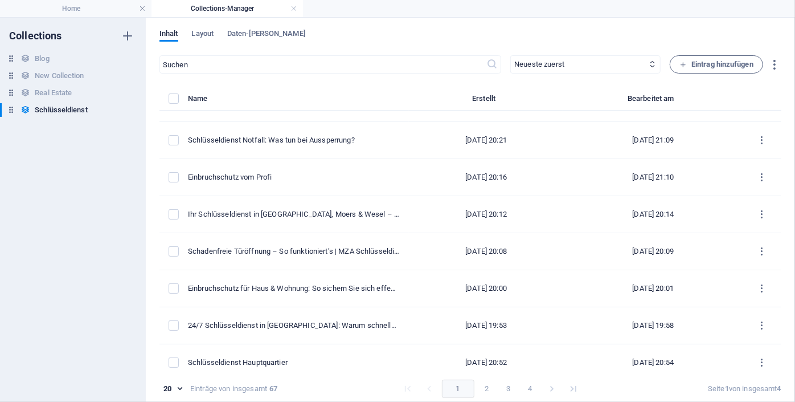
click at [780, 208] on div "Inhalt Layout Daten-[PERSON_NAME] ​ Neueste zuerst Älteste zuerst Zuletzt bearb…" at bounding box center [470, 210] width 649 height 384
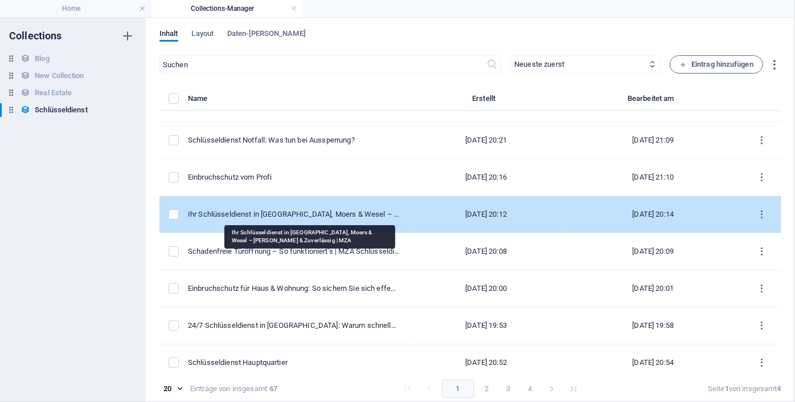
click at [296, 213] on div "Ihr Schlüsseldienst in [GEOGRAPHIC_DATA], Moers & Wesel – [PERSON_NAME] & Zuver…" at bounding box center [294, 214] width 212 height 10
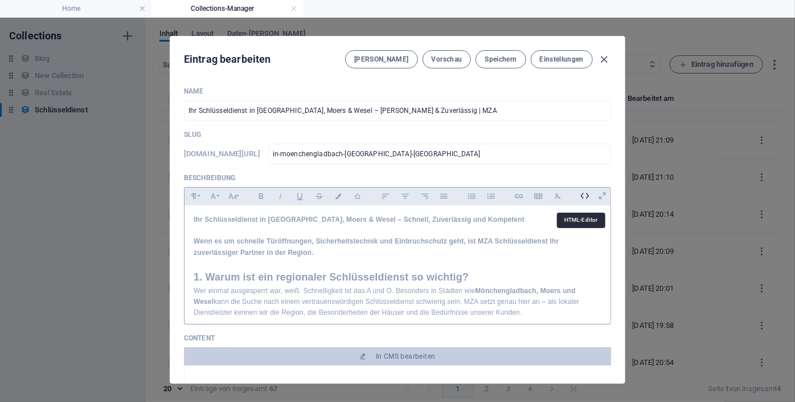
click at [582, 195] on icon at bounding box center [585, 196] width 18 height 18
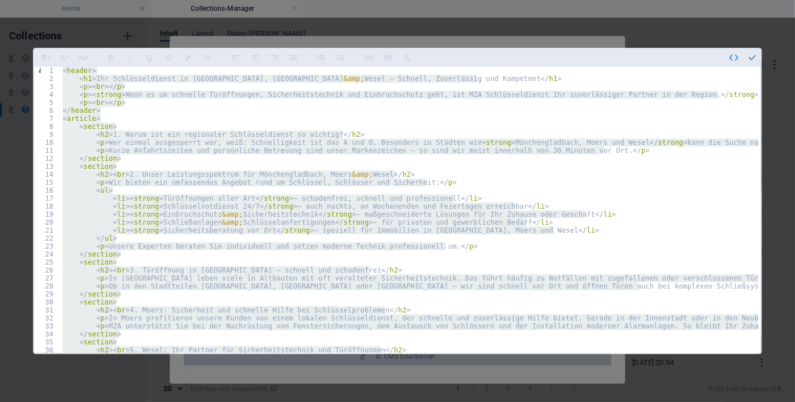
type textarea "</footer> </article>"
click at [747, 59] on icon "button" at bounding box center [752, 57] width 10 height 10
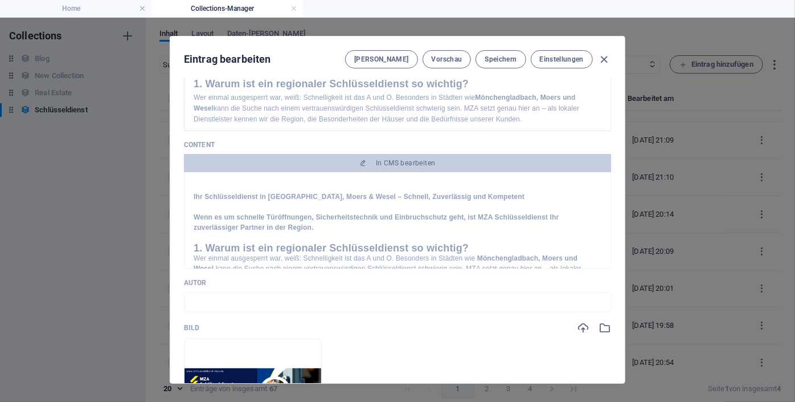
scroll to position [205, 0]
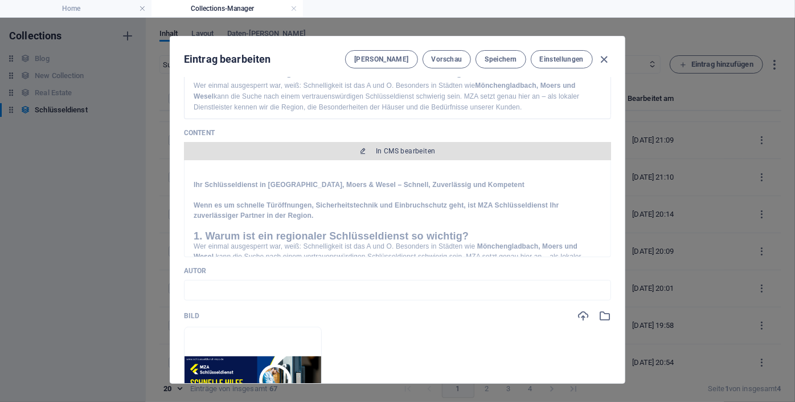
click at [384, 152] on span "In CMS bearbeiten" at bounding box center [406, 150] width 60 height 9
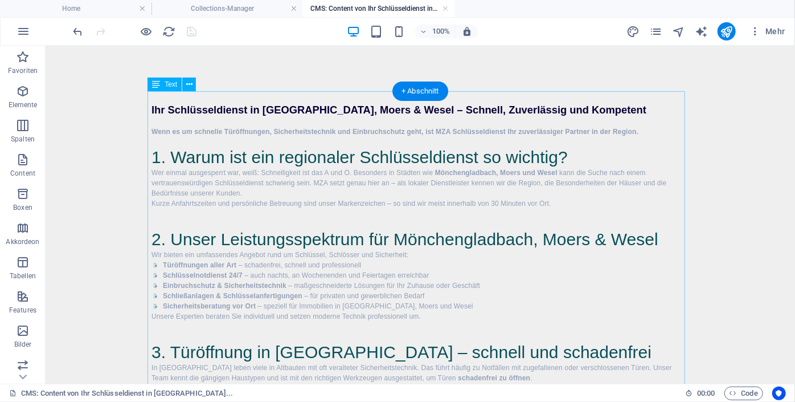
scroll to position [0, 0]
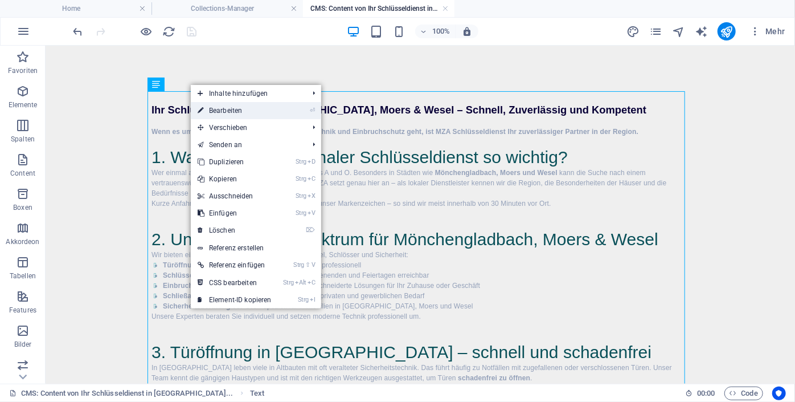
click at [248, 118] on link "⏎ Bearbeiten" at bounding box center [235, 110] width 88 height 17
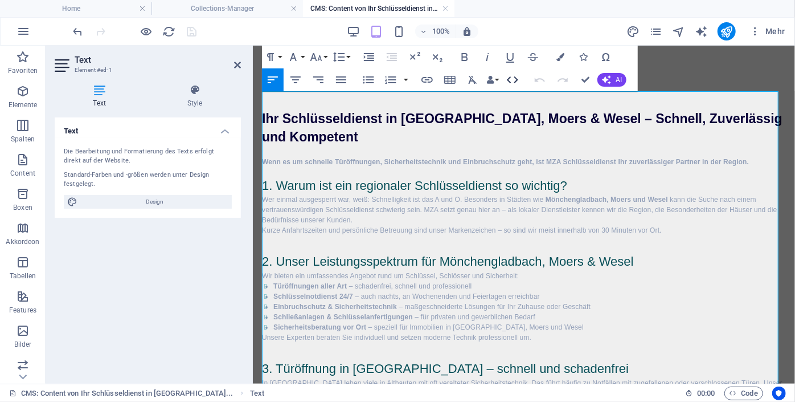
click at [515, 78] on icon "button" at bounding box center [513, 80] width 14 height 14
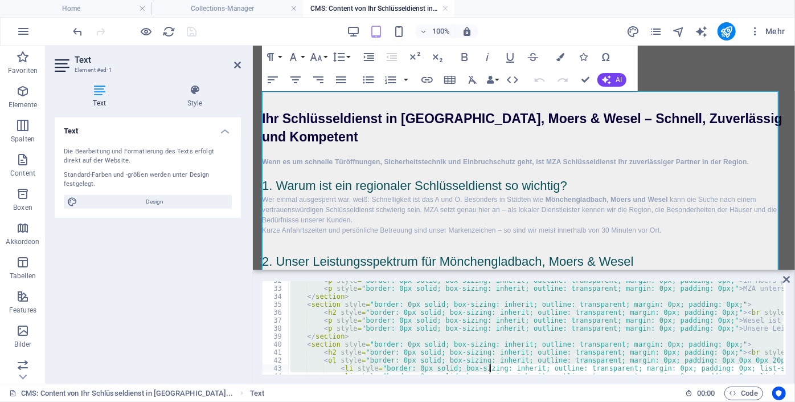
scroll to position [419, 0]
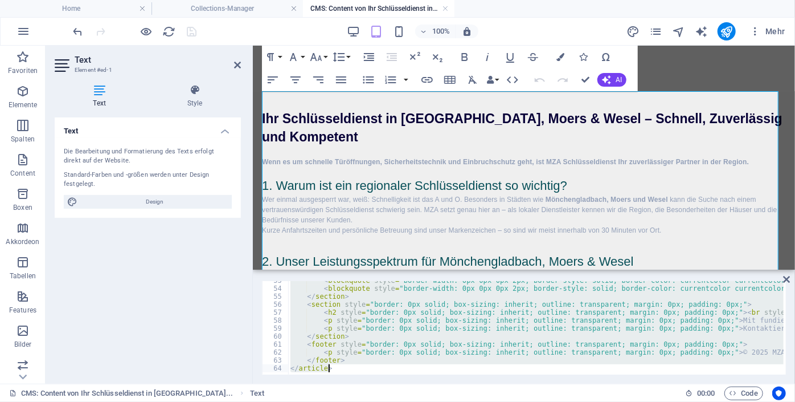
drag, startPoint x: 361, startPoint y: 284, endPoint x: 563, endPoint y: 402, distance: 233.6
click at [563, 401] on html "schluesseldienst-mza.de Home Collections-Manager CMS: Content von Ihr Schlüssel…" at bounding box center [397, 201] width 795 height 402
type textarea "</footer> </article>"
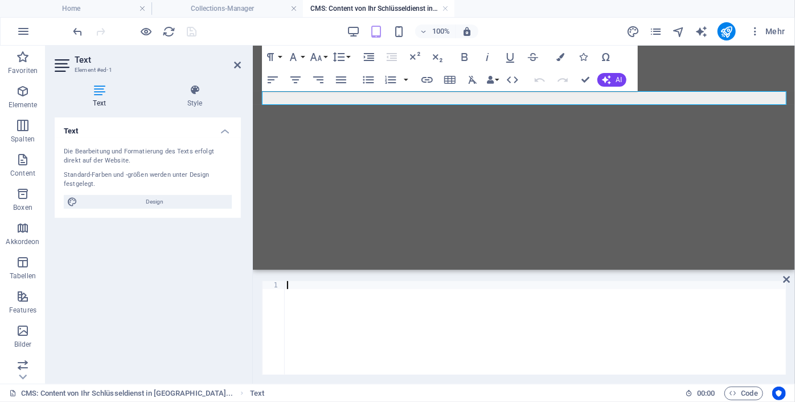
type textarea "</article>"
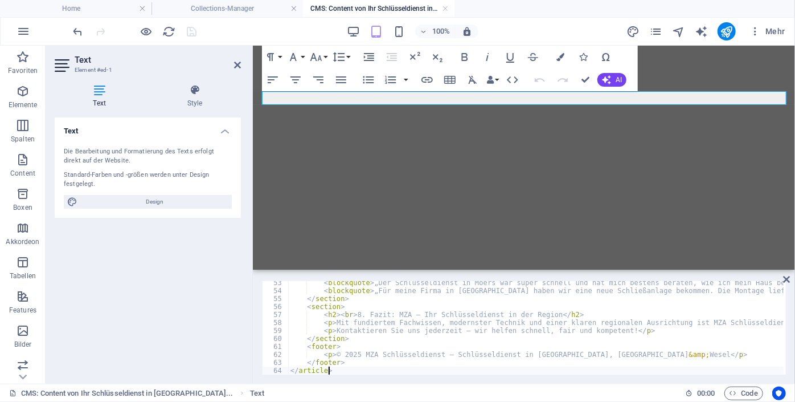
scroll to position [417, 0]
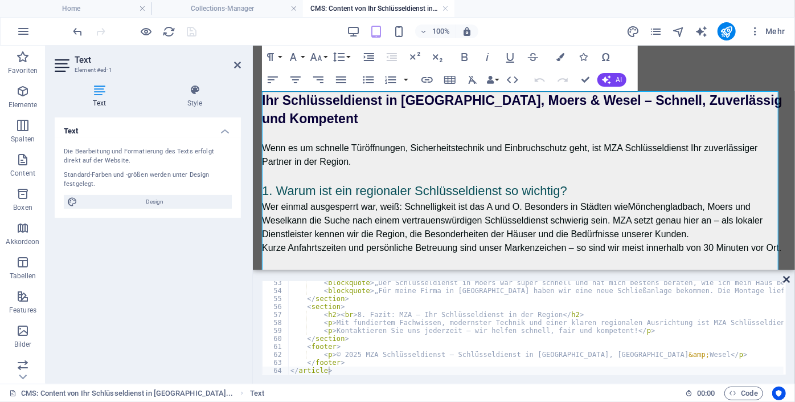
click at [788, 279] on icon at bounding box center [786, 279] width 7 height 9
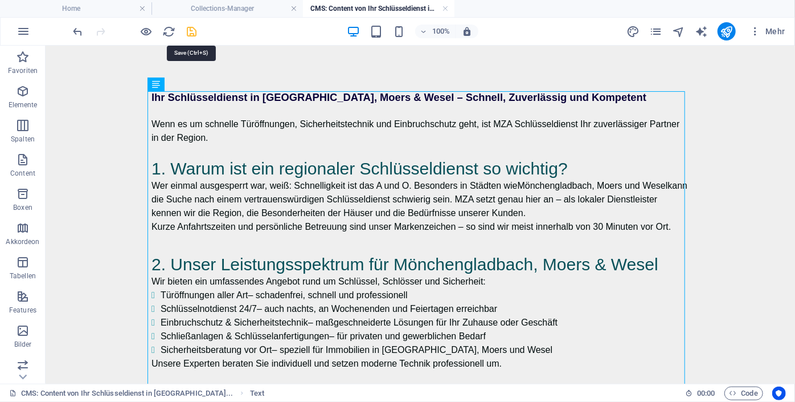
click at [187, 29] on icon "save" at bounding box center [192, 31] width 13 height 13
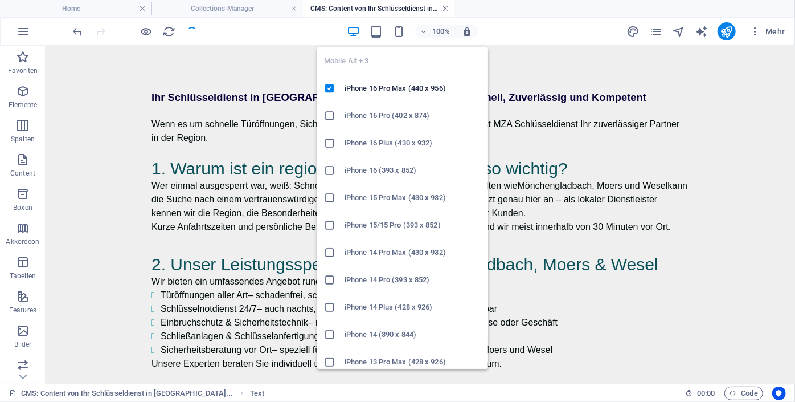
click at [446, 9] on link at bounding box center [445, 8] width 7 height 11
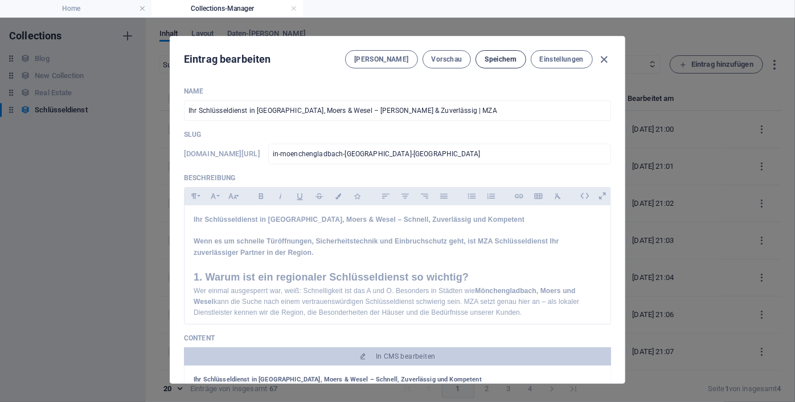
click at [499, 55] on span "Speichern" at bounding box center [501, 59] width 32 height 9
click at [601, 55] on icon "button" at bounding box center [604, 59] width 13 height 13
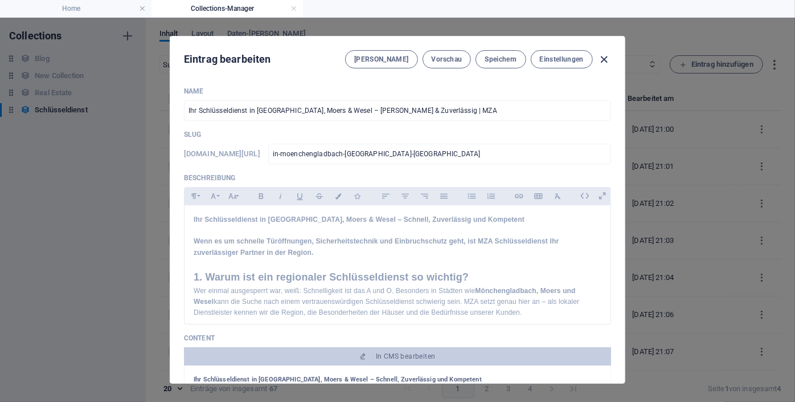
click at [603, 55] on icon "button" at bounding box center [604, 59] width 13 height 13
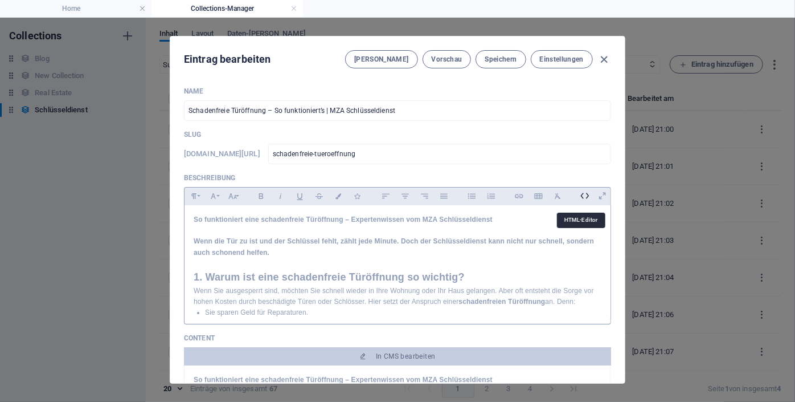
click at [583, 196] on icon at bounding box center [585, 196] width 18 height 18
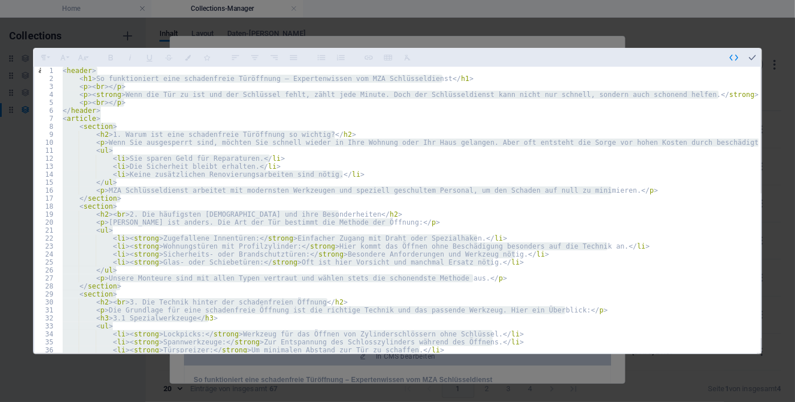
type textarea "</footer> </article>"
click at [753, 56] on icon "button" at bounding box center [752, 57] width 10 height 10
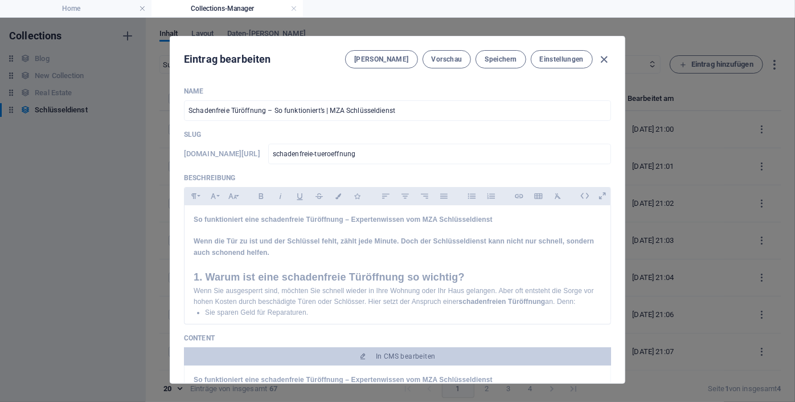
drag, startPoint x: 620, startPoint y: 137, endPoint x: 624, endPoint y: 143, distance: 7.0
click at [624, 143] on div "Name Schadenfreie Türöffnung – So funktioniert’s | MZA Schlüsseldienst ​ Slug w…" at bounding box center [397, 229] width 455 height 305
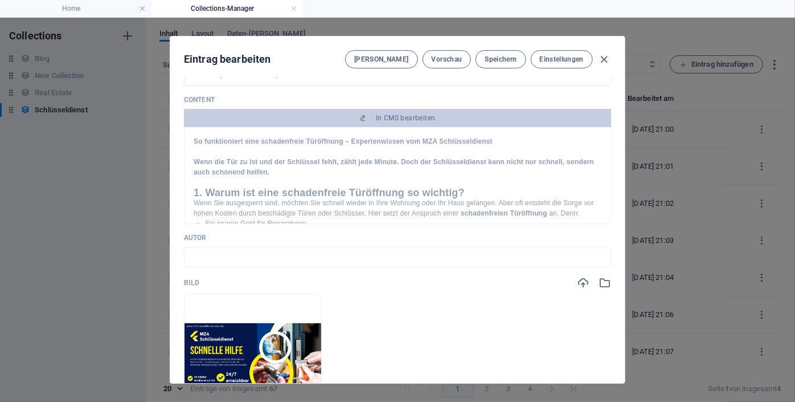
scroll to position [232, 0]
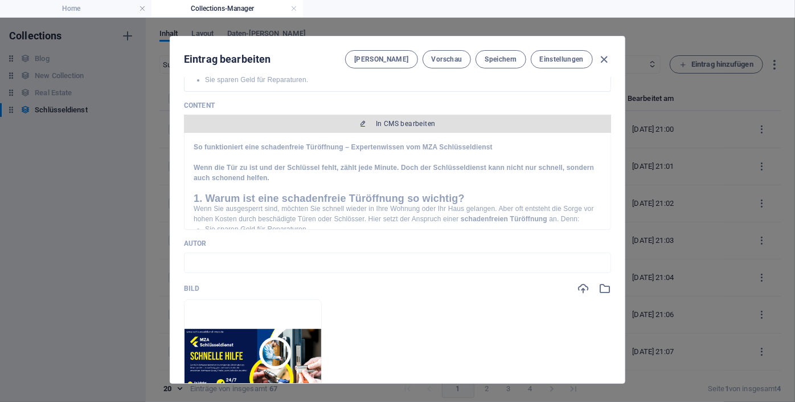
click at [371, 119] on span "In CMS bearbeiten" at bounding box center [398, 123] width 418 height 9
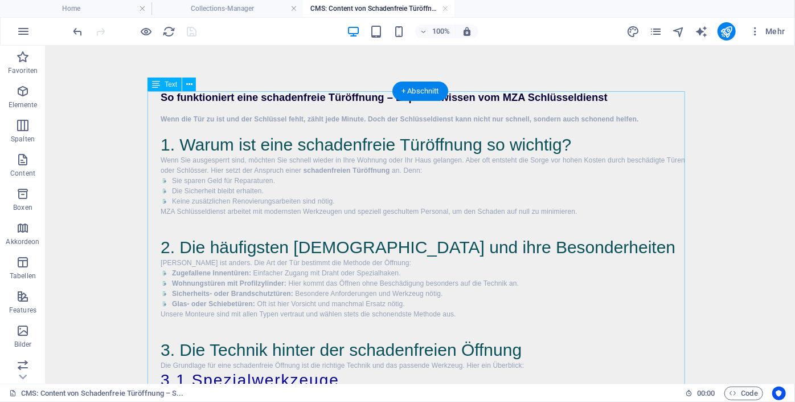
scroll to position [0, 0]
click at [188, 85] on icon at bounding box center [189, 85] width 6 height 12
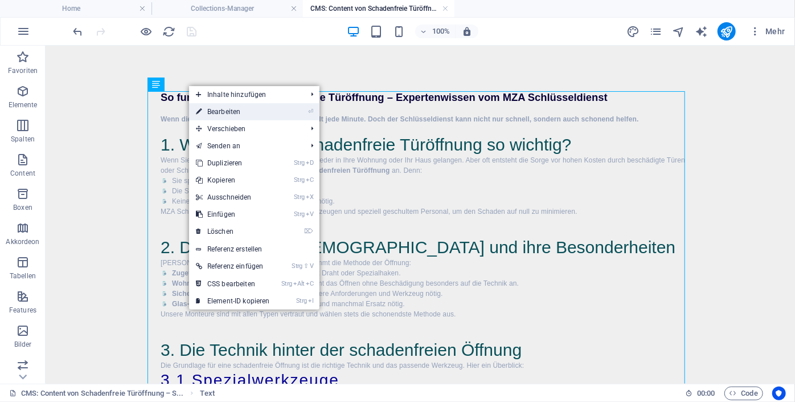
click at [237, 111] on link "⏎ Bearbeiten" at bounding box center [233, 111] width 88 height 17
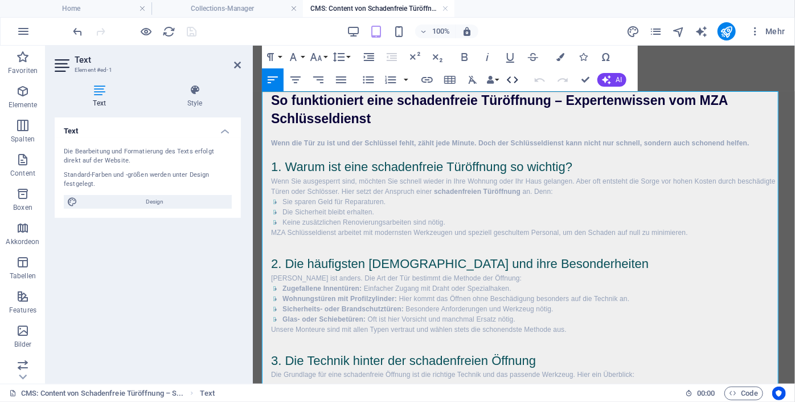
click at [516, 81] on icon "button" at bounding box center [512, 79] width 11 height 7
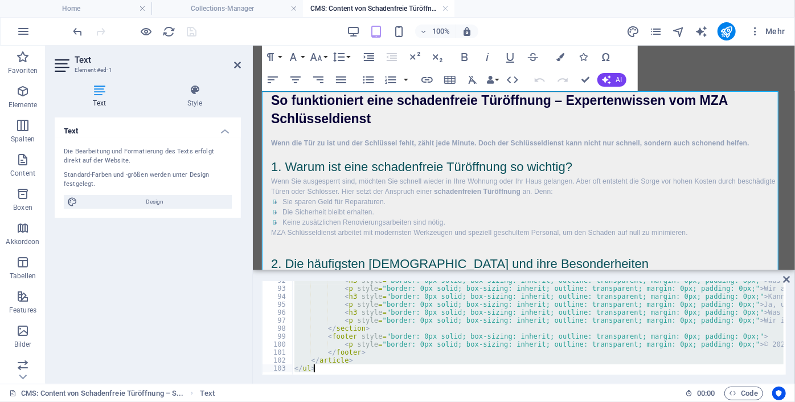
scroll to position [730, 0]
drag, startPoint x: 355, startPoint y: 302, endPoint x: 509, endPoint y: 402, distance: 183.3
click at [509, 401] on html "schluesseldienst-mza.de Home Collections-Manager CMS: Content von Schadenfreie …" at bounding box center [397, 201] width 795 height 402
type textarea "</article> </ul>"
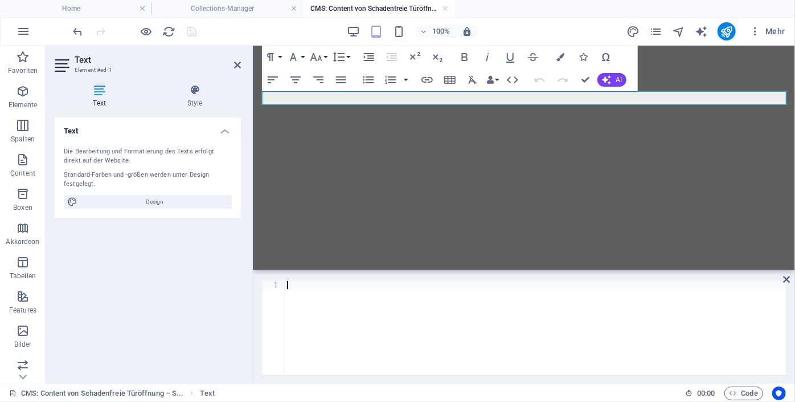
type textarea "</article>"
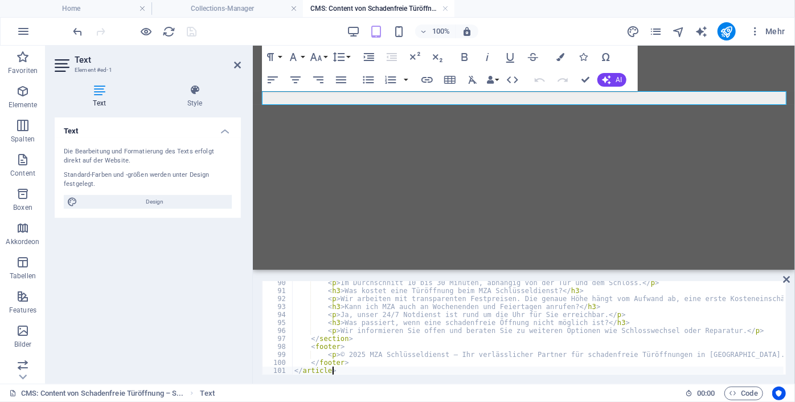
scroll to position [712, 0]
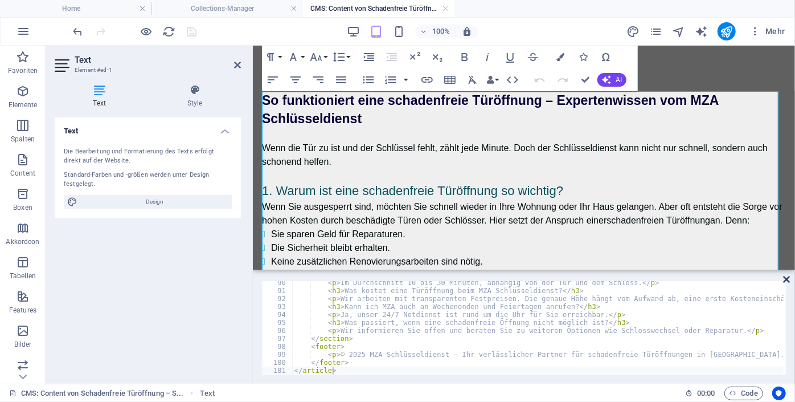
click at [788, 280] on icon at bounding box center [786, 279] width 7 height 9
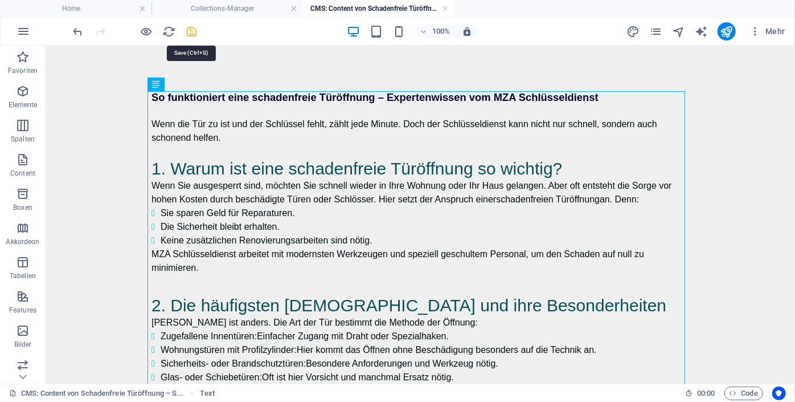
click at [194, 32] on icon "save" at bounding box center [192, 31] width 13 height 13
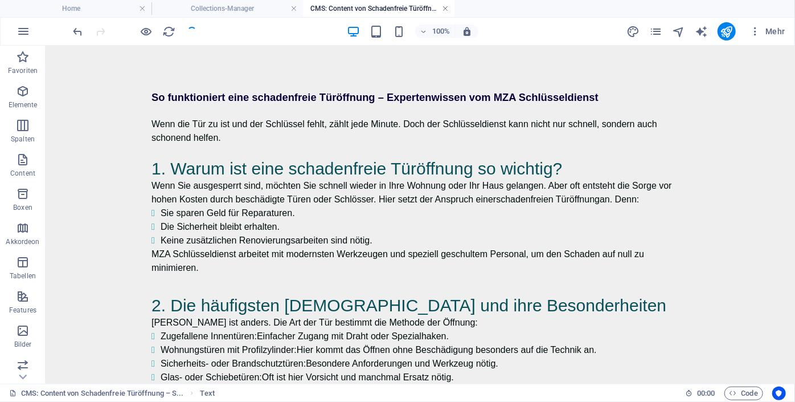
click at [445, 8] on link at bounding box center [445, 8] width 7 height 11
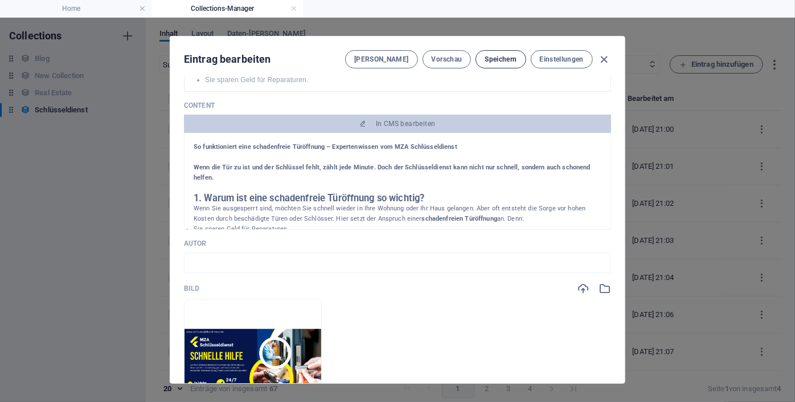
click at [493, 57] on span "Speichern" at bounding box center [501, 59] width 32 height 9
click at [602, 59] on icon "button" at bounding box center [604, 59] width 13 height 13
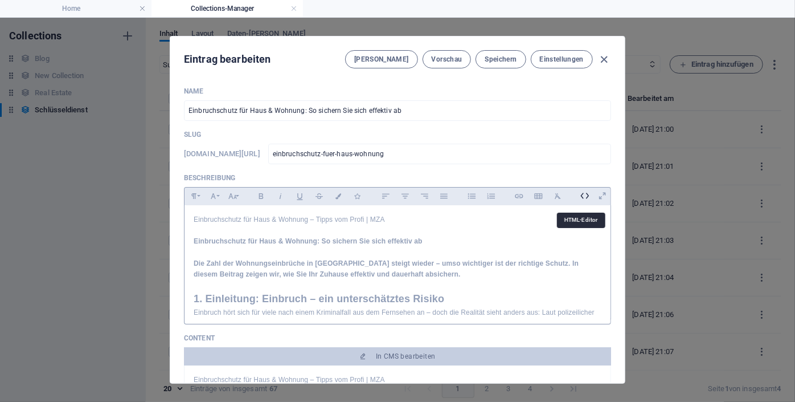
click at [583, 196] on icon at bounding box center [585, 196] width 18 height 18
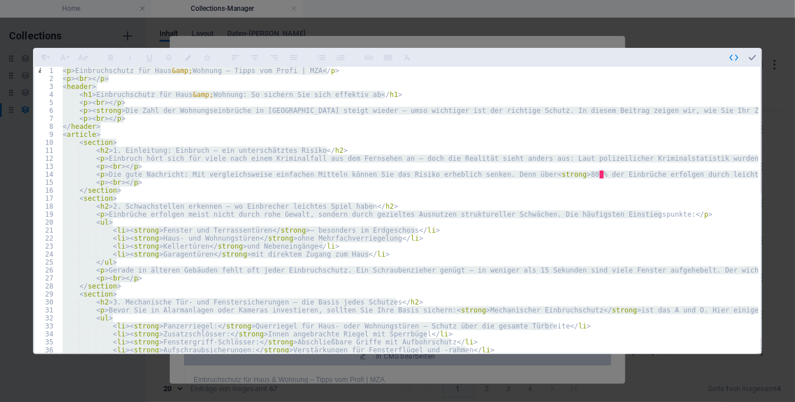
type textarea "</section> </article>"
click at [753, 55] on icon "button" at bounding box center [752, 57] width 10 height 10
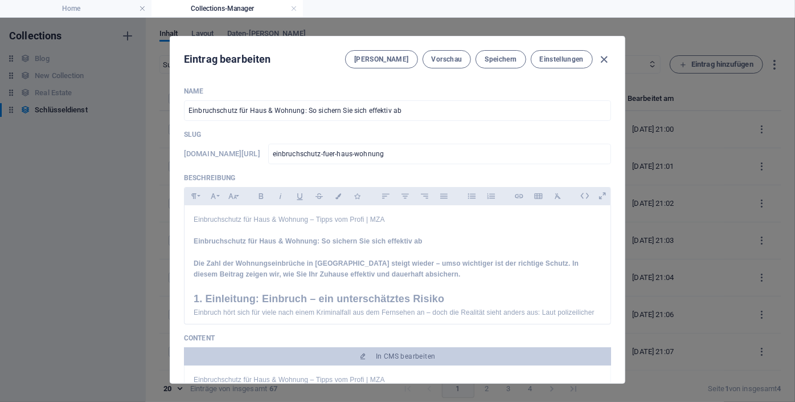
scroll to position [187, 0]
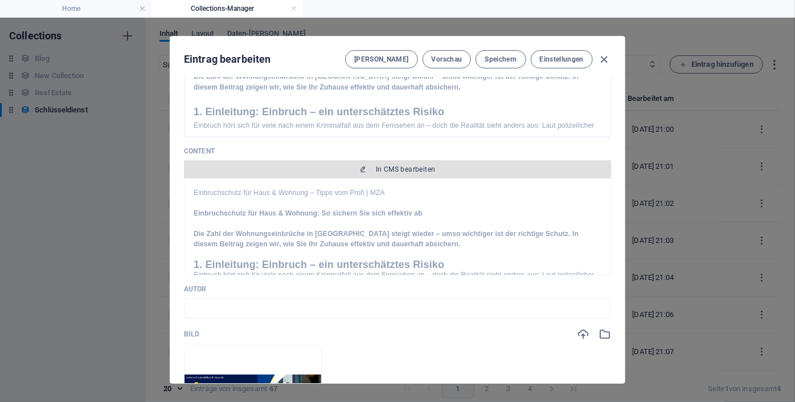
click at [414, 169] on span "In CMS bearbeiten" at bounding box center [406, 169] width 60 height 9
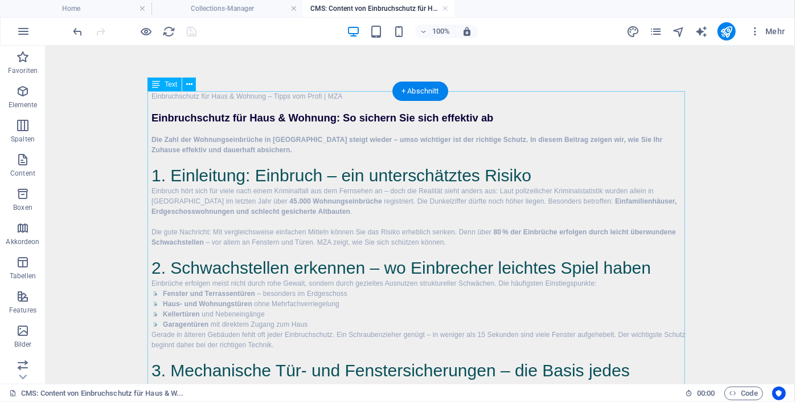
scroll to position [0, 0]
click at [190, 82] on icon at bounding box center [189, 85] width 6 height 12
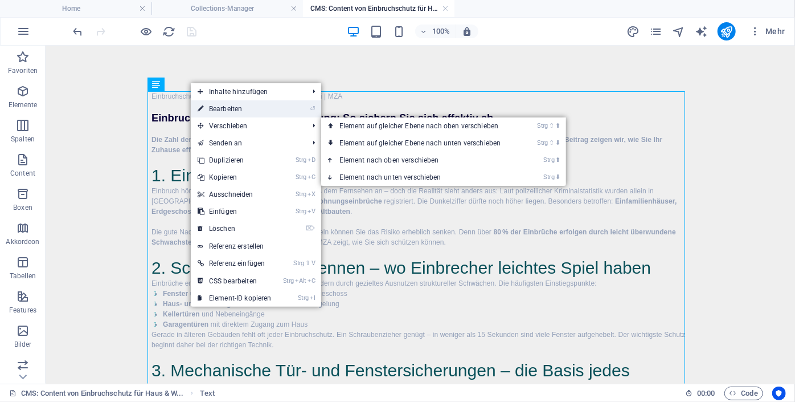
click at [242, 113] on link "⏎ Bearbeiten" at bounding box center [235, 108] width 88 height 17
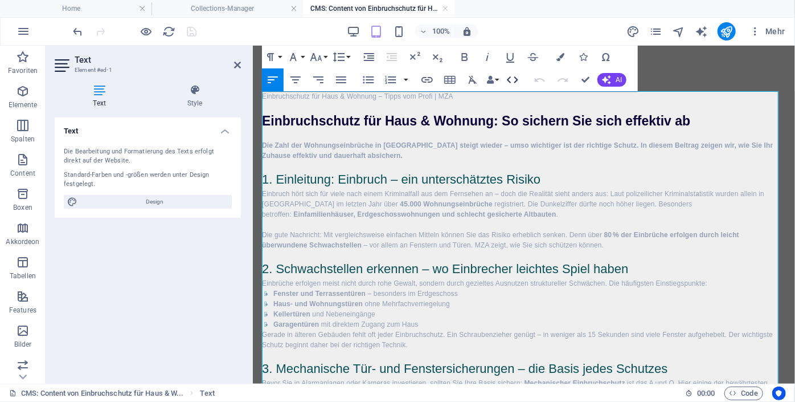
click at [515, 77] on icon "button" at bounding box center [512, 79] width 11 height 7
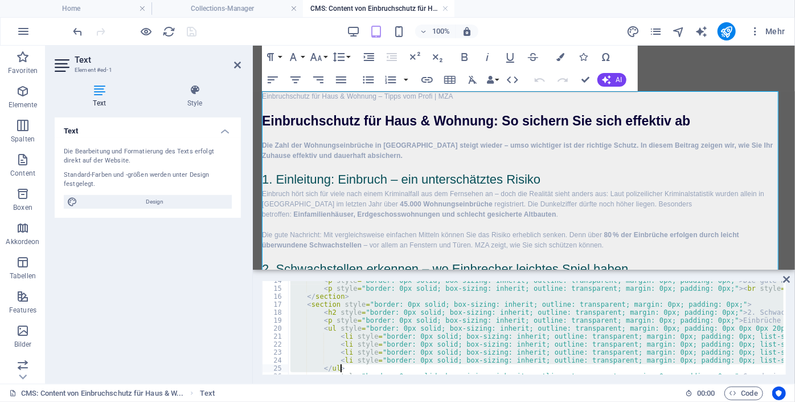
scroll to position [308, 0]
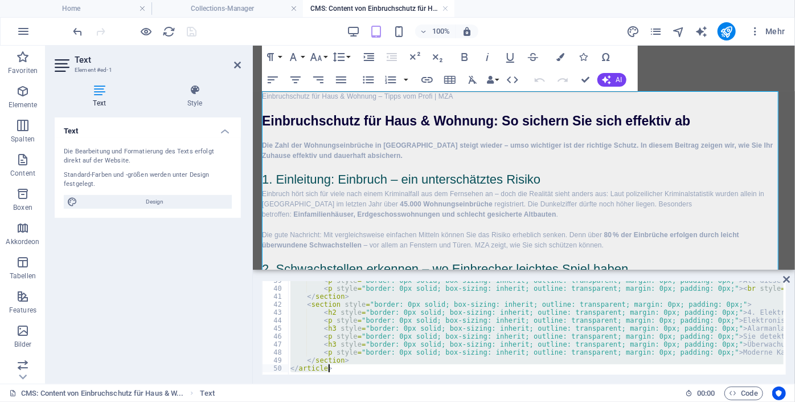
drag, startPoint x: 290, startPoint y: 285, endPoint x: 698, endPoint y: 400, distance: 424.2
click at [698, 383] on section "Favoriten Elemente Spalten Content Boxen Akkordeon Tabellen Features Bilder Sli…" at bounding box center [397, 215] width 795 height 338
type textarea "</article>"
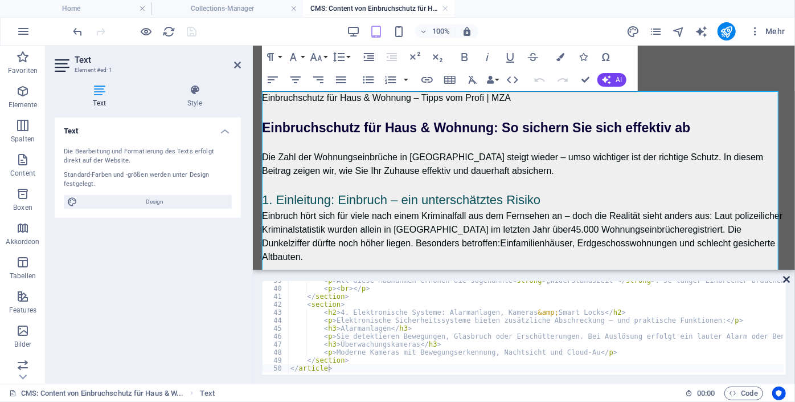
click at [787, 279] on icon at bounding box center [786, 279] width 7 height 9
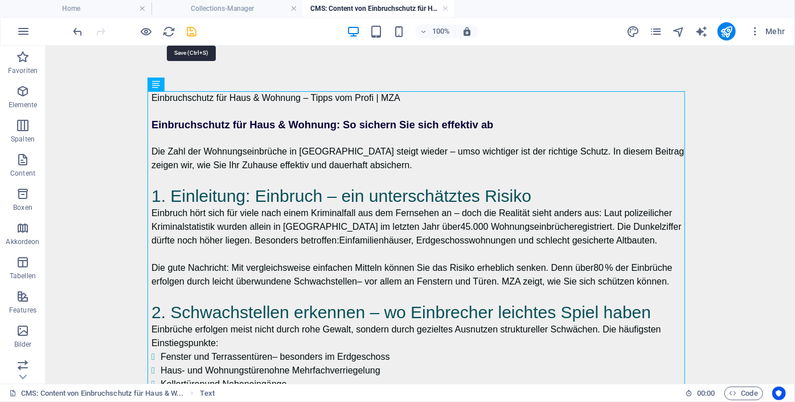
click at [191, 29] on icon "save" at bounding box center [192, 31] width 13 height 13
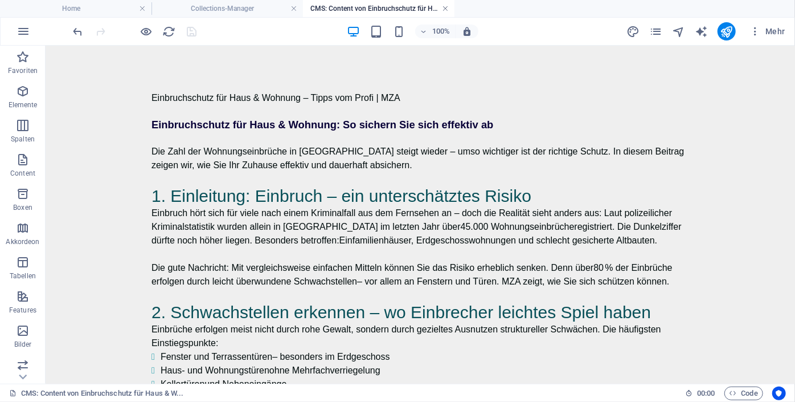
click at [442, 8] on link at bounding box center [445, 8] width 7 height 11
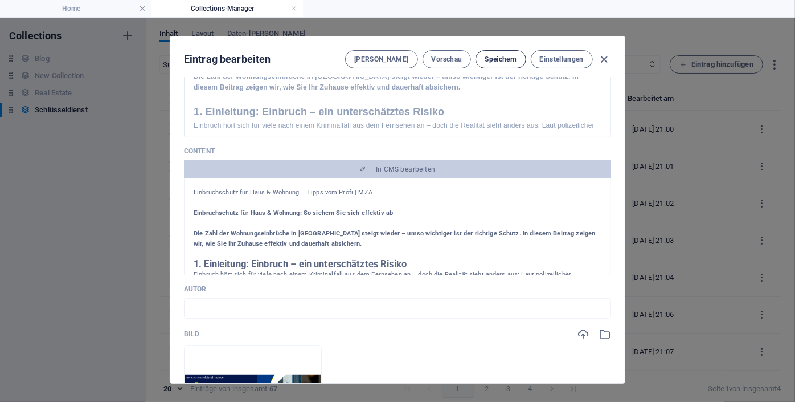
click at [500, 61] on span "Speichern" at bounding box center [501, 59] width 32 height 9
click at [602, 62] on icon "button" at bounding box center [604, 59] width 13 height 13
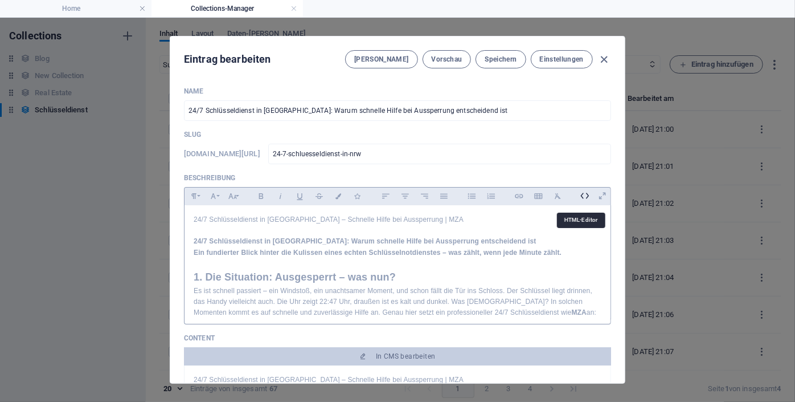
click at [580, 194] on icon at bounding box center [585, 196] width 18 height 18
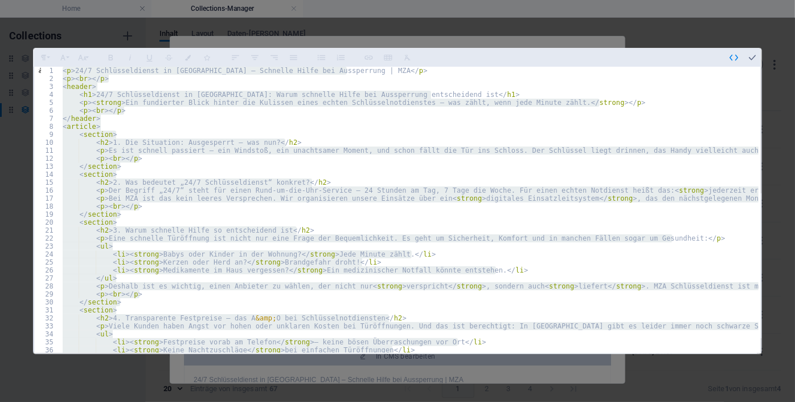
type textarea "</section> </article>"
click at [749, 56] on icon "button" at bounding box center [752, 57] width 10 height 10
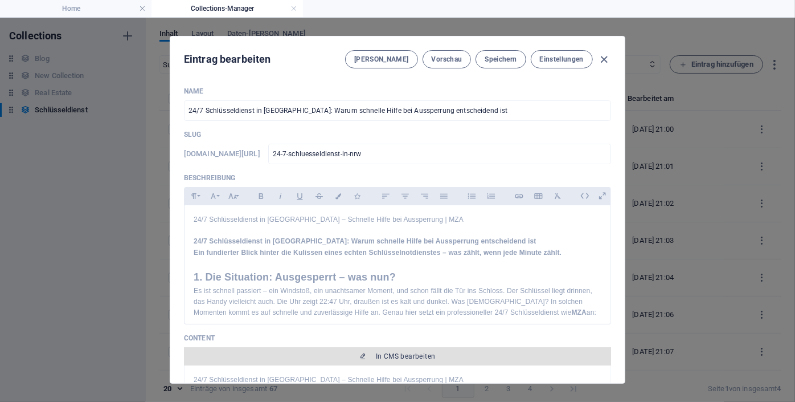
click at [381, 353] on span "In CMS bearbeiten" at bounding box center [406, 356] width 60 height 9
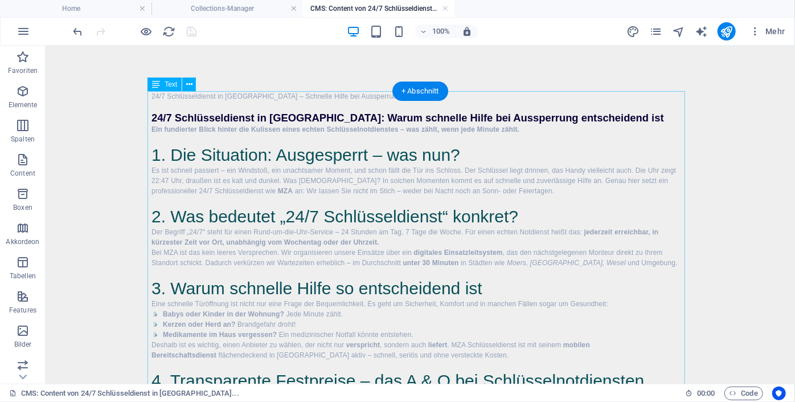
scroll to position [0, 0]
click at [190, 84] on icon at bounding box center [189, 85] width 6 height 12
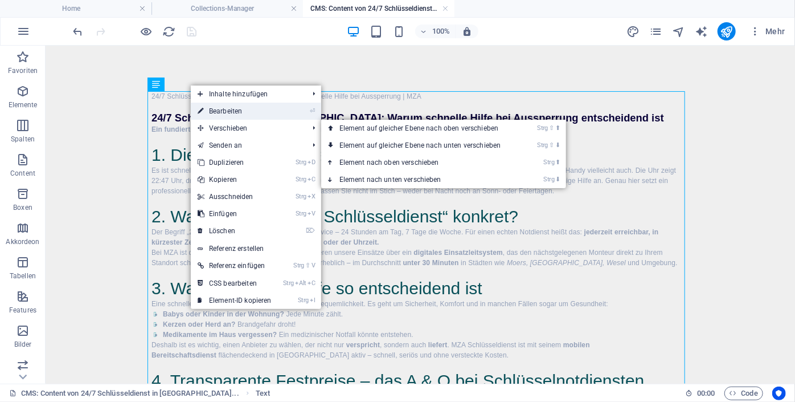
click at [235, 114] on link "⏎ Bearbeiten" at bounding box center [235, 111] width 88 height 17
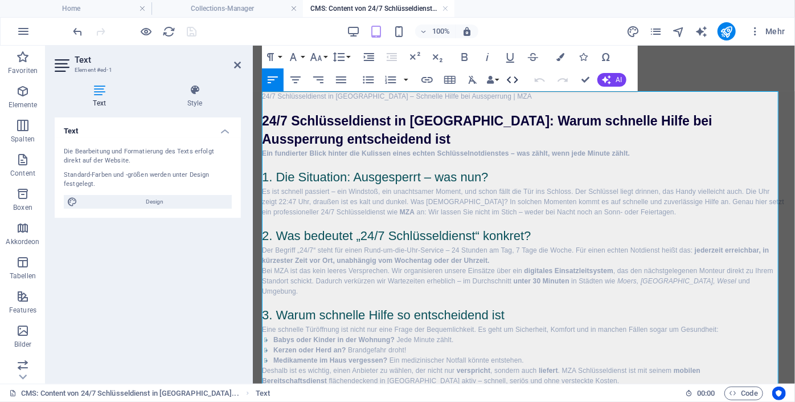
click at [513, 81] on icon "button" at bounding box center [513, 80] width 14 height 14
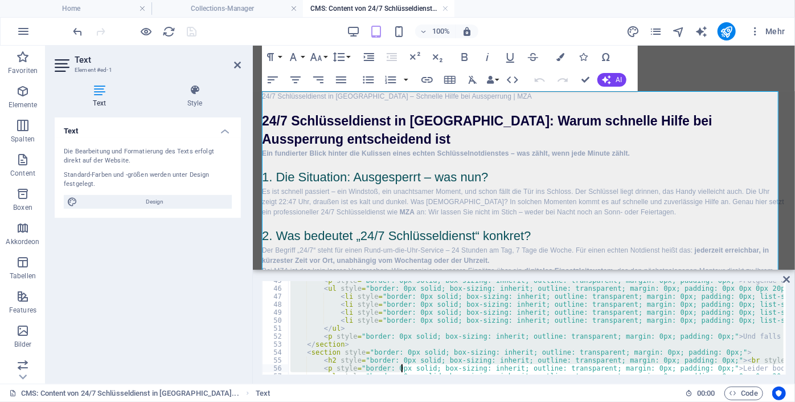
scroll to position [690, 0]
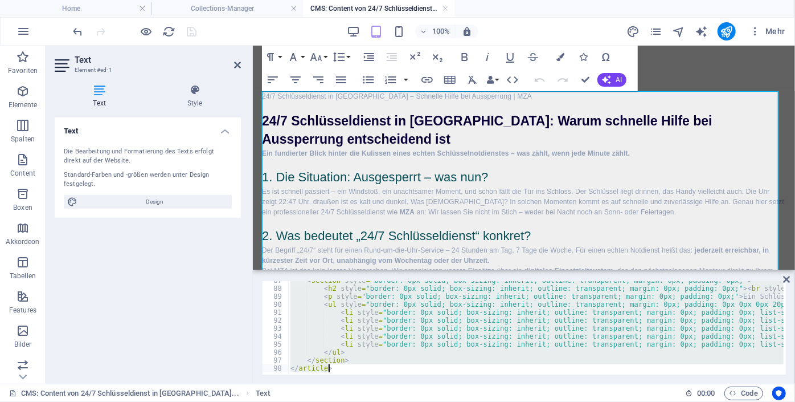
drag, startPoint x: 291, startPoint y: 284, endPoint x: 726, endPoint y: 402, distance: 450.2
click at [726, 401] on html "schluesseldienst-mza.de Home Collections-Manager CMS: Content von 24/7 Schlüsse…" at bounding box center [397, 201] width 795 height 402
type textarea "</article>"
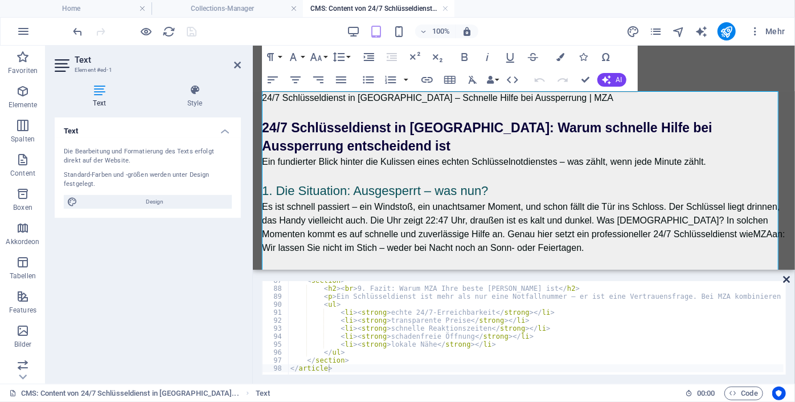
click at [786, 279] on icon at bounding box center [786, 279] width 7 height 9
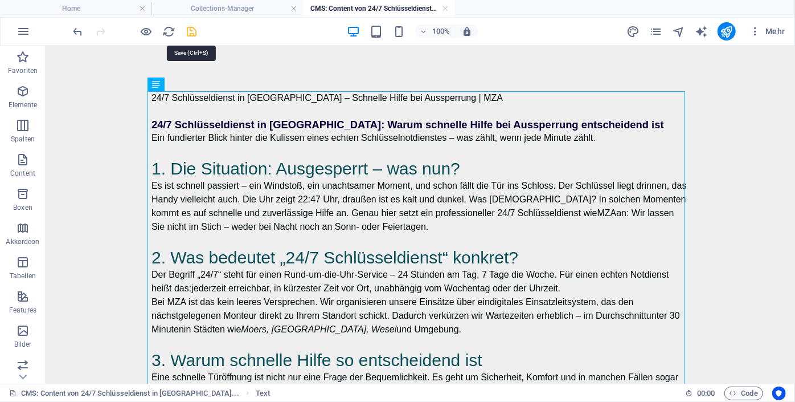
click at [187, 27] on icon "save" at bounding box center [192, 31] width 13 height 13
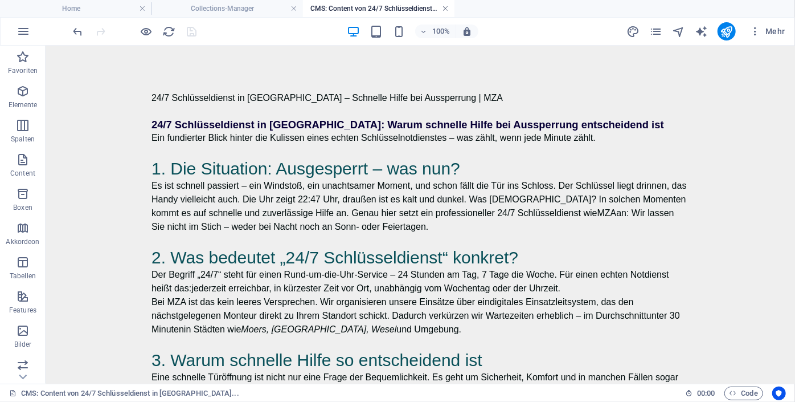
click at [445, 7] on link at bounding box center [445, 8] width 7 height 11
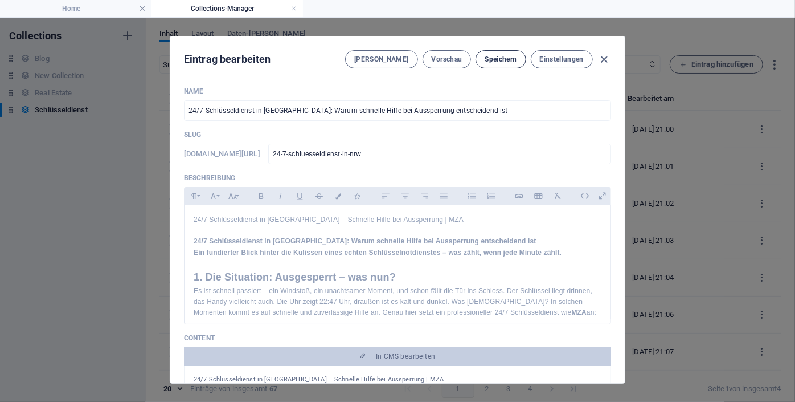
click at [493, 55] on span "Speichern" at bounding box center [501, 59] width 32 height 9
click at [605, 56] on icon "button" at bounding box center [604, 59] width 13 height 13
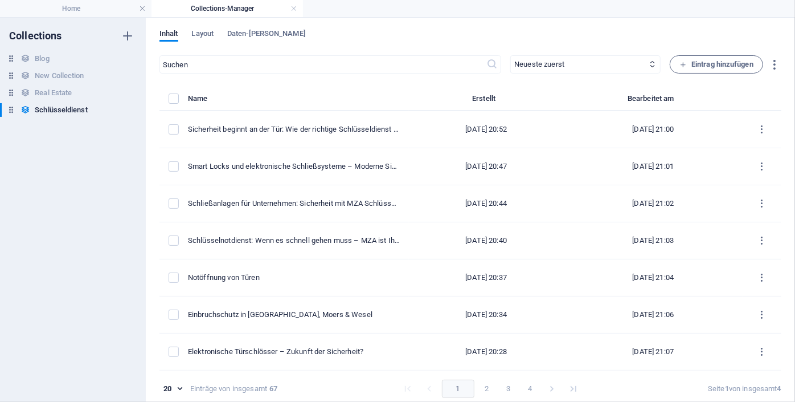
drag, startPoint x: 780, startPoint y: 263, endPoint x: 782, endPoint y: 276, distance: 13.2
click at [782, 276] on div "Inhalt Layout Daten-[PERSON_NAME] ​ Neueste zuerst Älteste zuerst Zuletzt bearb…" at bounding box center [470, 210] width 649 height 384
click at [780, 279] on div "Inhalt Layout Daten-[PERSON_NAME] ​ Neueste zuerst Älteste zuerst Zuletzt bearb…" at bounding box center [470, 210] width 649 height 384
drag, startPoint x: 780, startPoint y: 279, endPoint x: 776, endPoint y: 246, distance: 33.9
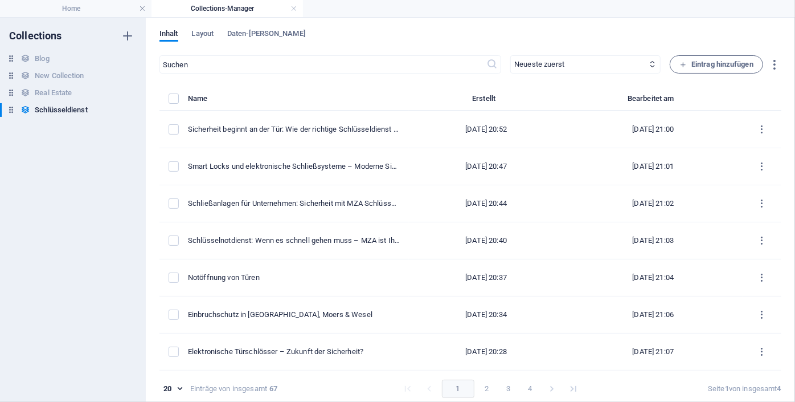
click at [776, 246] on div "Inhalt Layout Daten-[PERSON_NAME] ​ Neueste zuerst Älteste zuerst Zuletzt bearb…" at bounding box center [470, 210] width 649 height 384
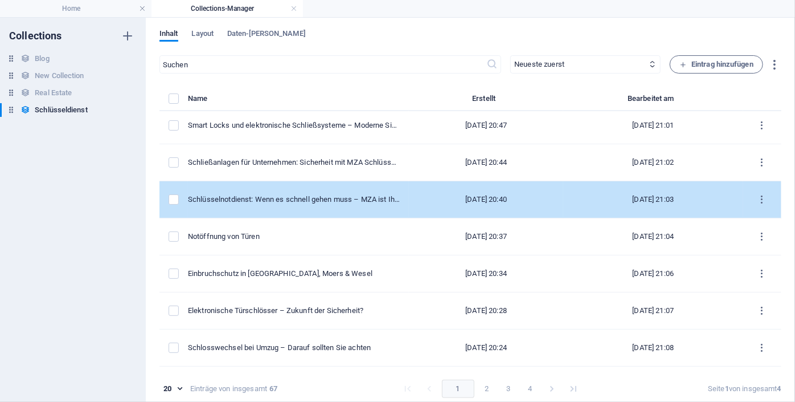
click at [775, 188] on td "items list" at bounding box center [762, 199] width 38 height 37
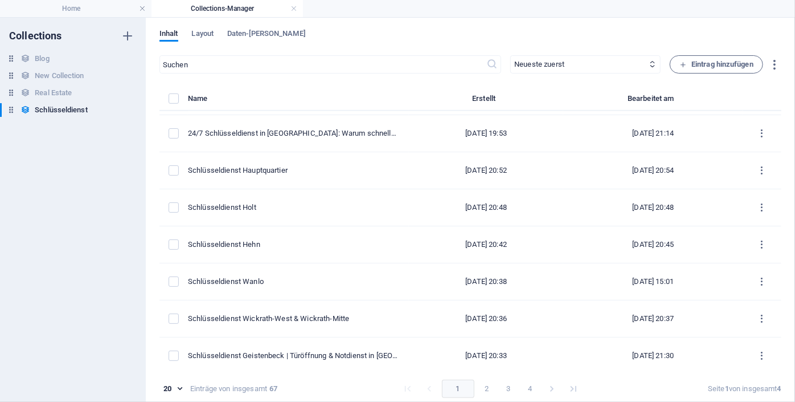
scroll to position [0, 0]
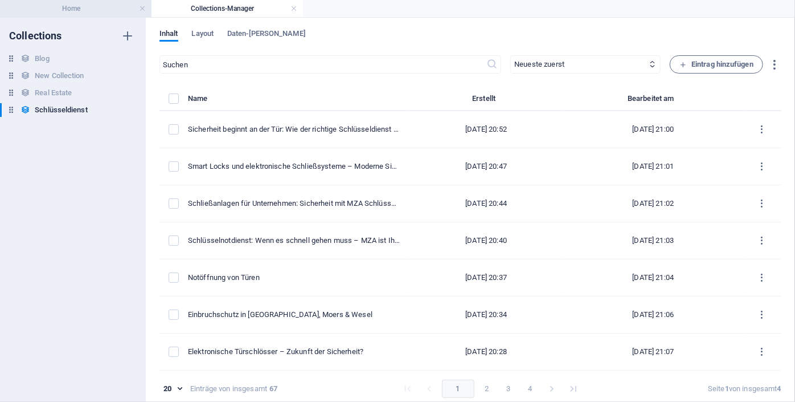
click at [115, 13] on h4 "Home" at bounding box center [76, 8] width 152 height 13
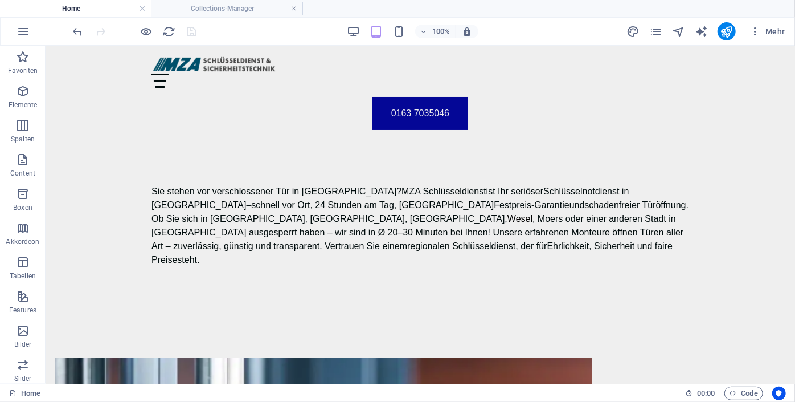
scroll to position [2444, 0]
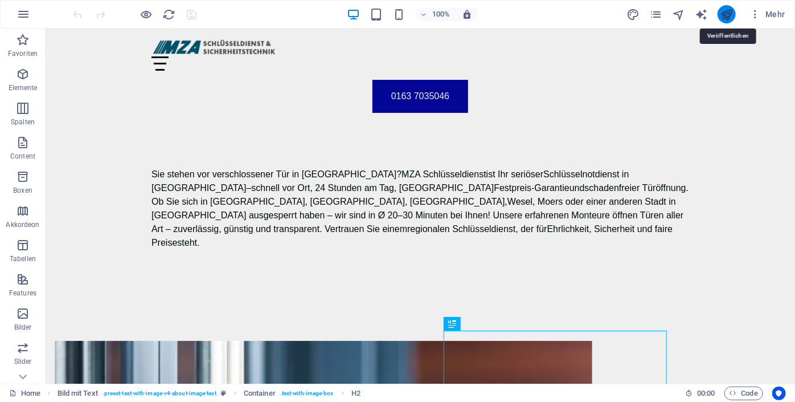
click at [726, 14] on icon "publish" at bounding box center [726, 14] width 13 height 13
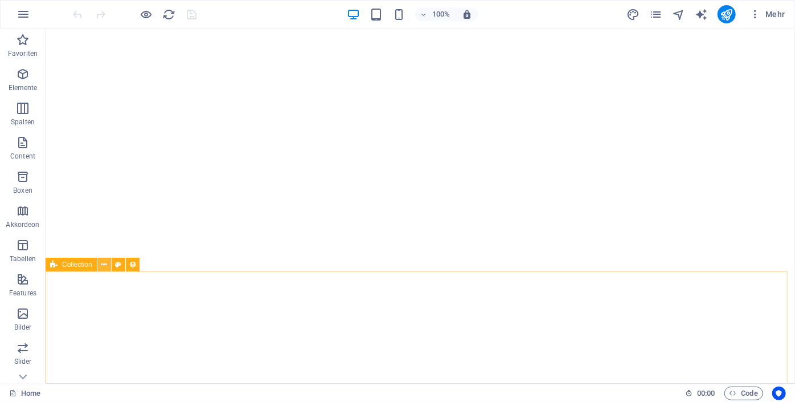
click at [102, 262] on icon at bounding box center [104, 265] width 6 height 12
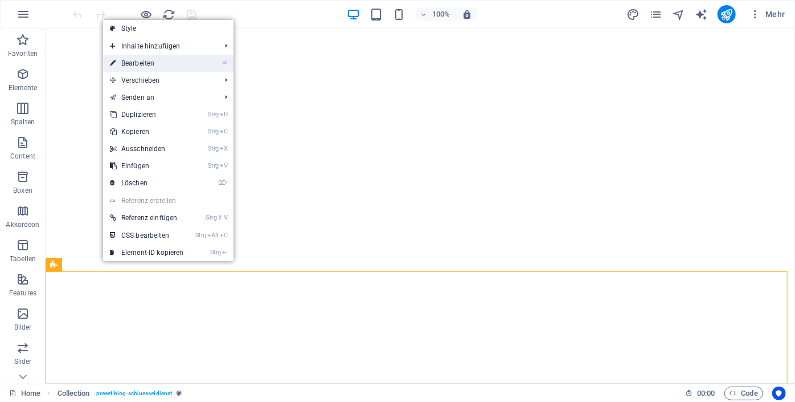
click at [142, 63] on link "⏎ Bearbeiten" at bounding box center [147, 63] width 88 height 17
select select "68c2a7902878f1199c0f6bd0"
select select "columns.publishing_date_DESC"
select select "columns.status"
select select "columns.publishing_date"
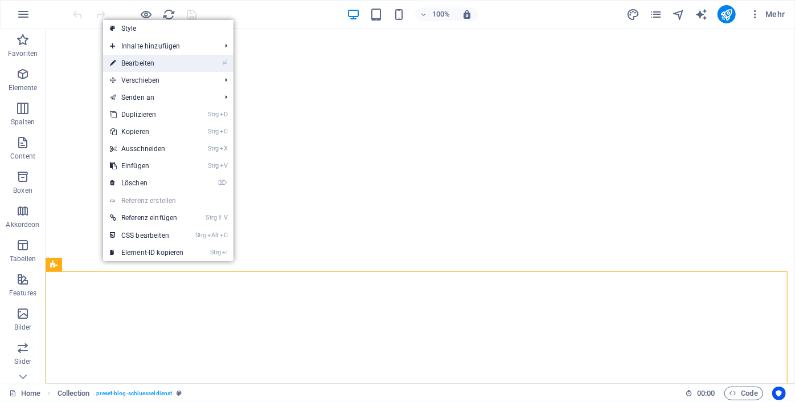
select select "past"
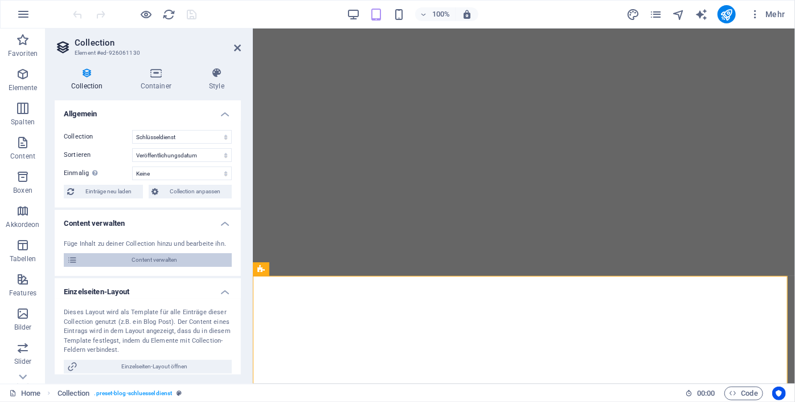
click at [136, 264] on span "Content verwalten" at bounding box center [155, 260] width 148 height 14
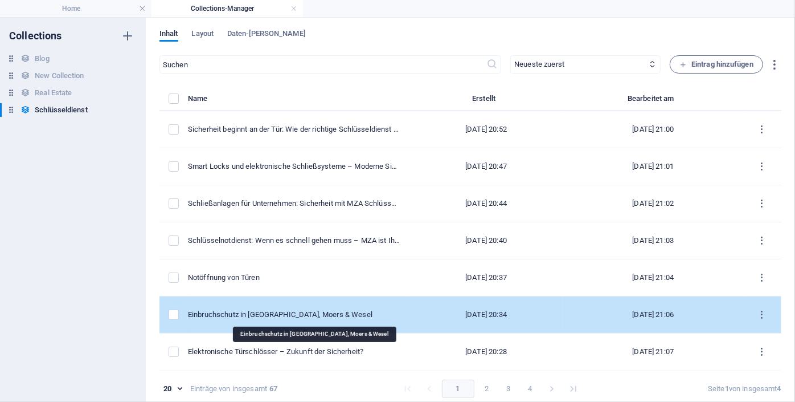
click at [355, 310] on div "Einbruchschutz in [GEOGRAPHIC_DATA], Moers & Wesel" at bounding box center [294, 314] width 212 height 10
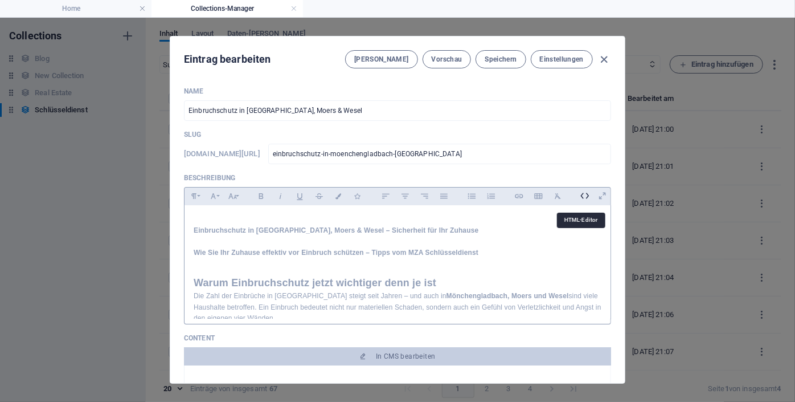
click at [580, 198] on icon at bounding box center [585, 196] width 18 height 18
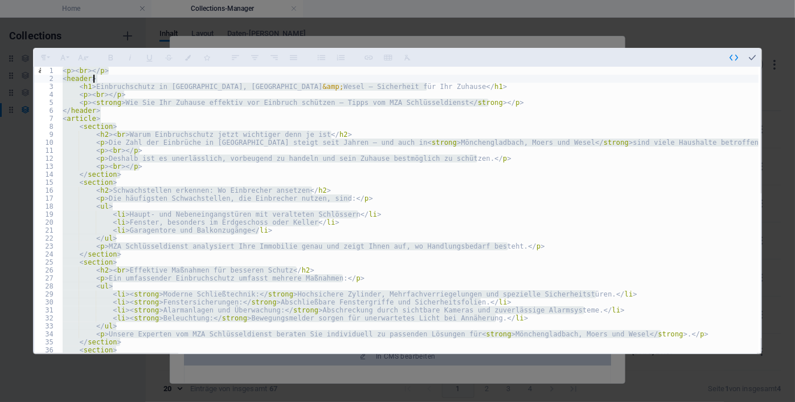
type textarea "</footer> </article>"
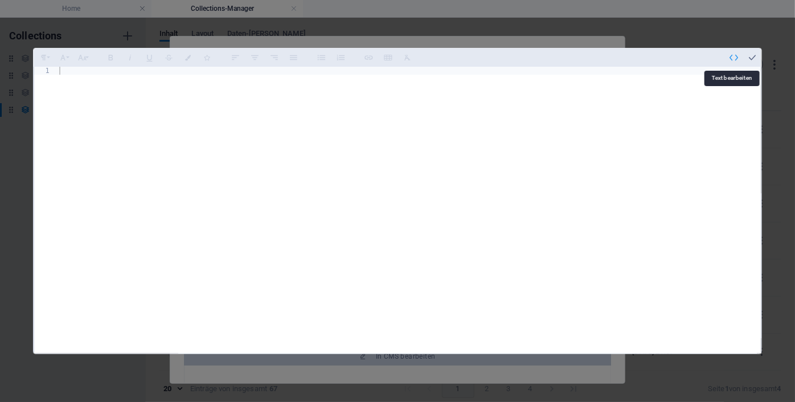
click at [735, 59] on icon "button" at bounding box center [734, 57] width 10 height 10
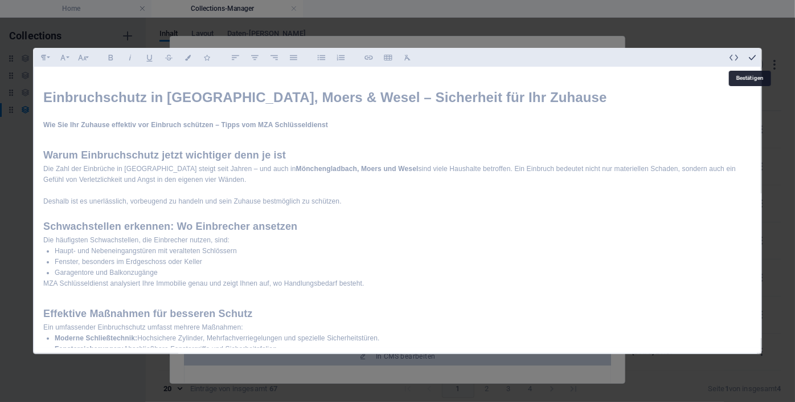
click at [752, 55] on icon "button" at bounding box center [752, 57] width 10 height 10
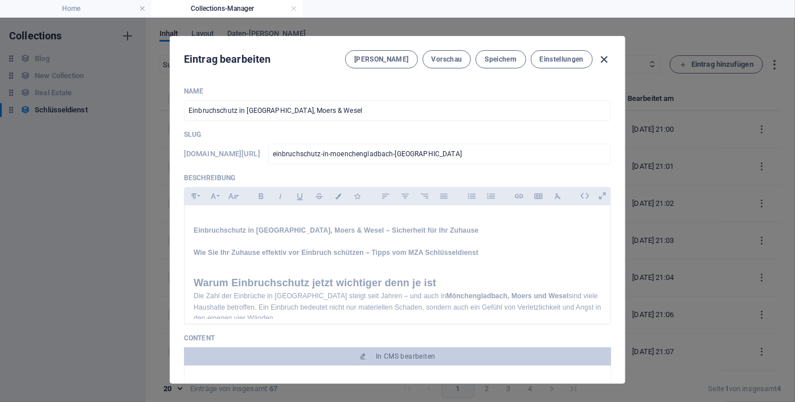
click at [603, 56] on icon "button" at bounding box center [604, 59] width 13 height 13
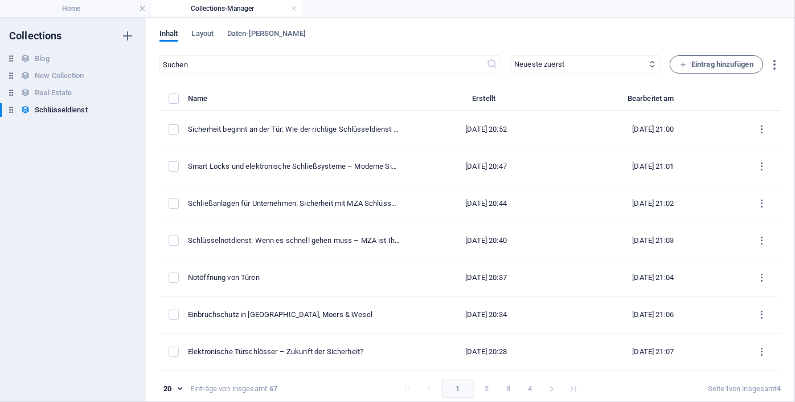
type input "einbruchschutz-in-moenchengladbach-[GEOGRAPHIC_DATA]"
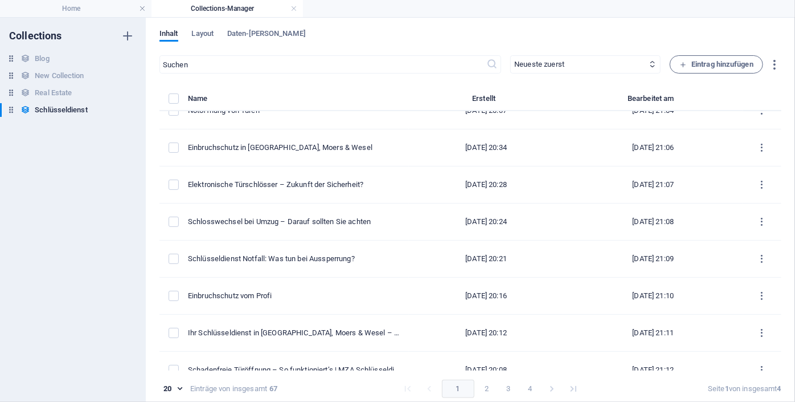
scroll to position [183, 0]
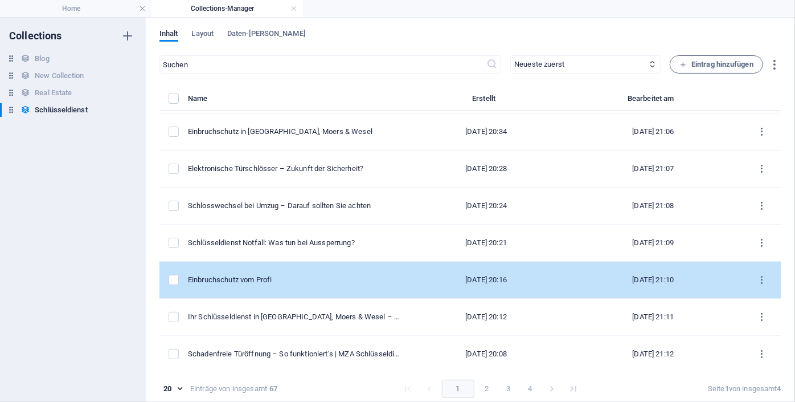
click at [325, 275] on div "Einbruchschutz vom Profi" at bounding box center [294, 280] width 212 height 10
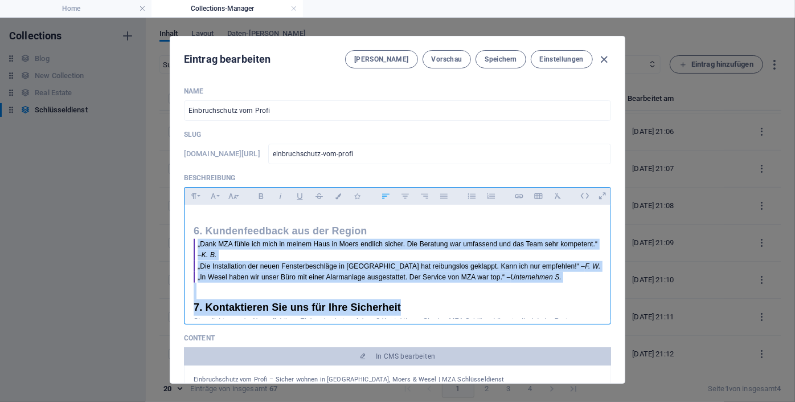
scroll to position [653, 0]
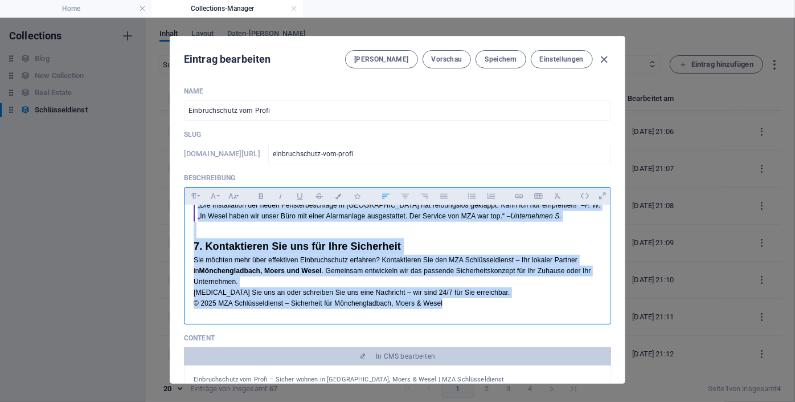
drag, startPoint x: 605, startPoint y: 291, endPoint x: 605, endPoint y: 334, distance: 43.3
click at [563, 289] on p "[MEDICAL_DATA] Sie uns an oder schreiben Sie uns eine Nachricht – wir sind 24/7…" at bounding box center [398, 292] width 408 height 11
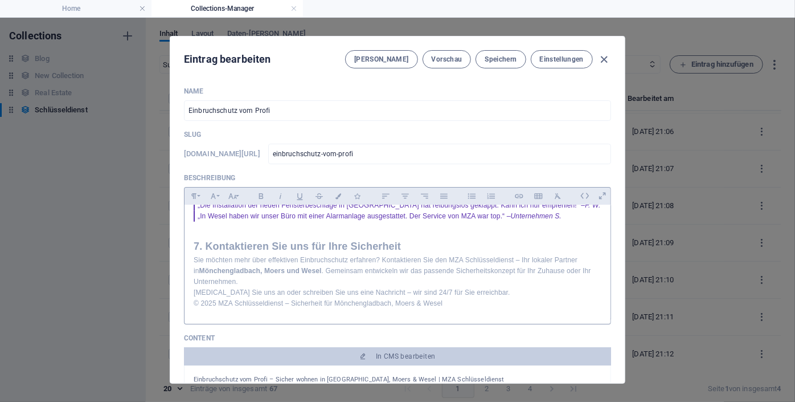
click at [608, 310] on div "Einbruchschutz vom Profi – Sicher wohnen in [GEOGRAPHIC_DATA], Moers & Wesel | …" at bounding box center [397, 262] width 427 height 114
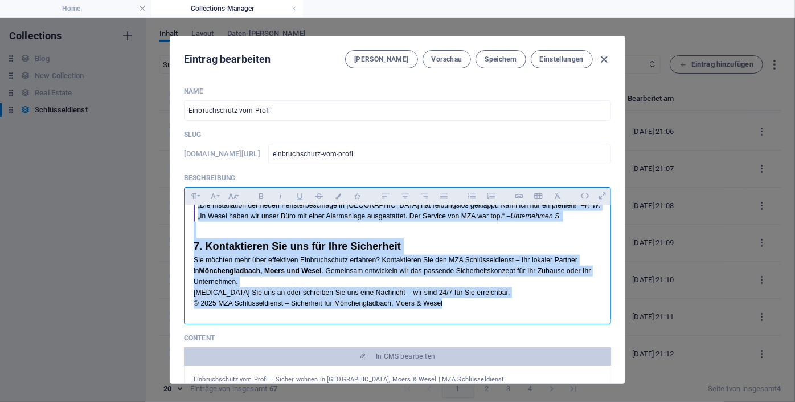
drag, startPoint x: 609, startPoint y: 304, endPoint x: 598, endPoint y: 274, distance: 32.3
click at [598, 274] on div "Name Einbruchschutz vom Profi ​ Slug [DOMAIN_NAME][URL] einbruchschutz-vom-prof…" at bounding box center [397, 229] width 455 height 305
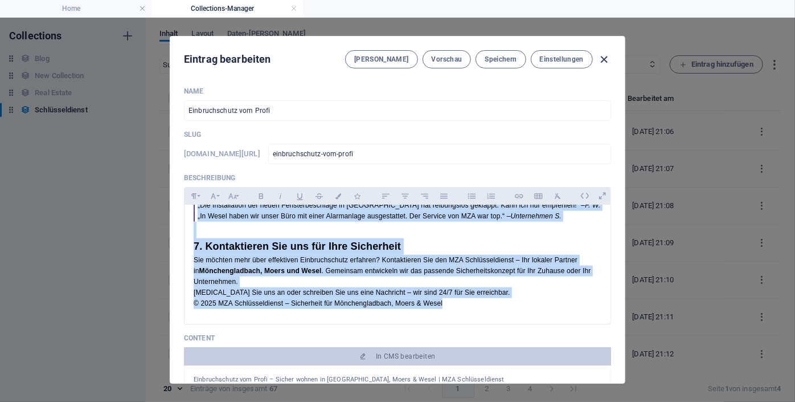
click at [606, 58] on icon "button" at bounding box center [604, 59] width 13 height 13
type input "einbruchschutz-vom-profi"
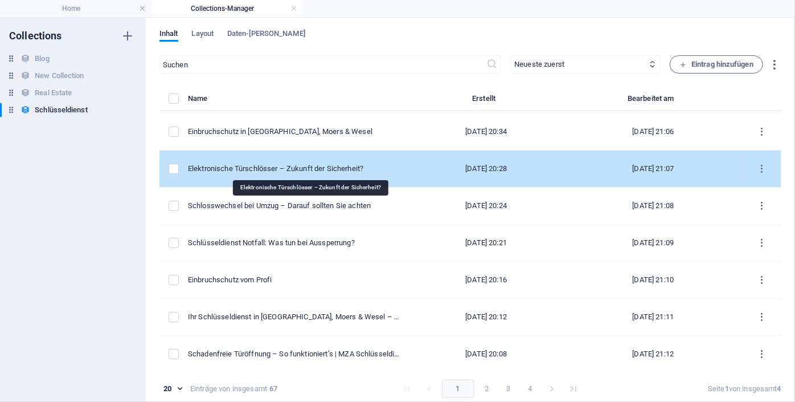
click at [352, 167] on div "Elektronische Türschlösser – Zukunft der Sicherheit?" at bounding box center [294, 169] width 212 height 10
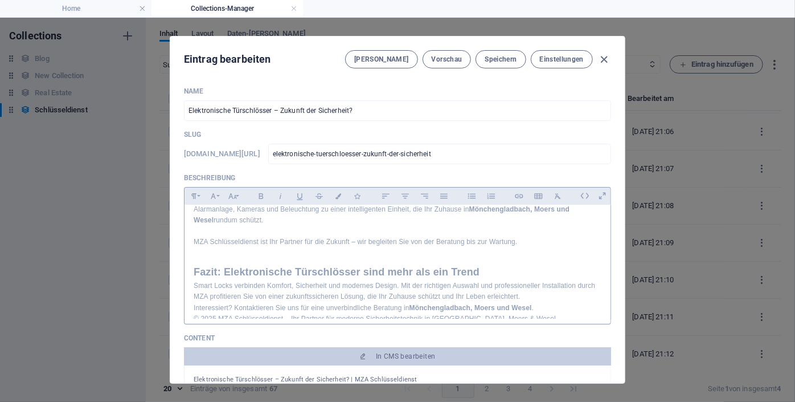
scroll to position [583, 0]
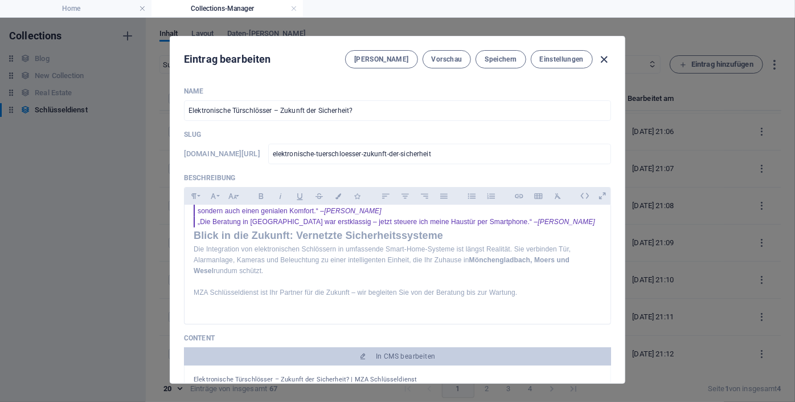
click at [603, 56] on icon "button" at bounding box center [604, 59] width 13 height 13
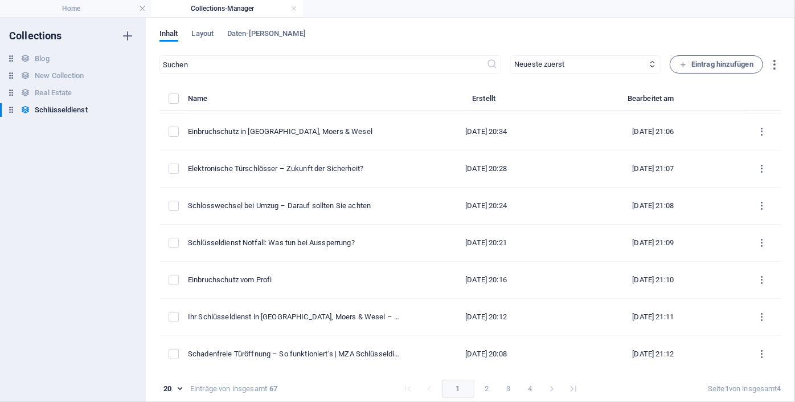
type input "elektronische-tuerschloesser-zukunft-der-sicherheit"
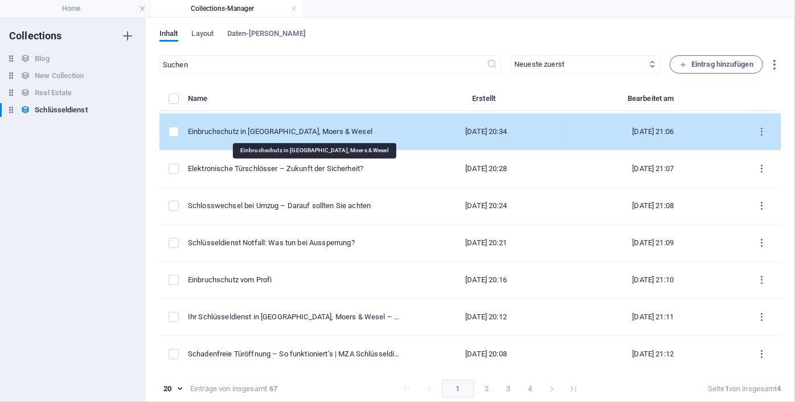
click at [323, 135] on div "Einbruchschutz in [GEOGRAPHIC_DATA], Moers & Wesel" at bounding box center [294, 131] width 212 height 10
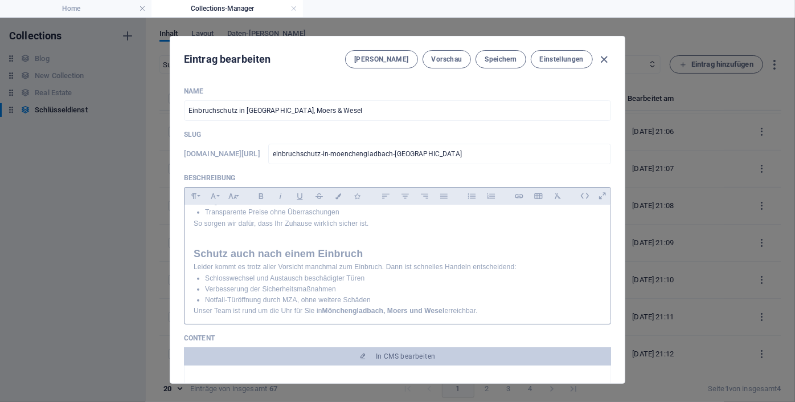
scroll to position [409, 0]
click at [604, 54] on icon "button" at bounding box center [604, 59] width 13 height 13
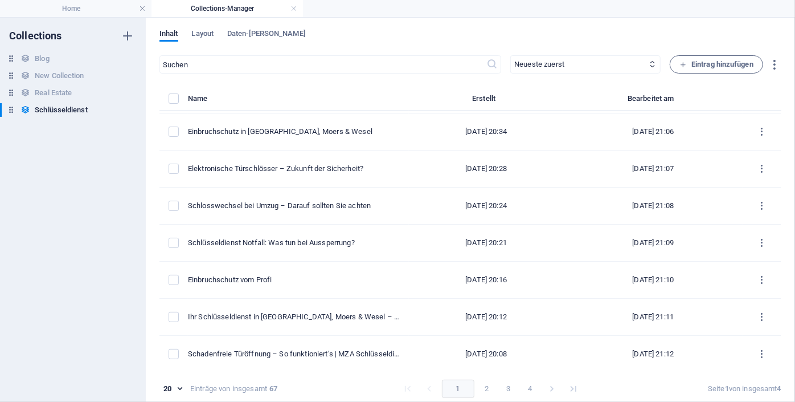
type input "einbruchschutz-in-moenchengladbach-[GEOGRAPHIC_DATA]"
click at [780, 190] on div "Inhalt Layout Daten-[PERSON_NAME] ​ Neueste zuerst Älteste zuerst Zuletzt bearb…" at bounding box center [470, 210] width 649 height 384
drag, startPoint x: 782, startPoint y: 220, endPoint x: 788, endPoint y: 230, distance: 11.1
click at [788, 230] on div "Inhalt Layout Daten-[PERSON_NAME] ​ Neueste zuerst Älteste zuerst Zuletzt bearb…" at bounding box center [470, 210] width 649 height 384
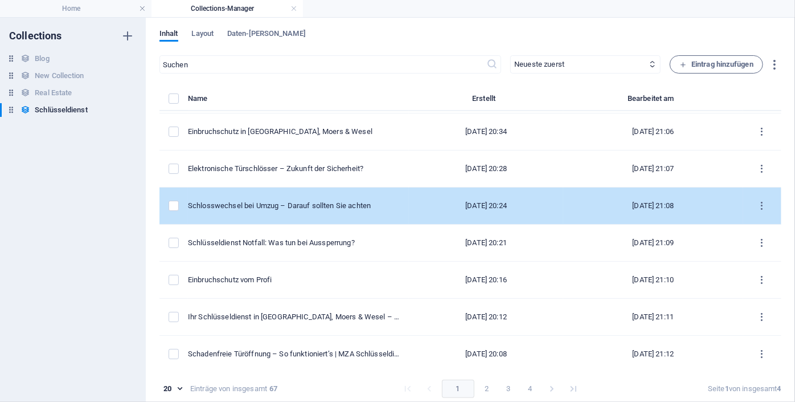
drag, startPoint x: 777, startPoint y: 213, endPoint x: 776, endPoint y: 188, distance: 25.1
click at [776, 188] on td "items list" at bounding box center [762, 205] width 38 height 37
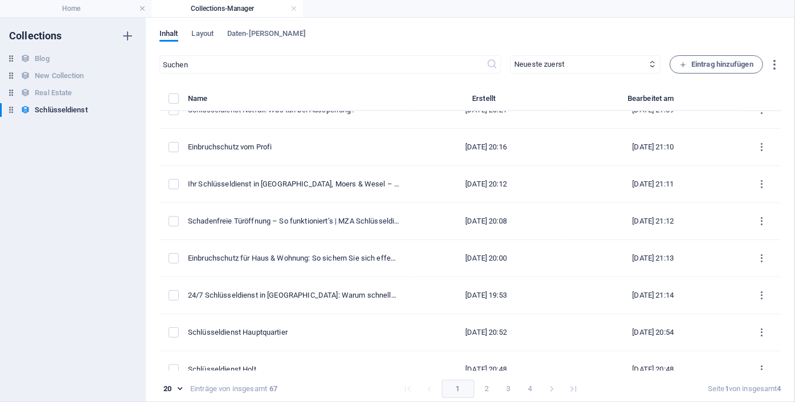
scroll to position [317, 0]
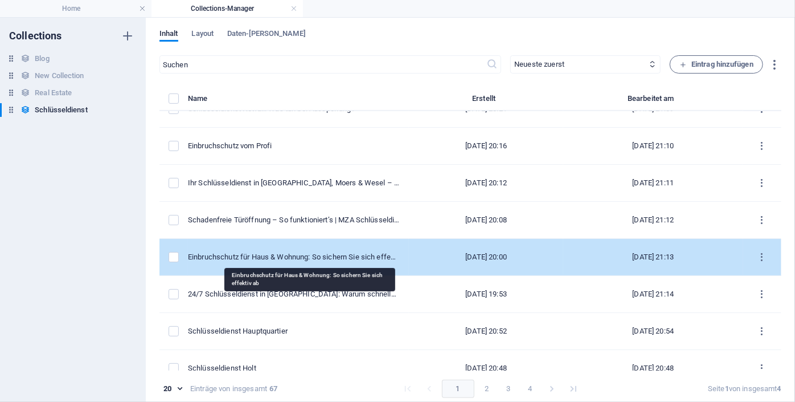
click at [309, 259] on div "Einbruchschutz für Haus & Wohnung: So sichern Sie sich effektiv ab" at bounding box center [294, 257] width 212 height 10
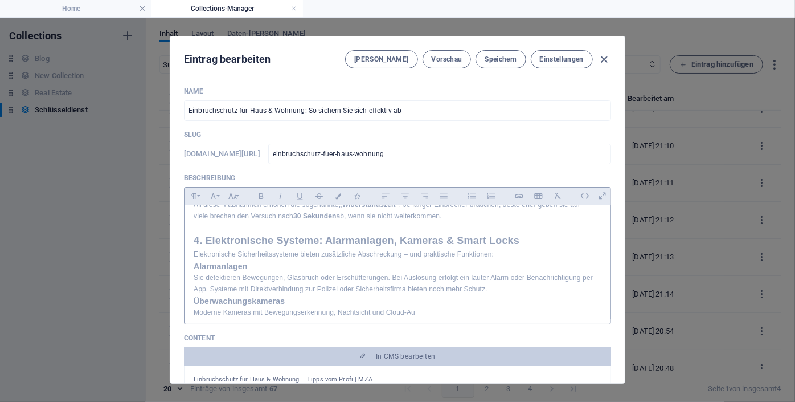
scroll to position [455, 0]
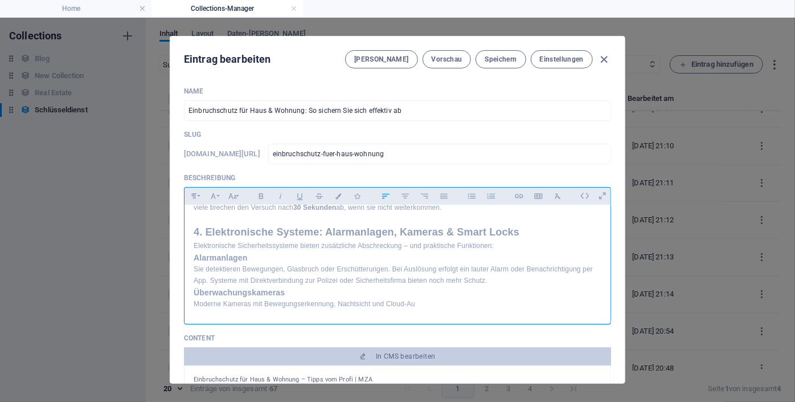
click at [419, 301] on p "Moderne Kameras mit Bewegungserkennung, Nachtsicht und Cloud-Au" at bounding box center [398, 304] width 408 height 11
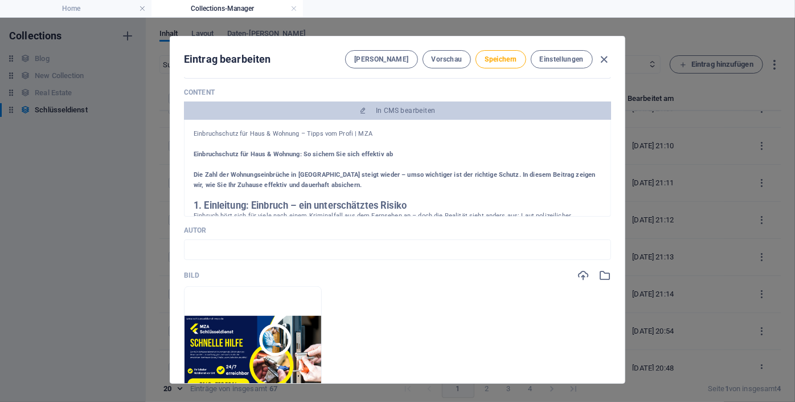
scroll to position [222, 0]
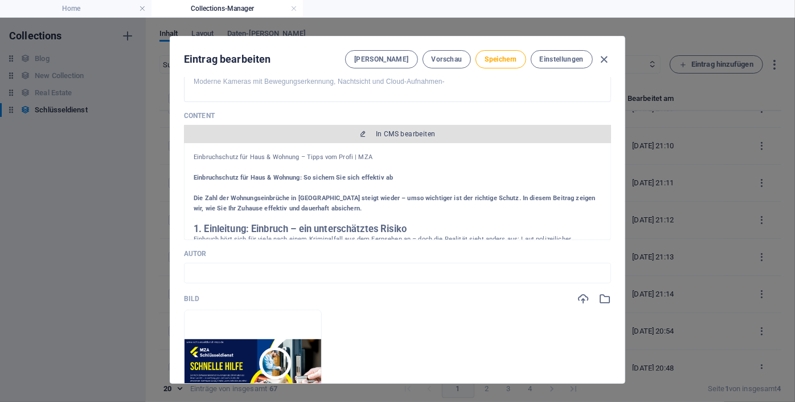
click at [389, 132] on span "In CMS bearbeiten" at bounding box center [406, 133] width 60 height 9
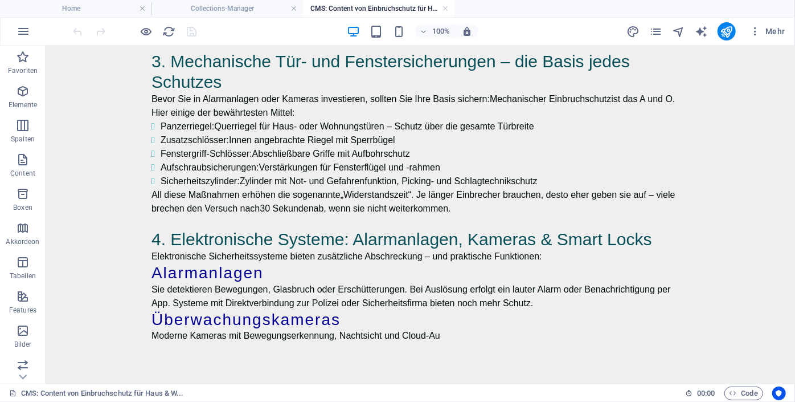
scroll to position [398, 0]
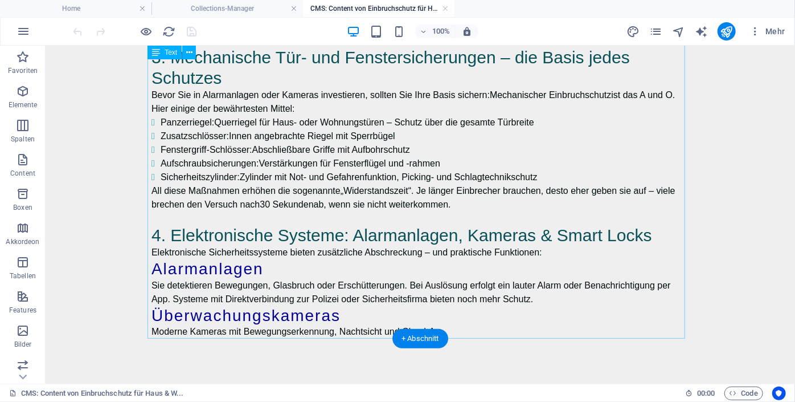
click at [456, 328] on div "Einbruchschutz für Haus & Wohnung – Tipps vom Profi | MZA Einbruchschutz für Ha…" at bounding box center [420, 14] width 538 height 645
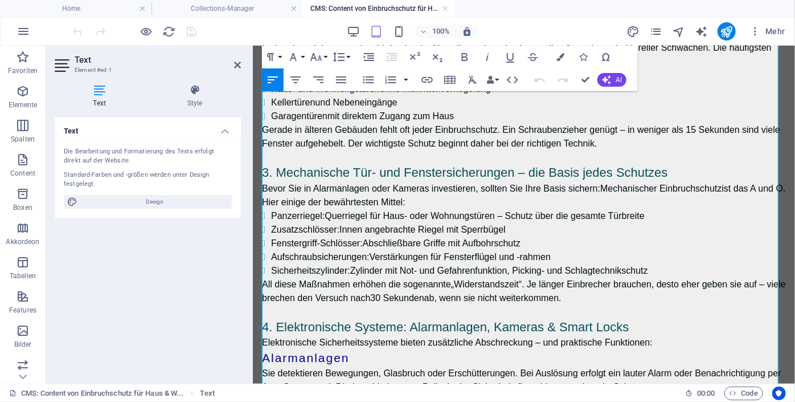
scroll to position [440, 0]
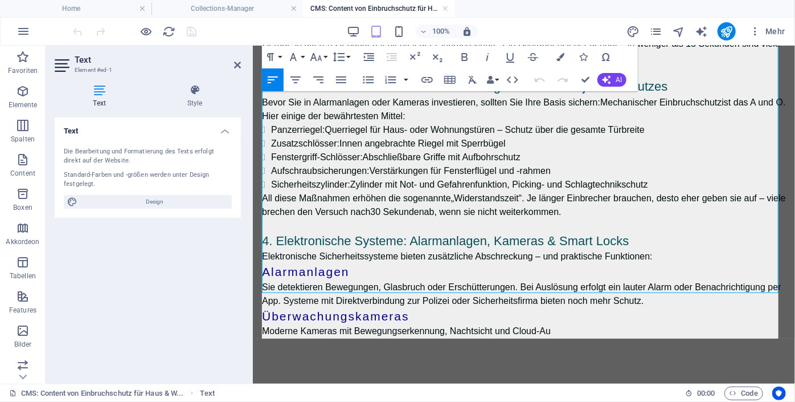
click at [590, 326] on p "Moderne Kameras mit Bewegungserkennung, Nachtsicht und Cloud-Au" at bounding box center [523, 331] width 524 height 14
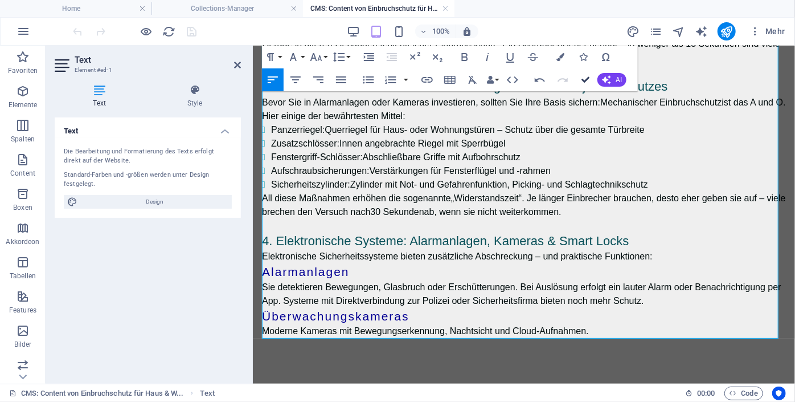
scroll to position [398, 0]
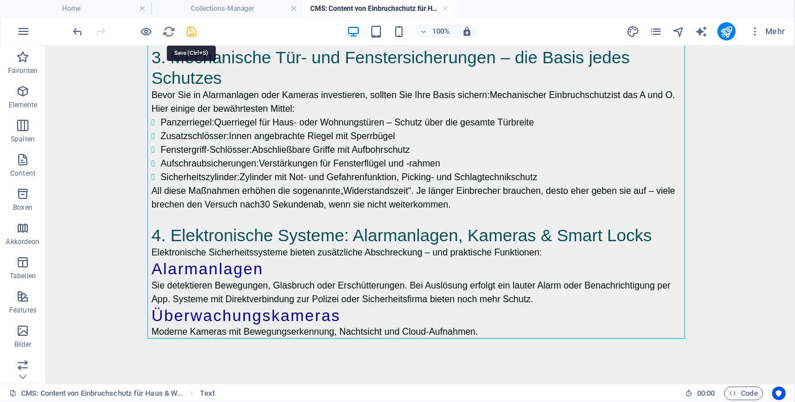
click at [196, 31] on icon "save" at bounding box center [192, 31] width 13 height 13
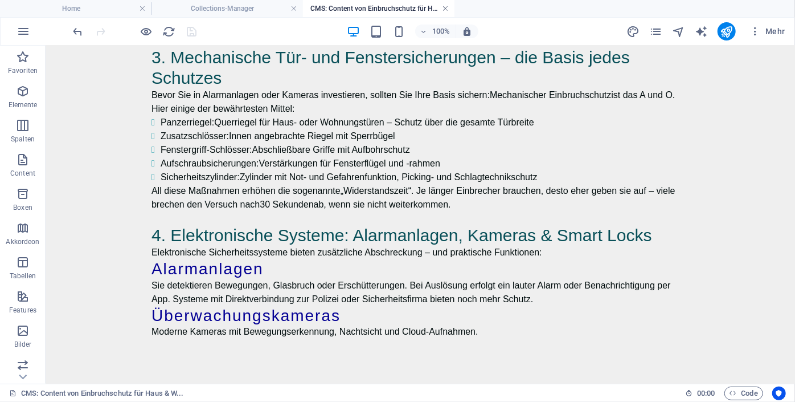
click at [444, 6] on link at bounding box center [445, 8] width 7 height 11
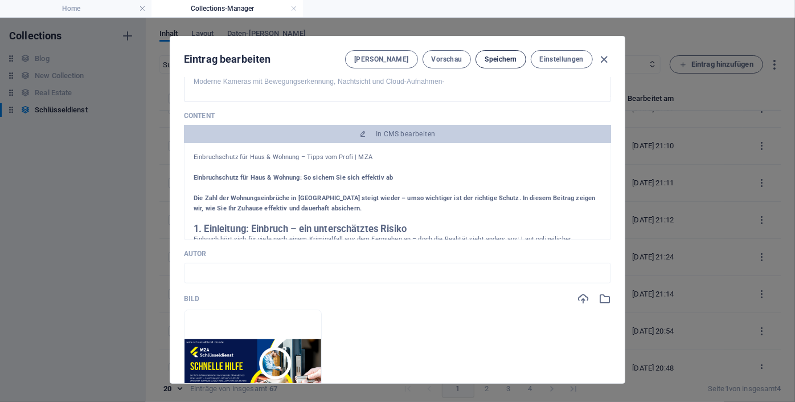
click at [496, 58] on span "Speichern" at bounding box center [501, 59] width 32 height 9
click at [605, 60] on icon "button" at bounding box center [604, 59] width 13 height 13
type input "einbruchschutz-fuer-haus-wohnung"
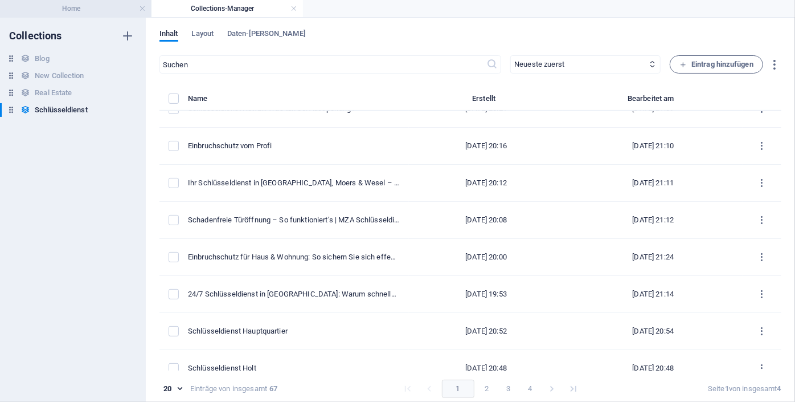
click at [70, 14] on h4 "Home" at bounding box center [76, 8] width 152 height 13
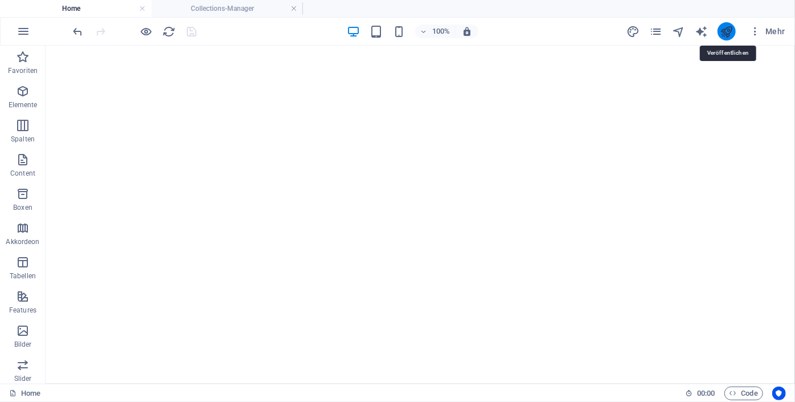
click at [725, 32] on icon "publish" at bounding box center [726, 31] width 13 height 13
